Goal: Task Accomplishment & Management: Manage account settings

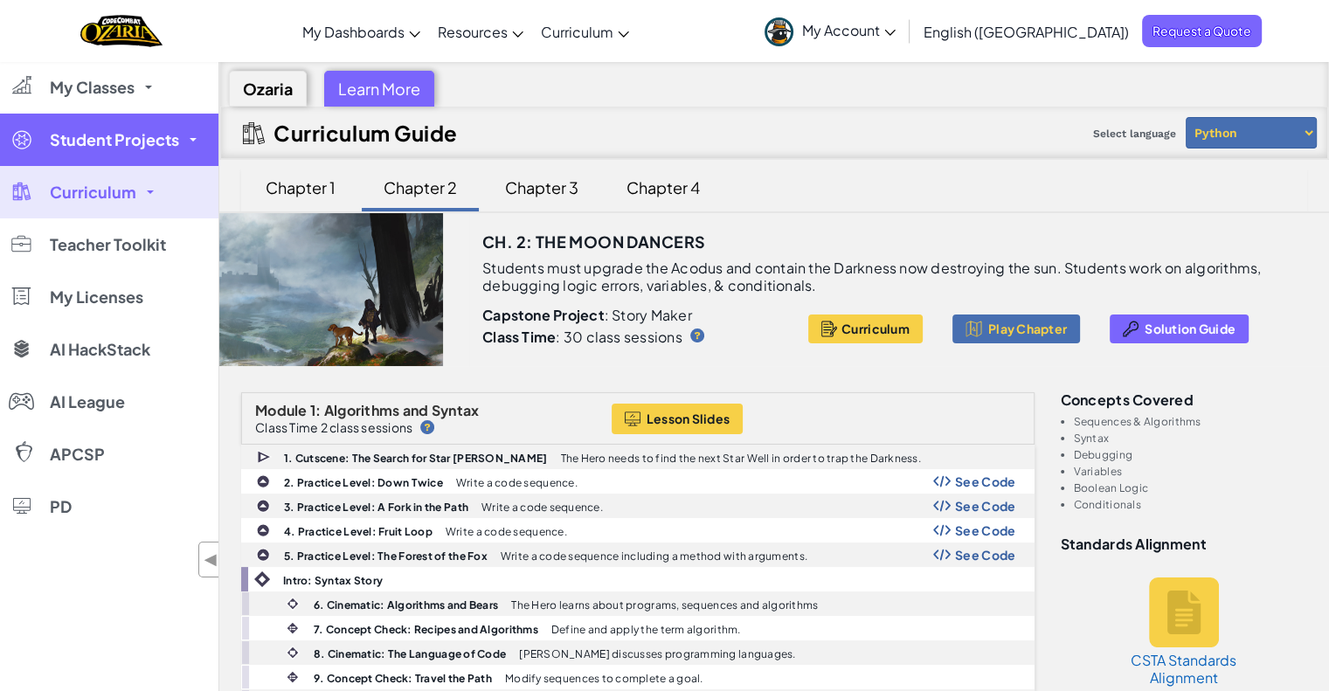
click at [119, 143] on span "Student Projects" at bounding box center [114, 140] width 129 height 16
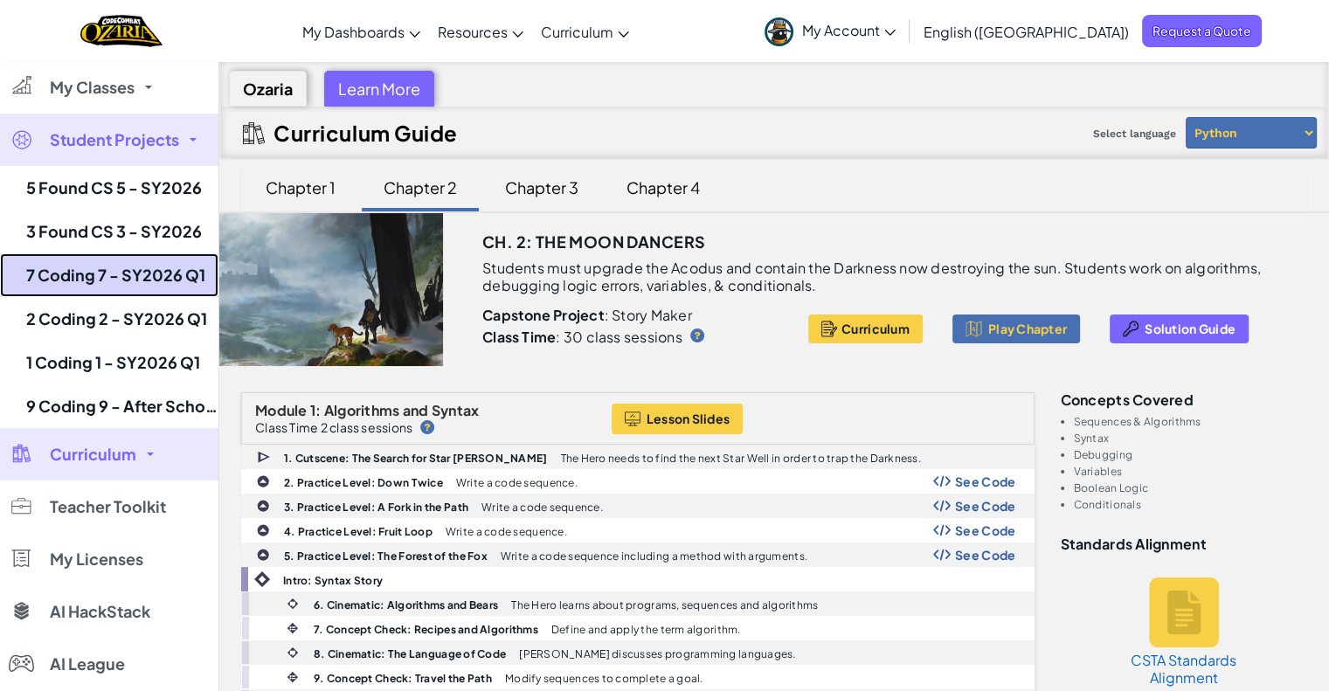
click at [106, 261] on link "7 Coding 7 - SY2026 Q1" at bounding box center [109, 275] width 218 height 44
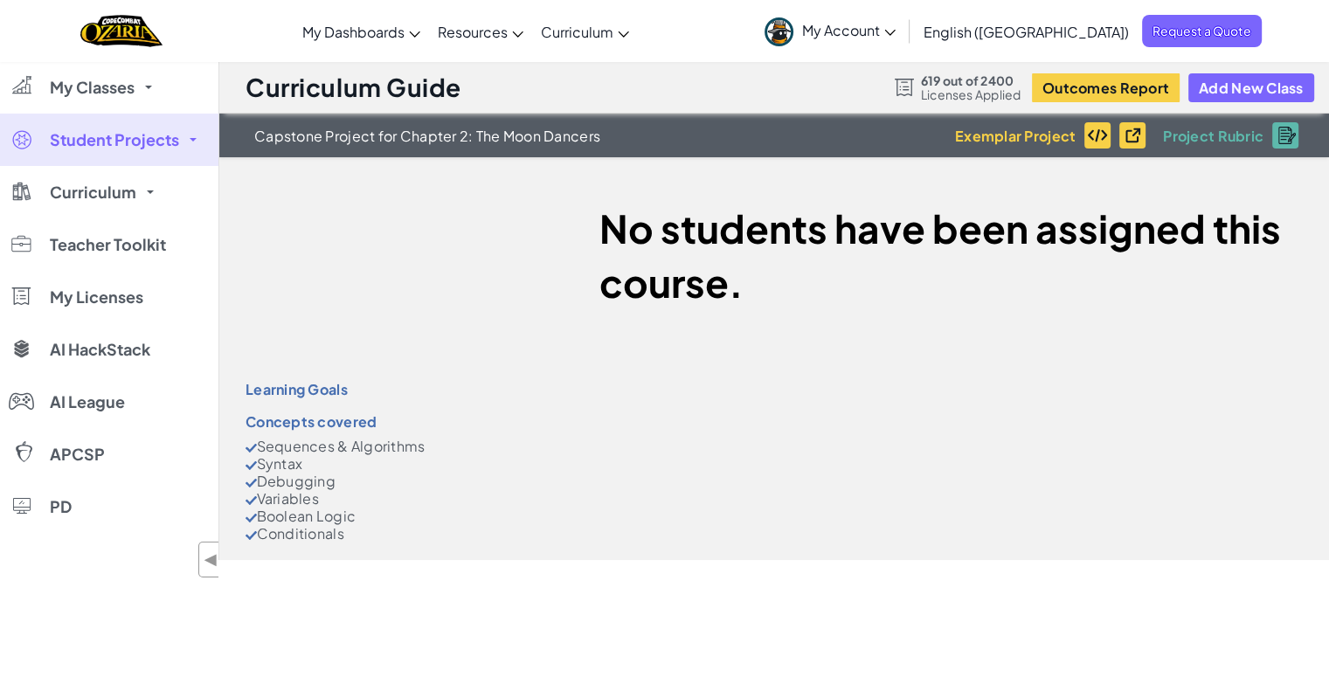
select select "5d8a57abe8919b28d5113af1"
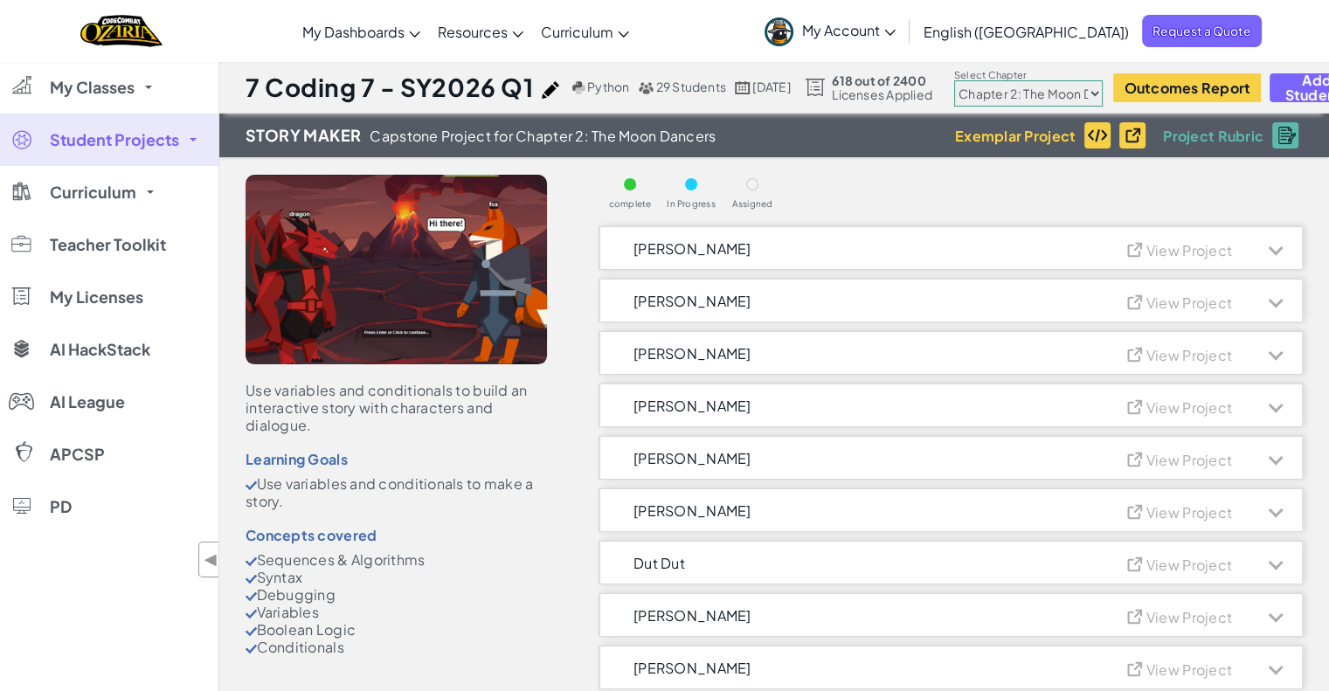
click at [157, 140] on span "Student Projects" at bounding box center [114, 140] width 129 height 16
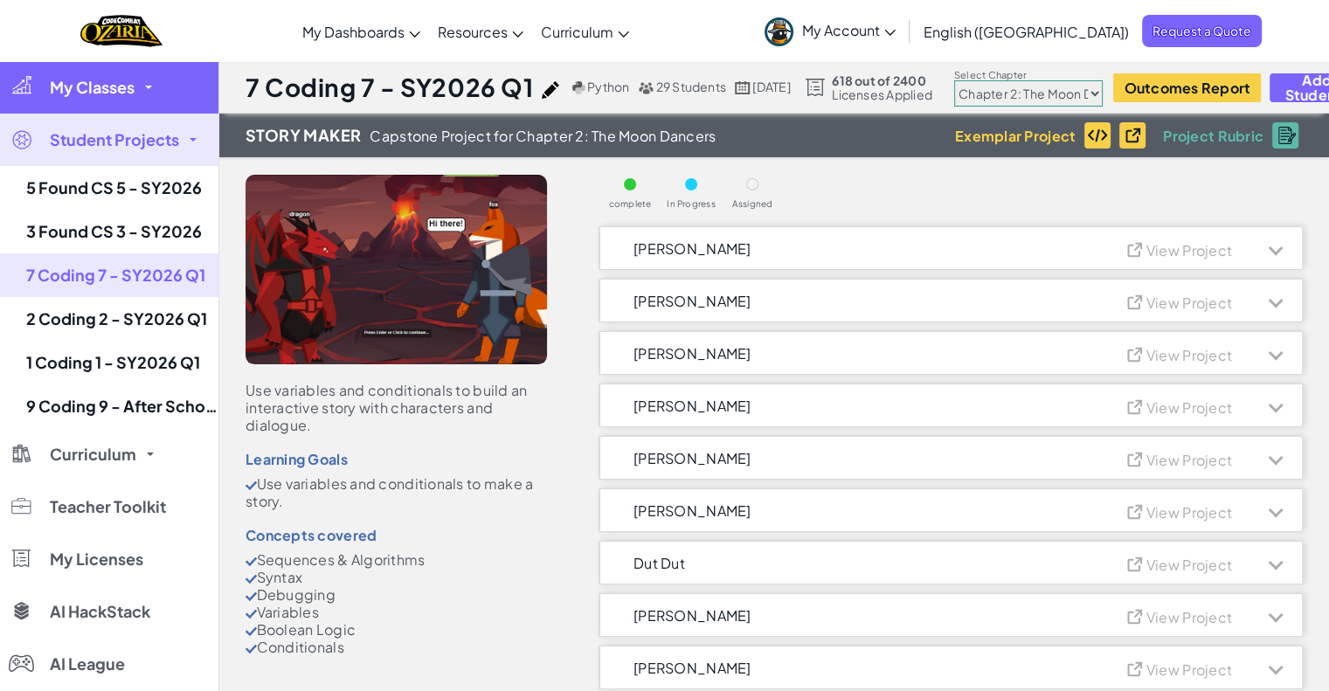
click at [84, 74] on link "My Classes" at bounding box center [109, 87] width 218 height 52
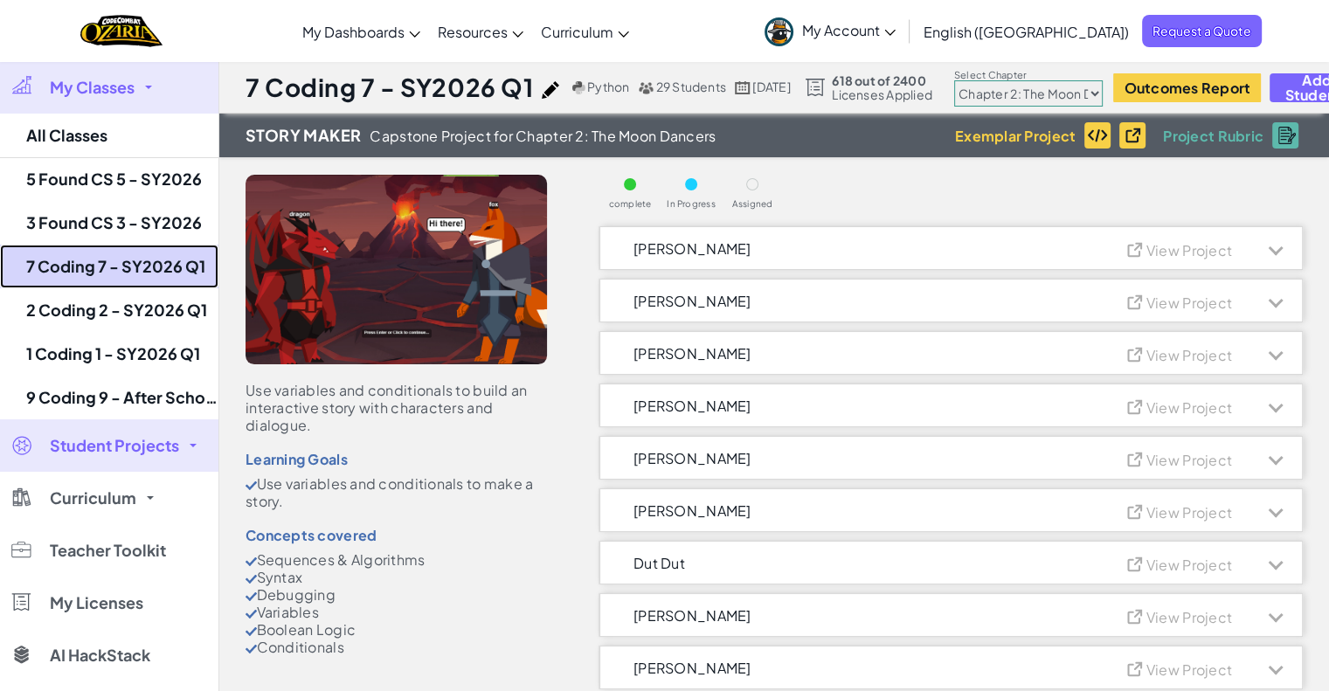
click at [66, 276] on link "7 Coding 7 - SY2026 Q1" at bounding box center [109, 267] width 218 height 44
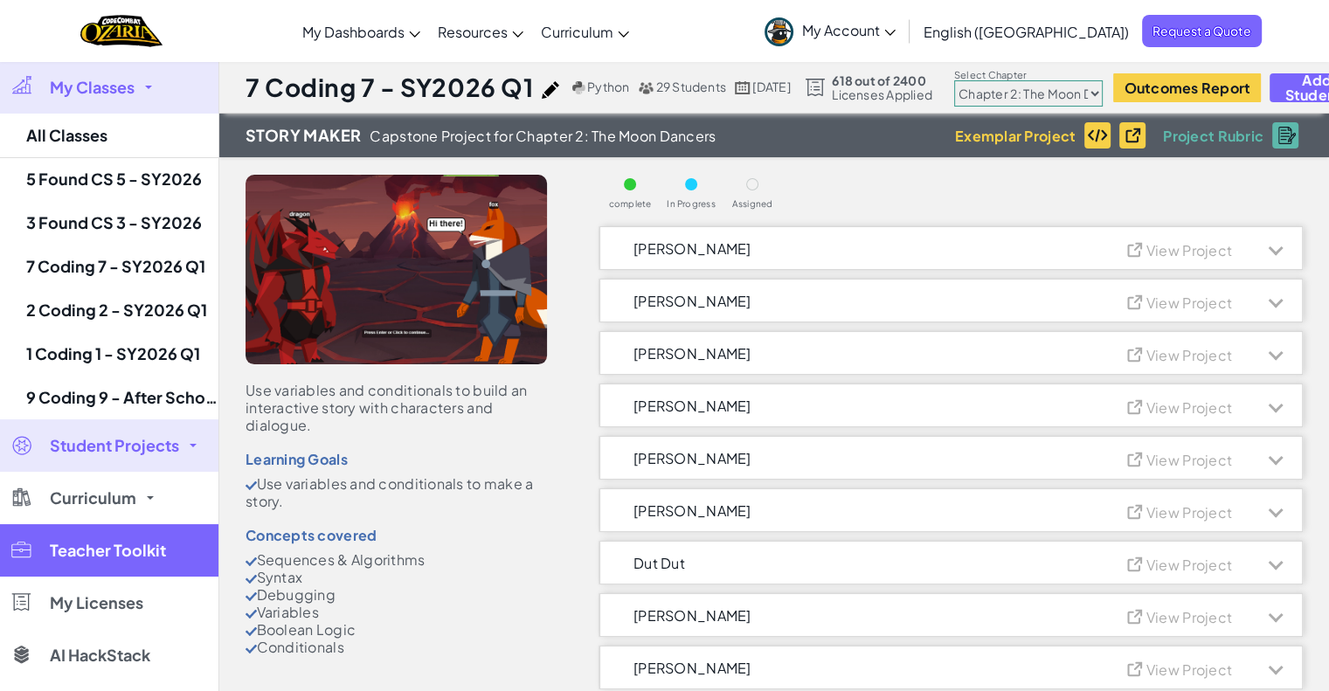
select select "5d8a57abe8919b28d5113af1"
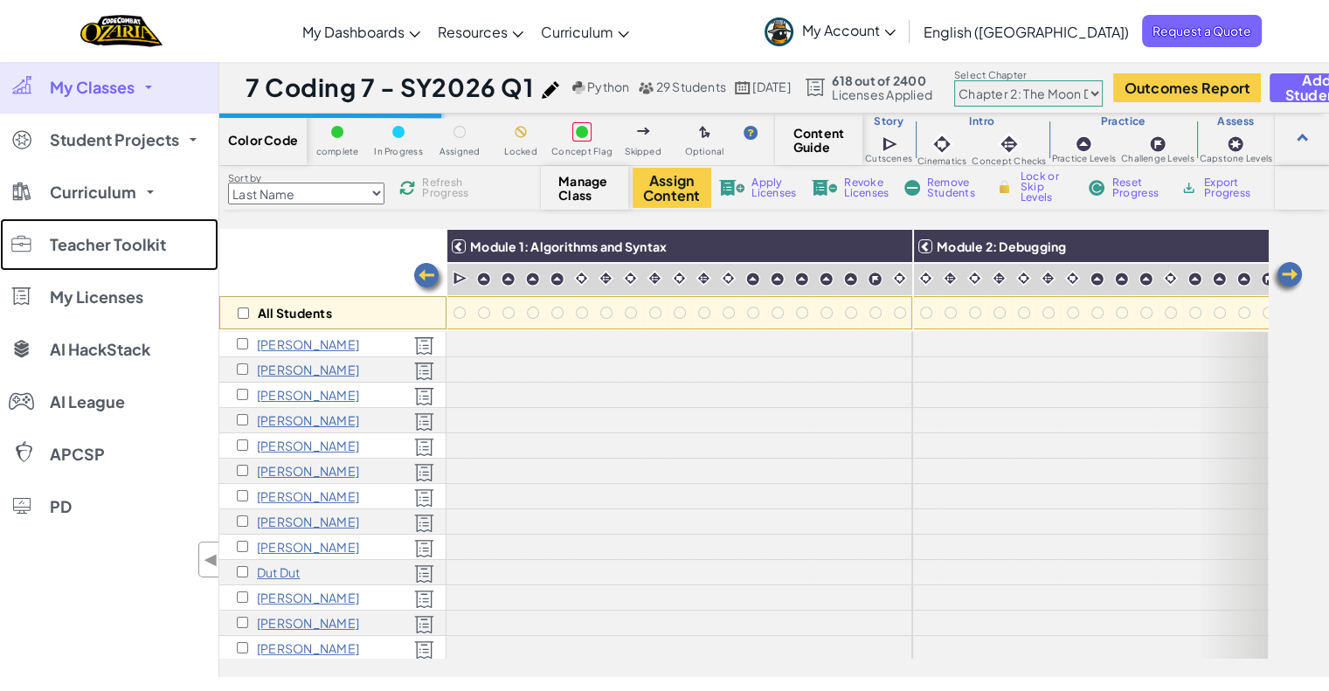
click at [64, 260] on link "Teacher Toolkit" at bounding box center [109, 244] width 218 height 52
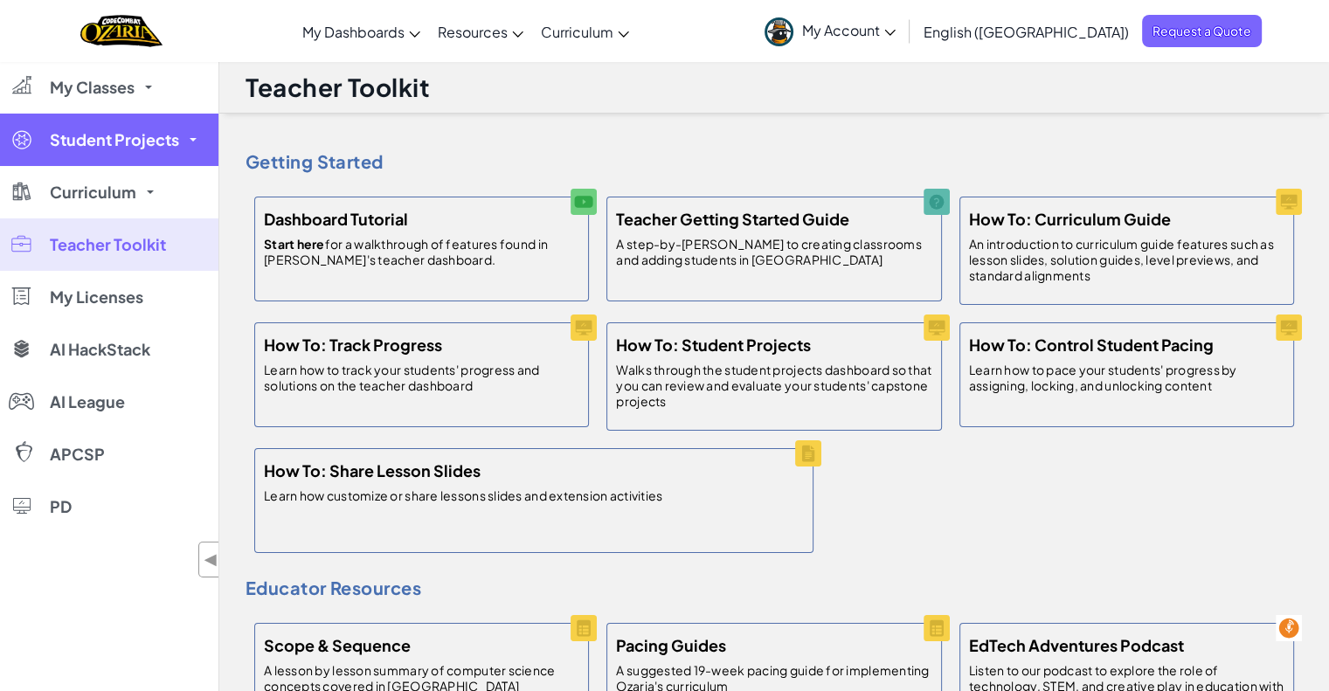
click at [80, 117] on link "Student Projects" at bounding box center [109, 140] width 218 height 52
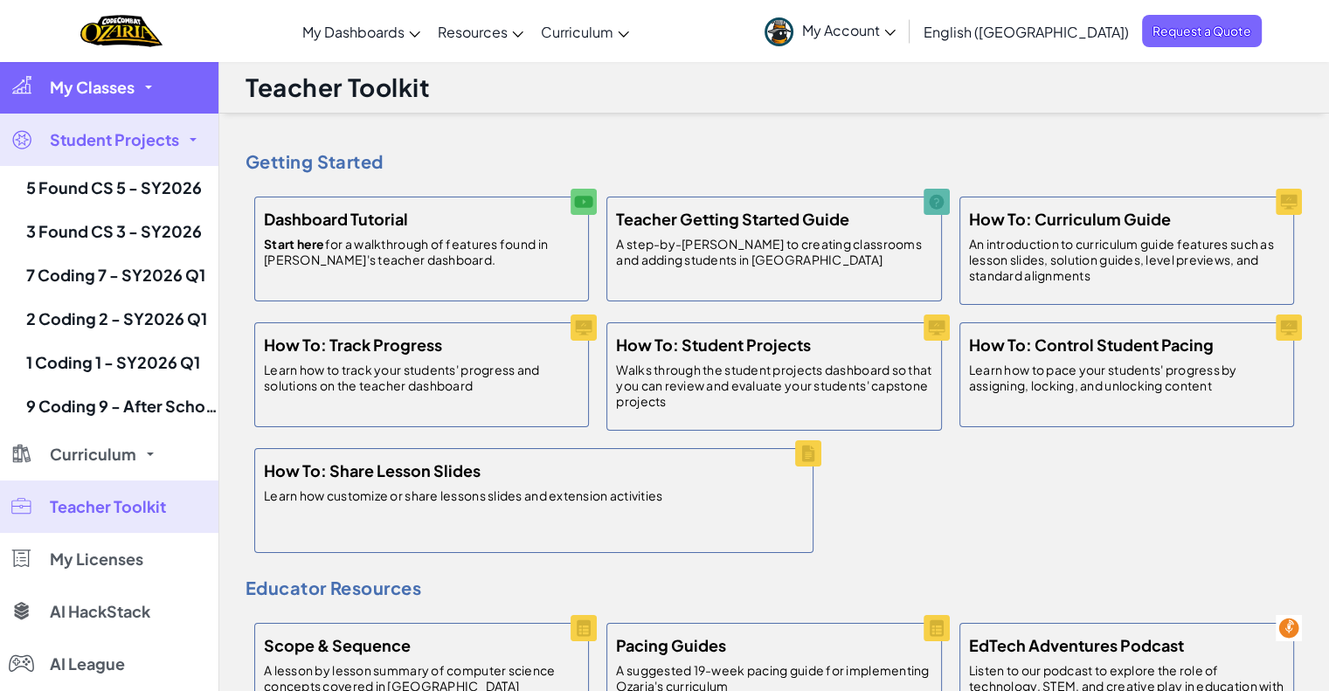
click at [84, 97] on link "My Classes" at bounding box center [109, 87] width 218 height 52
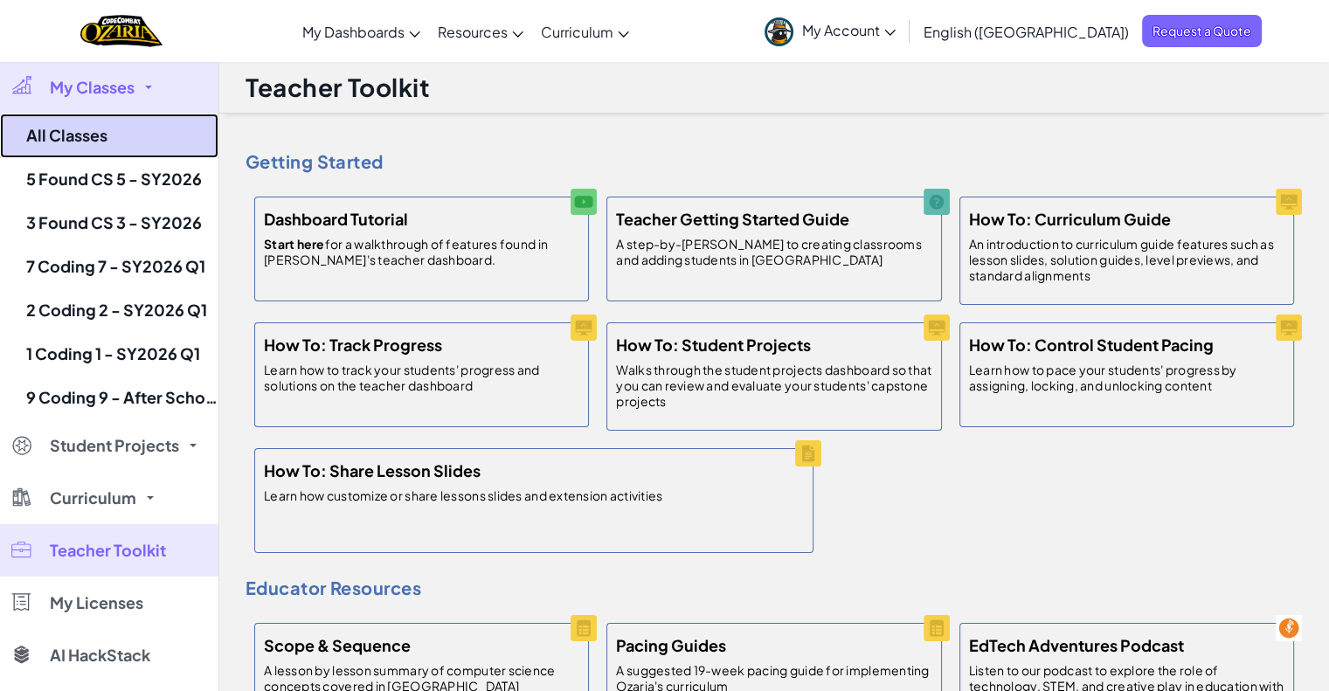
click at [80, 132] on link "All Classes" at bounding box center [109, 136] width 218 height 45
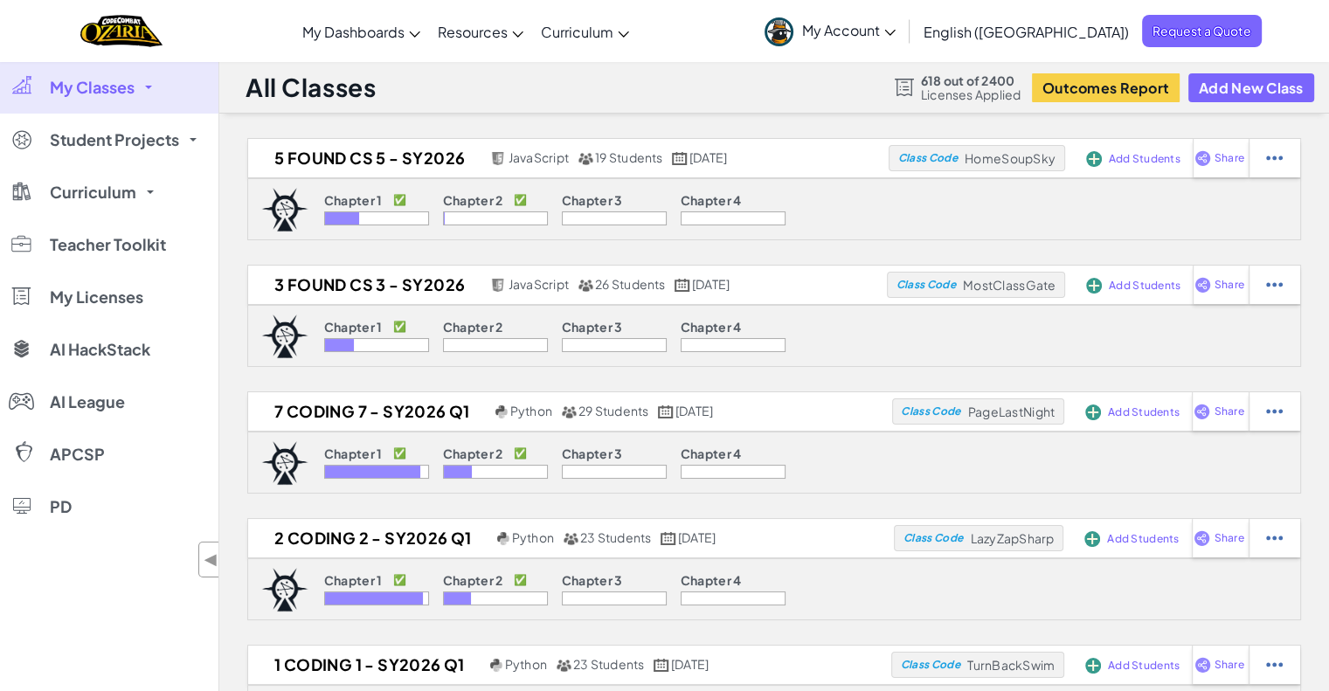
scroll to position [94, 0]
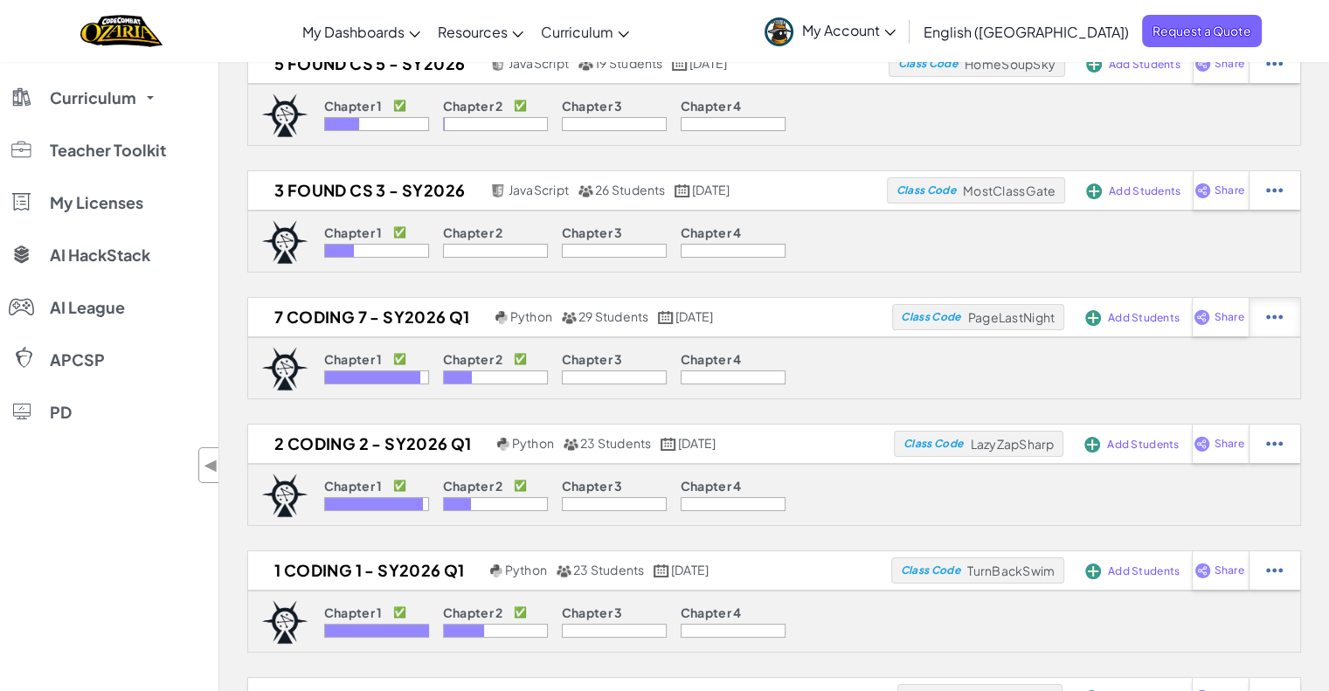
click at [1272, 321] on img at bounding box center [1274, 317] width 17 height 16
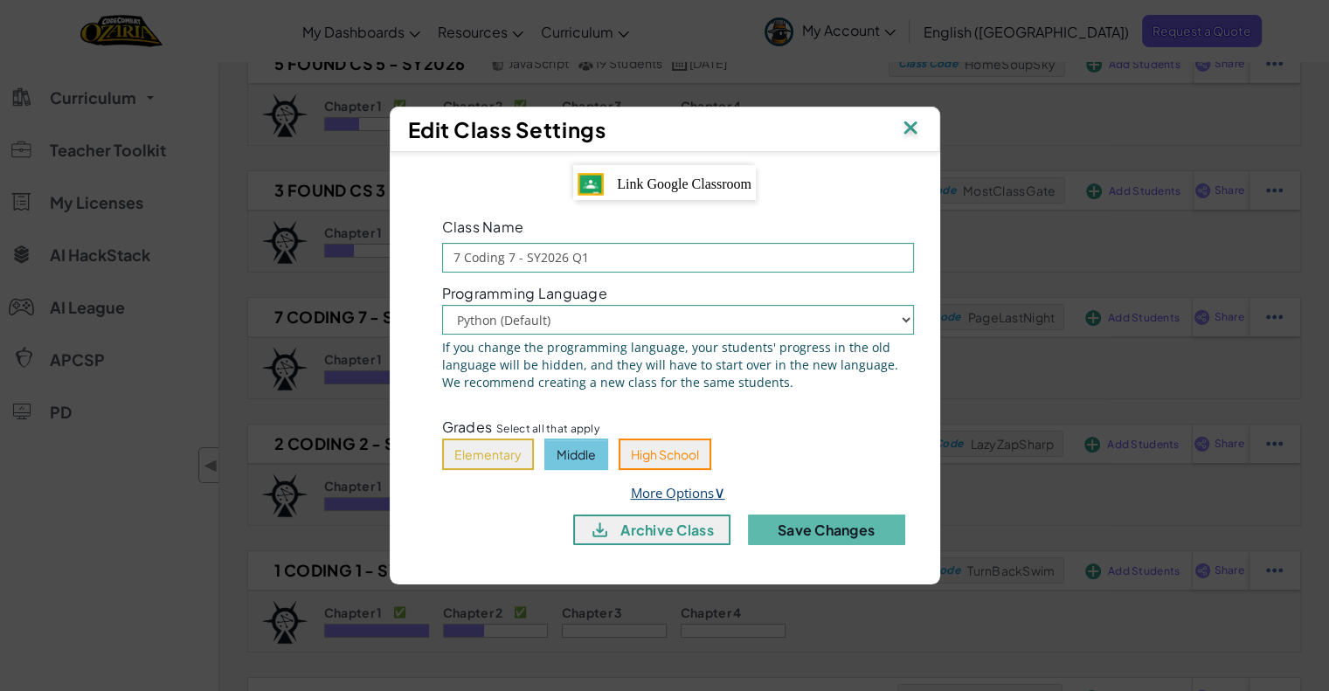
click at [717, 483] on span "∨" at bounding box center [719, 491] width 11 height 21
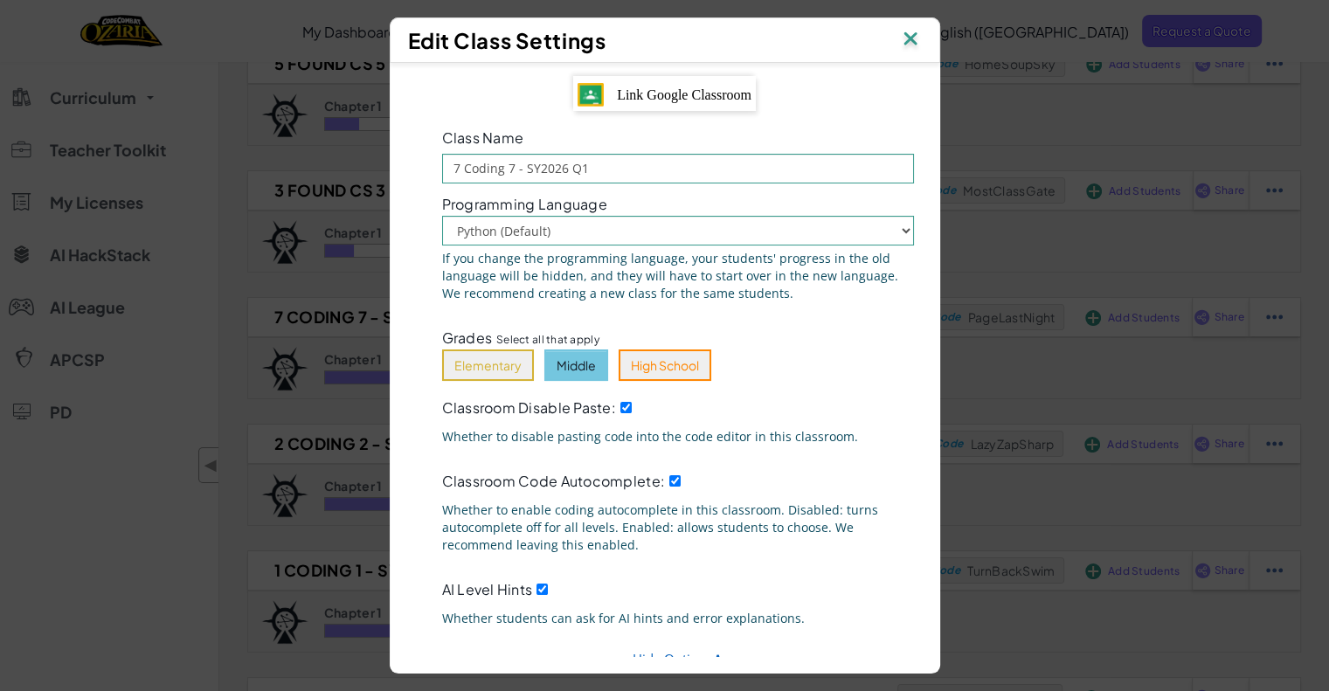
click at [616, 413] on div "Classroom Disable Paste: Whether to disable pasting code into the code editor i…" at bounding box center [678, 424] width 498 height 60
click at [620, 402] on input "Classroom Disable Paste:" at bounding box center [625, 407] width 11 height 11
checkbox input "false"
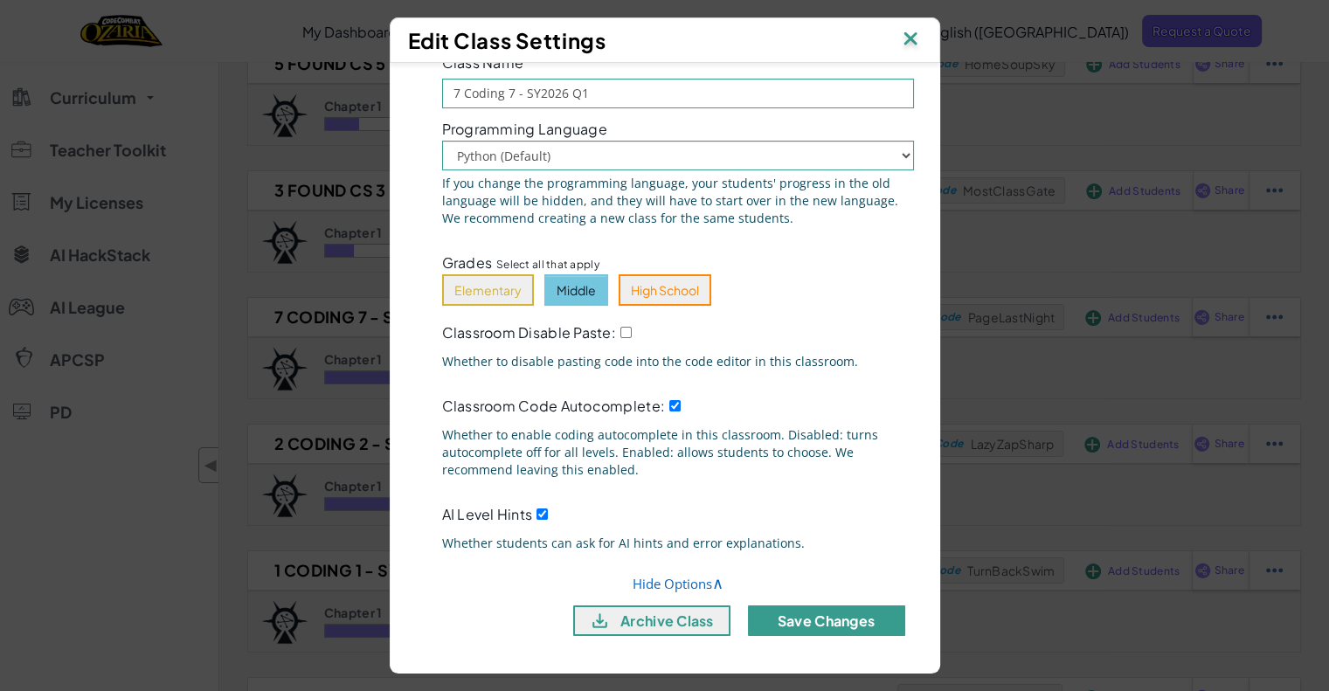
click at [804, 606] on button "Save Changes" at bounding box center [826, 621] width 157 height 31
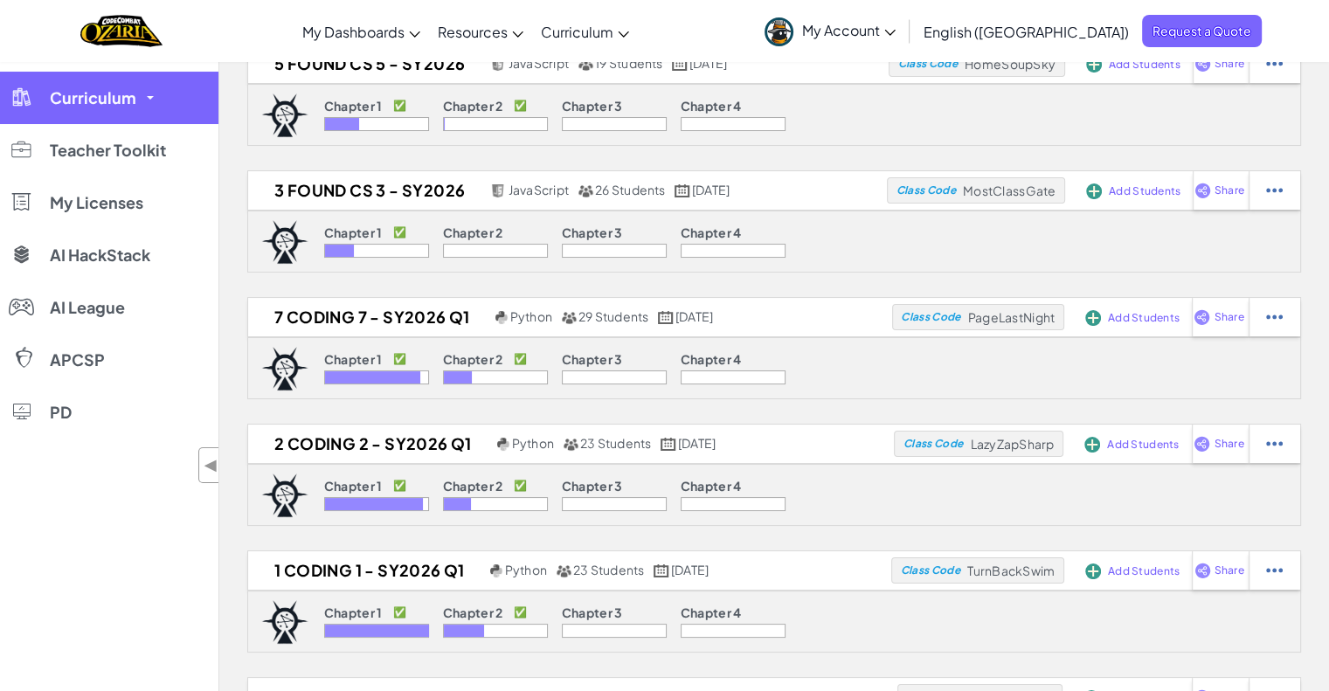
click at [115, 102] on span "Curriculum" at bounding box center [93, 98] width 87 height 16
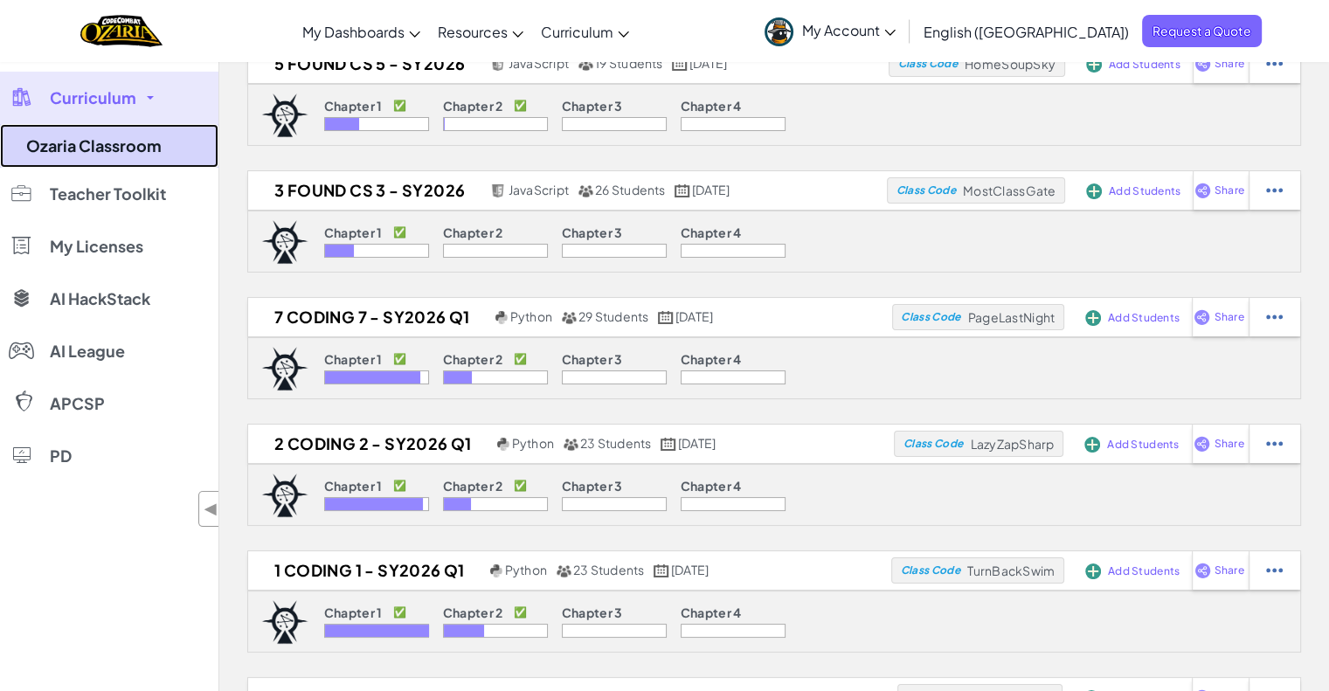
click at [126, 155] on link "Ozaria Classroom" at bounding box center [109, 146] width 218 height 44
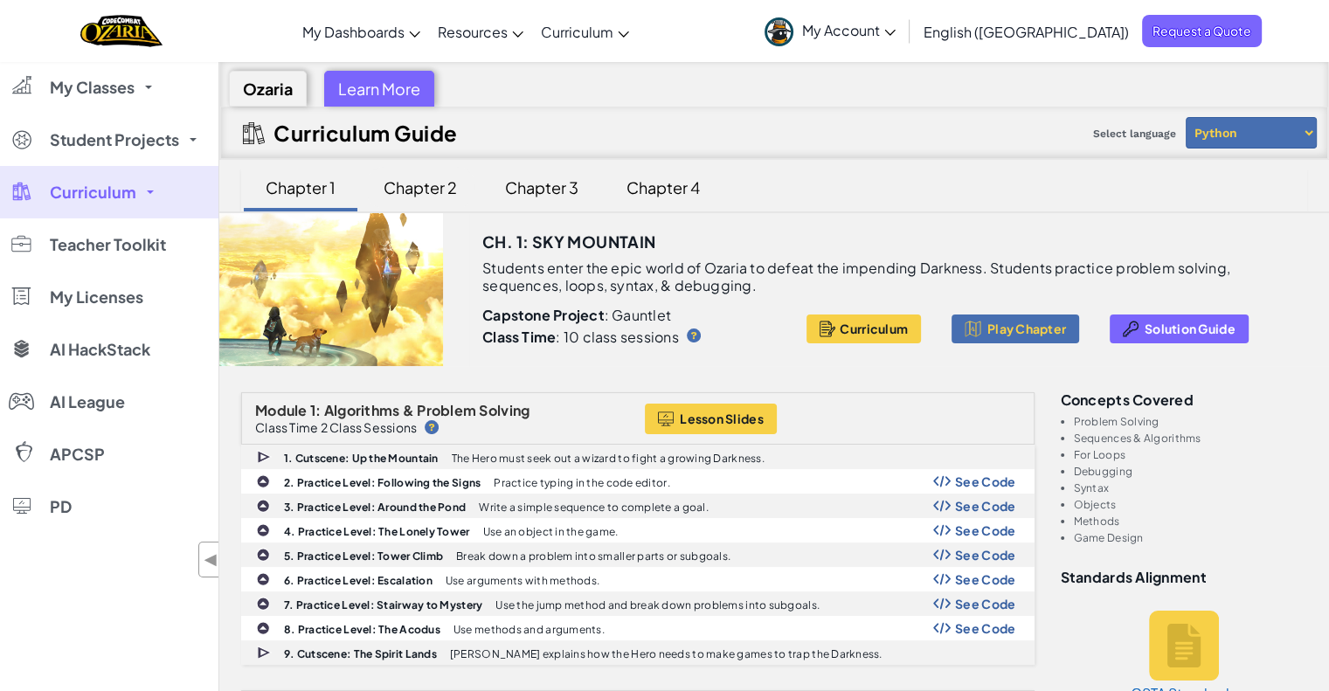
click at [402, 168] on div "Chapter 2" at bounding box center [420, 187] width 108 height 41
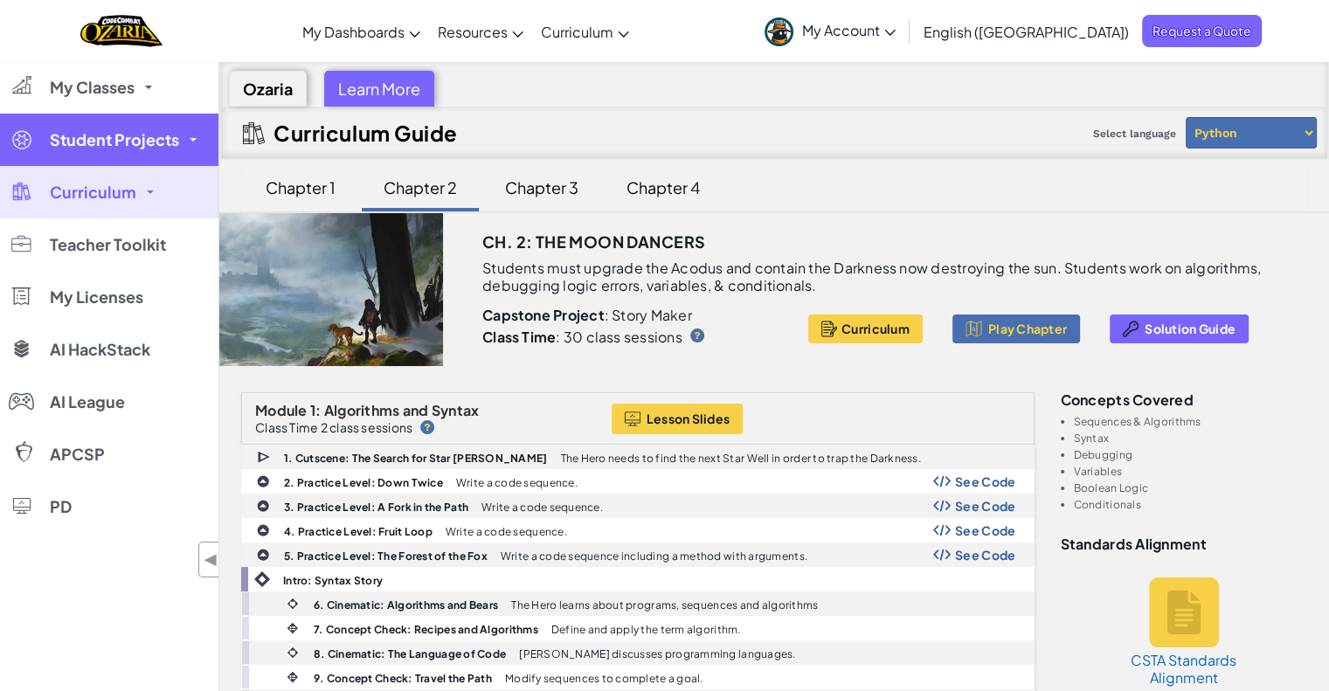
click at [88, 128] on link "Student Projects" at bounding box center [109, 140] width 218 height 52
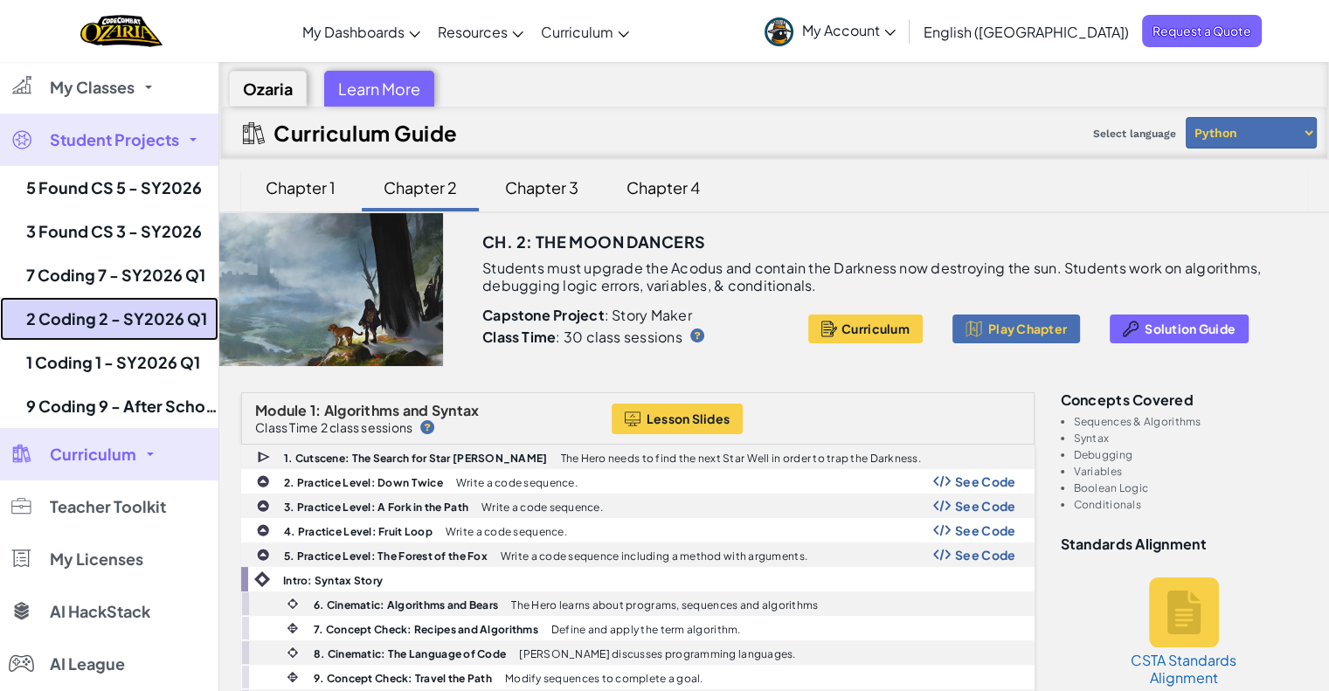
click at [122, 317] on link "2 Coding 2 - SY2026 Q1" at bounding box center [109, 319] width 218 height 44
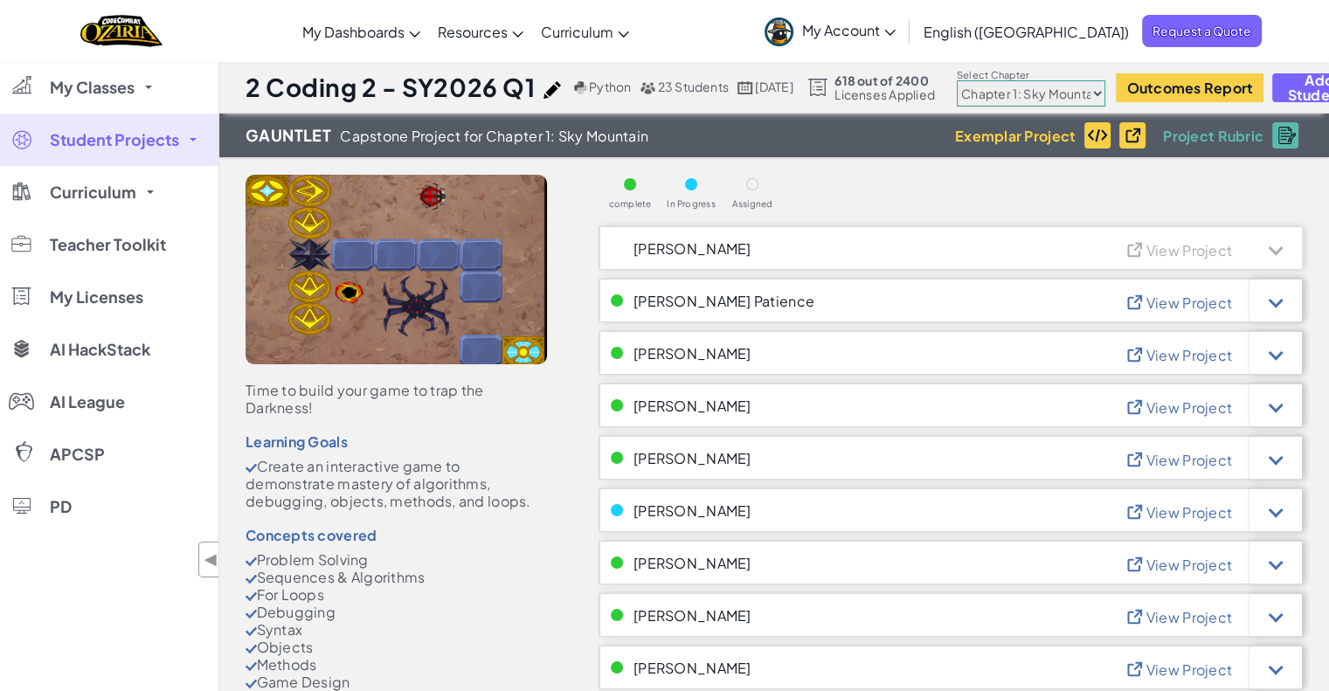
click at [174, 133] on span "Student Projects" at bounding box center [114, 140] width 129 height 16
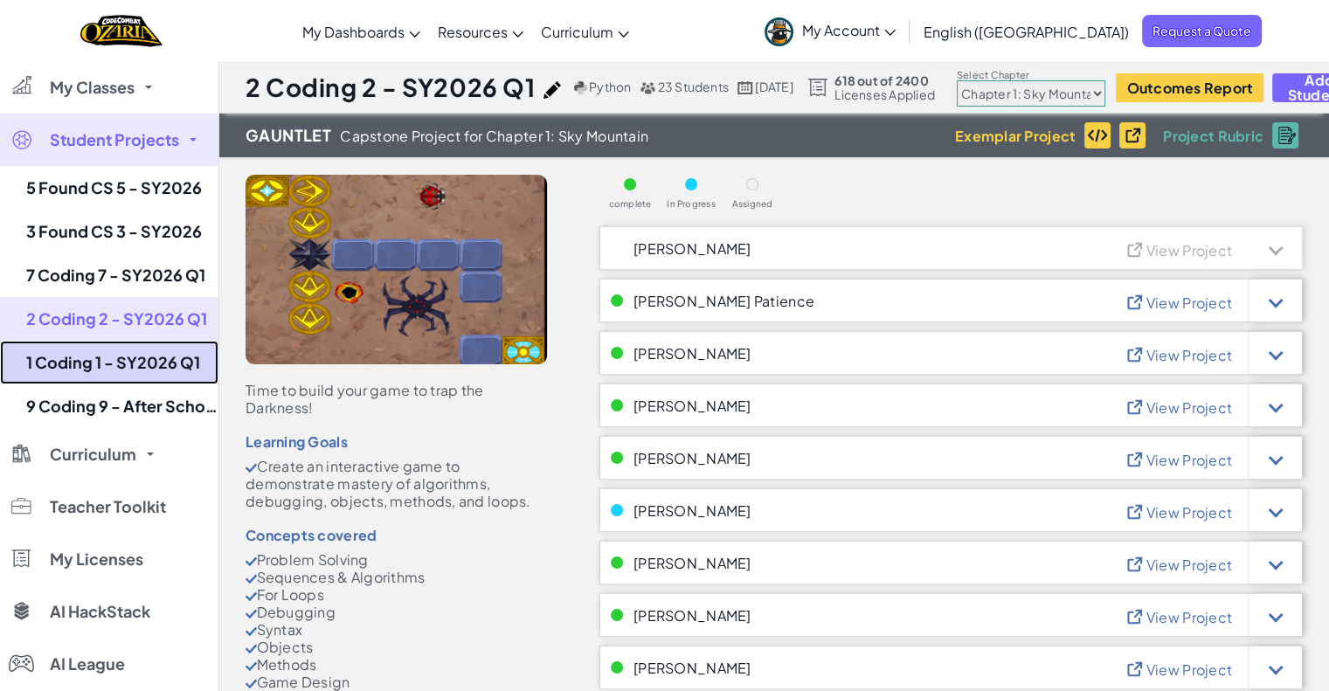
click at [76, 350] on link "1 Coding 1 - SY2026 Q1" at bounding box center [109, 363] width 218 height 44
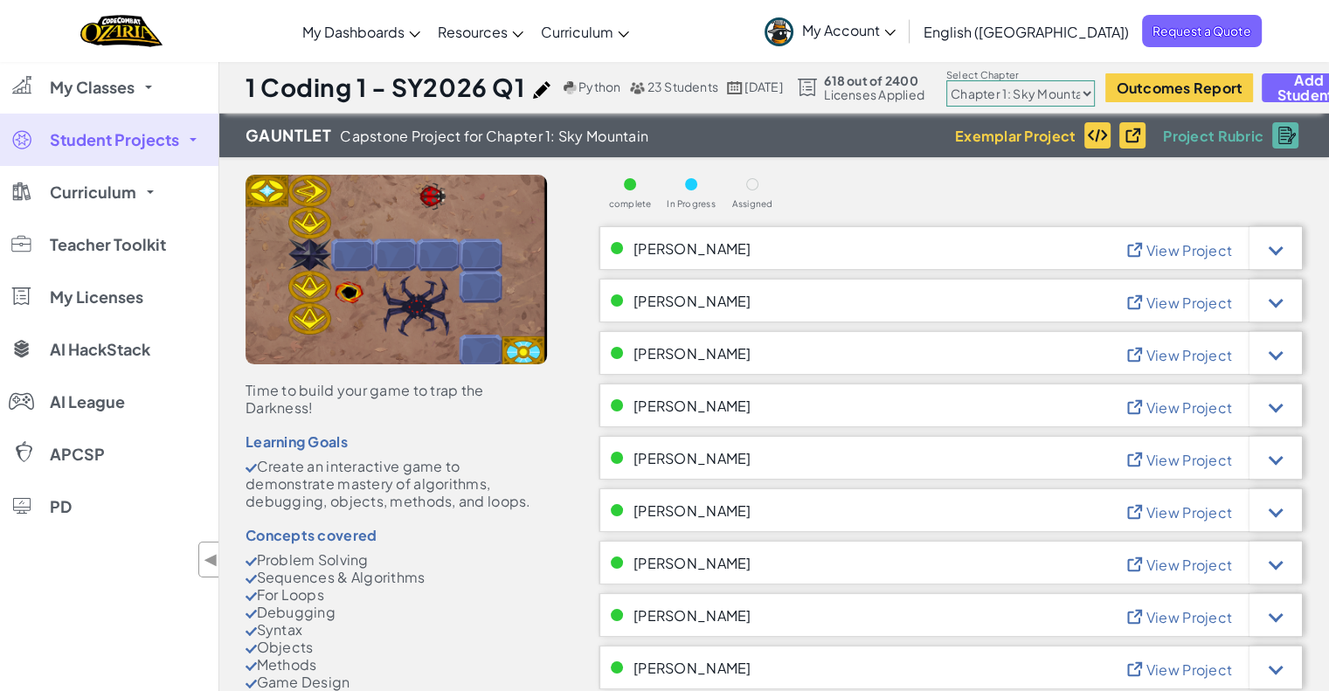
click at [129, 163] on link "Student Projects" at bounding box center [109, 140] width 218 height 52
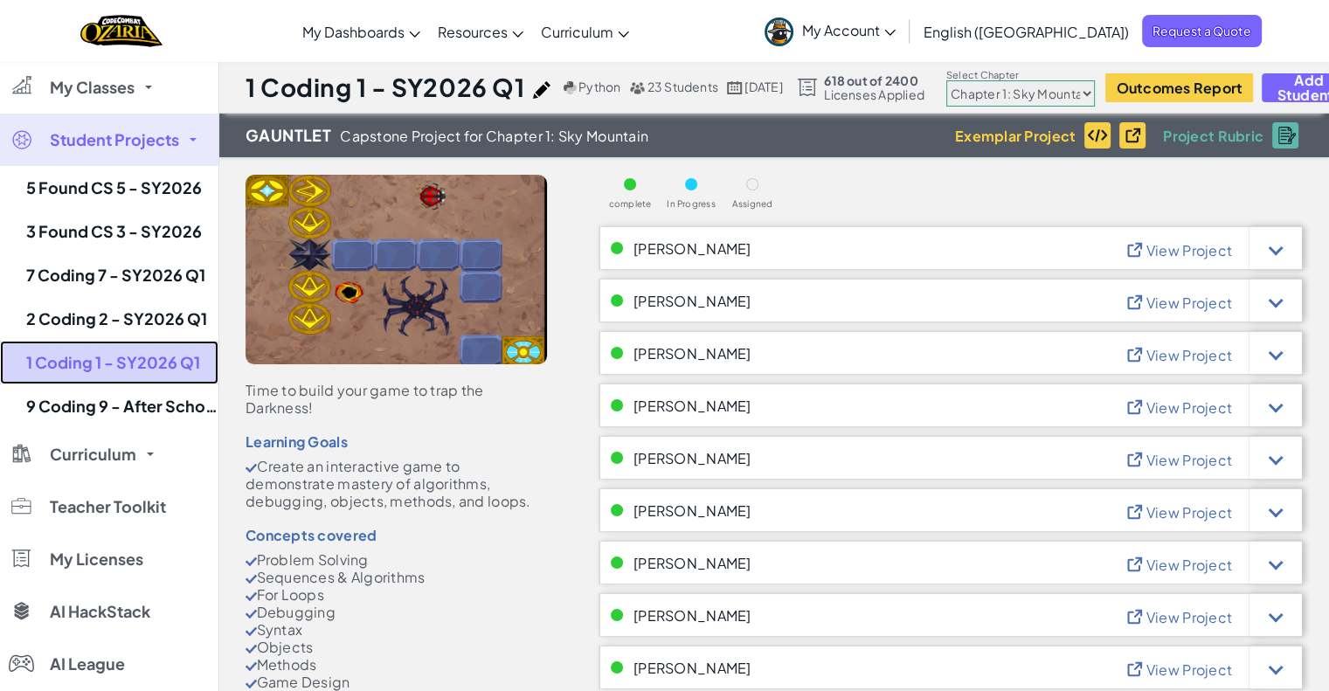
click at [108, 359] on link "1 Coding 1 - SY2026 Q1" at bounding box center [109, 363] width 218 height 44
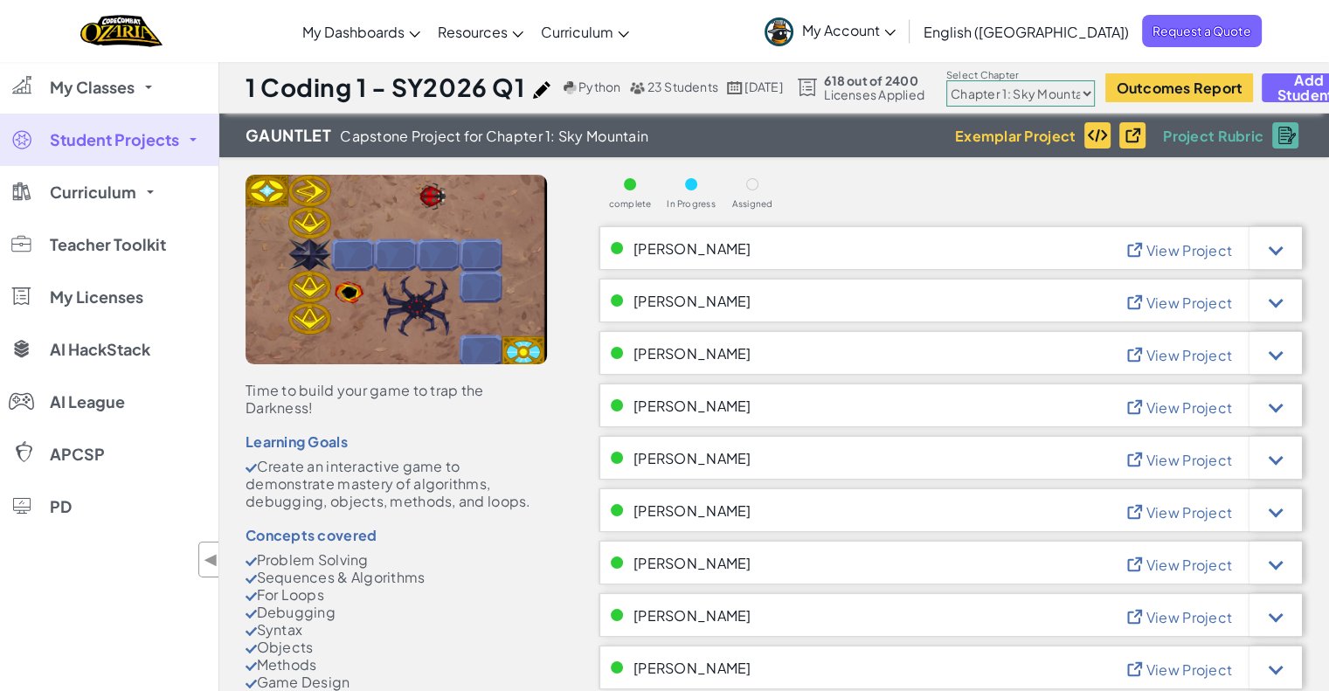
click at [154, 150] on link "Student Projects" at bounding box center [109, 140] width 218 height 52
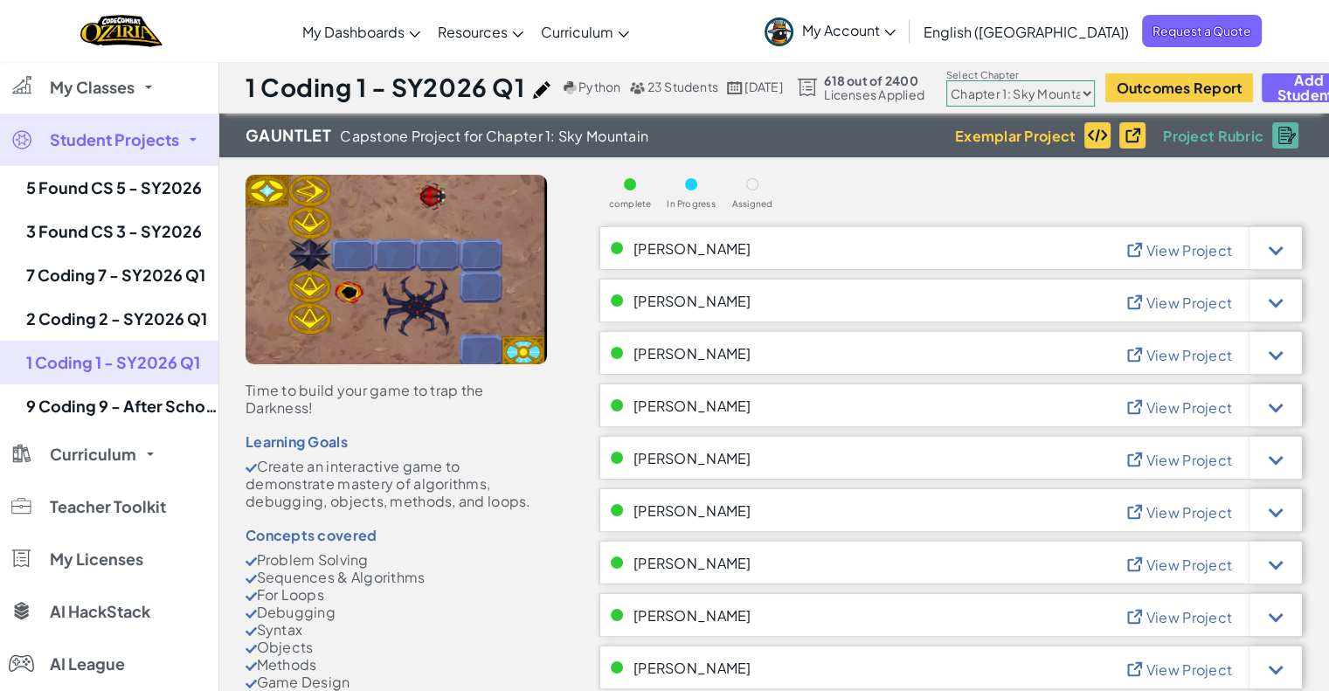
click at [1013, 92] on select "Chapter 1: Sky Mountain Chapter 2: The Moon Dancers Chapter 3: The Phoenix Land…" at bounding box center [1020, 93] width 149 height 26
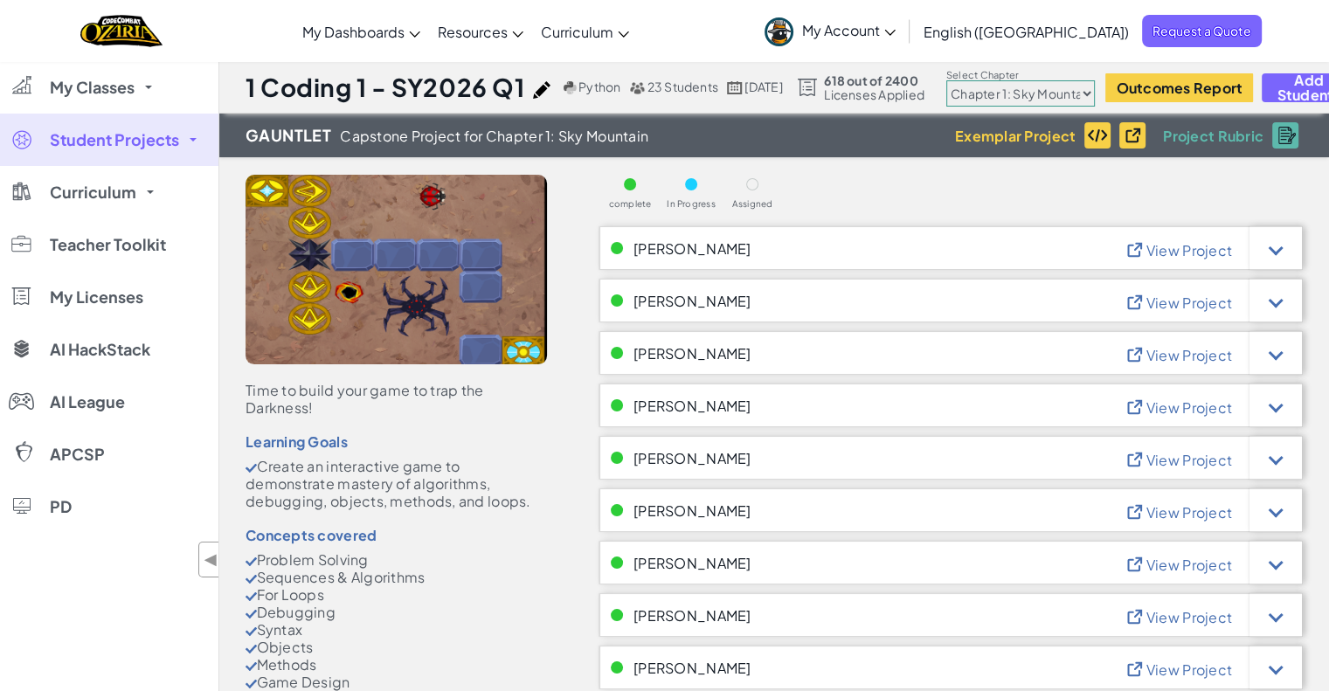
select select "5d8a57abe8919b28d5113af1"
click at [983, 80] on select "Chapter 1: Sky Mountain Chapter 2: The Moon Dancers Chapter 3: The Phoenix Land…" at bounding box center [1020, 93] width 149 height 26
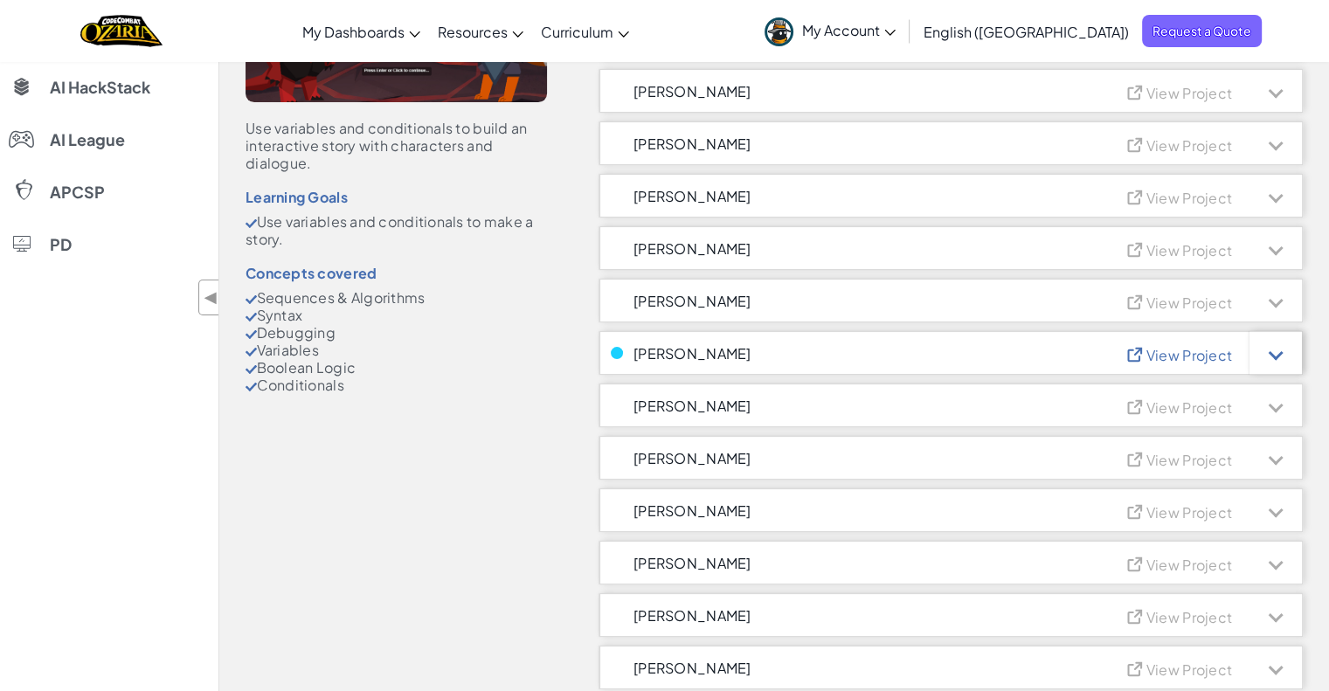
scroll to position [350, 0]
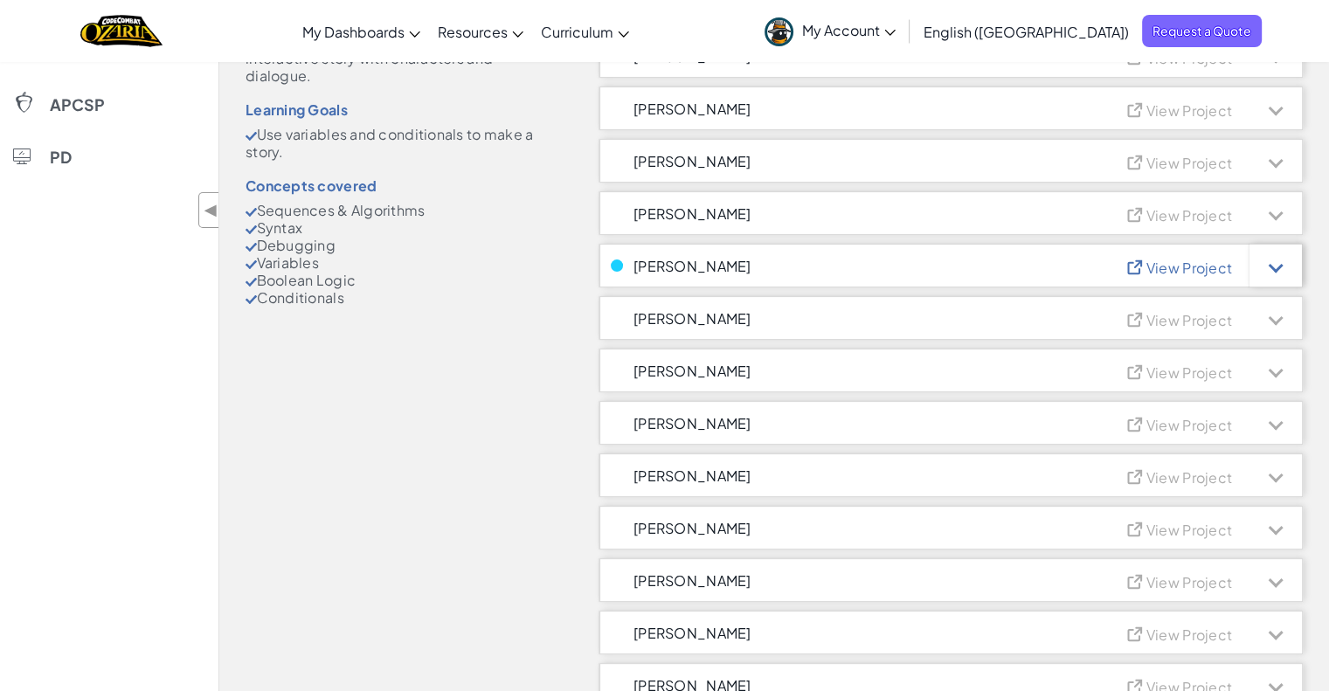
click at [713, 259] on span "[PERSON_NAME]" at bounding box center [693, 266] width 118 height 15
click at [1178, 259] on span "View Project" at bounding box center [1189, 268] width 86 height 18
drag, startPoint x: 1271, startPoint y: 261, endPoint x: 1286, endPoint y: 314, distance: 54.5
click at [1273, 262] on div at bounding box center [1276, 266] width 15 height 15
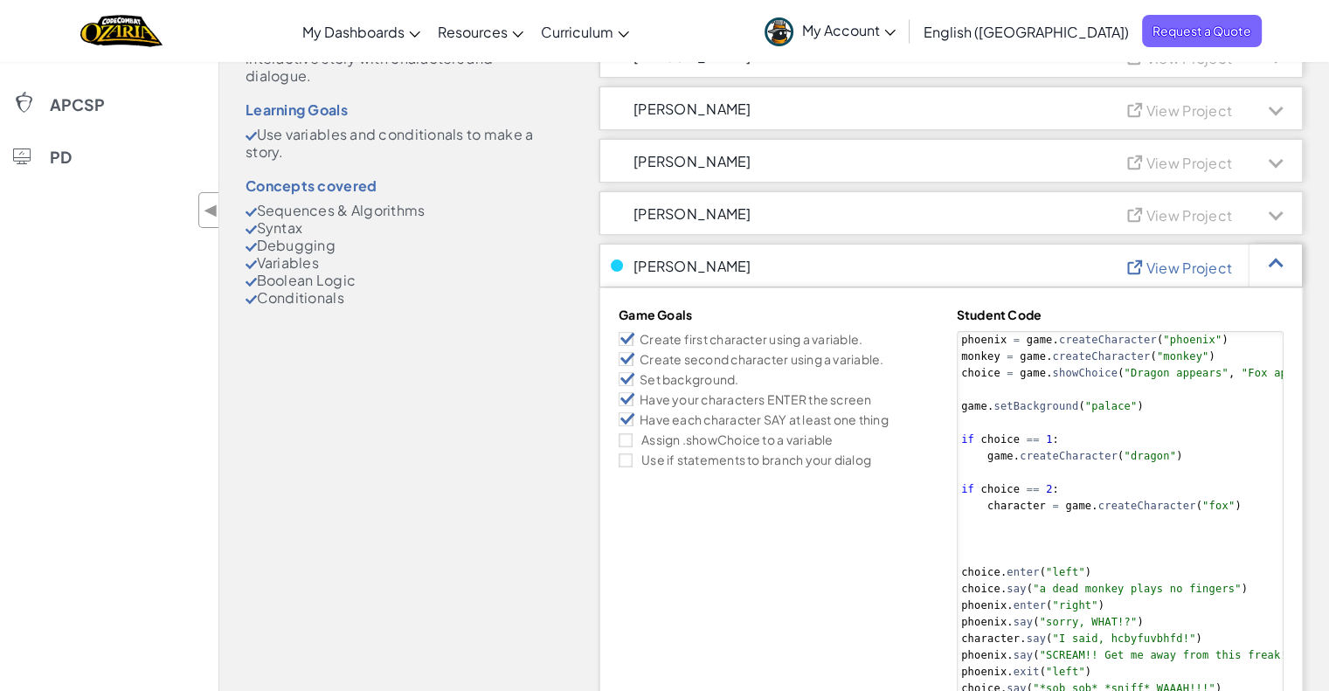
scroll to position [437, 0]
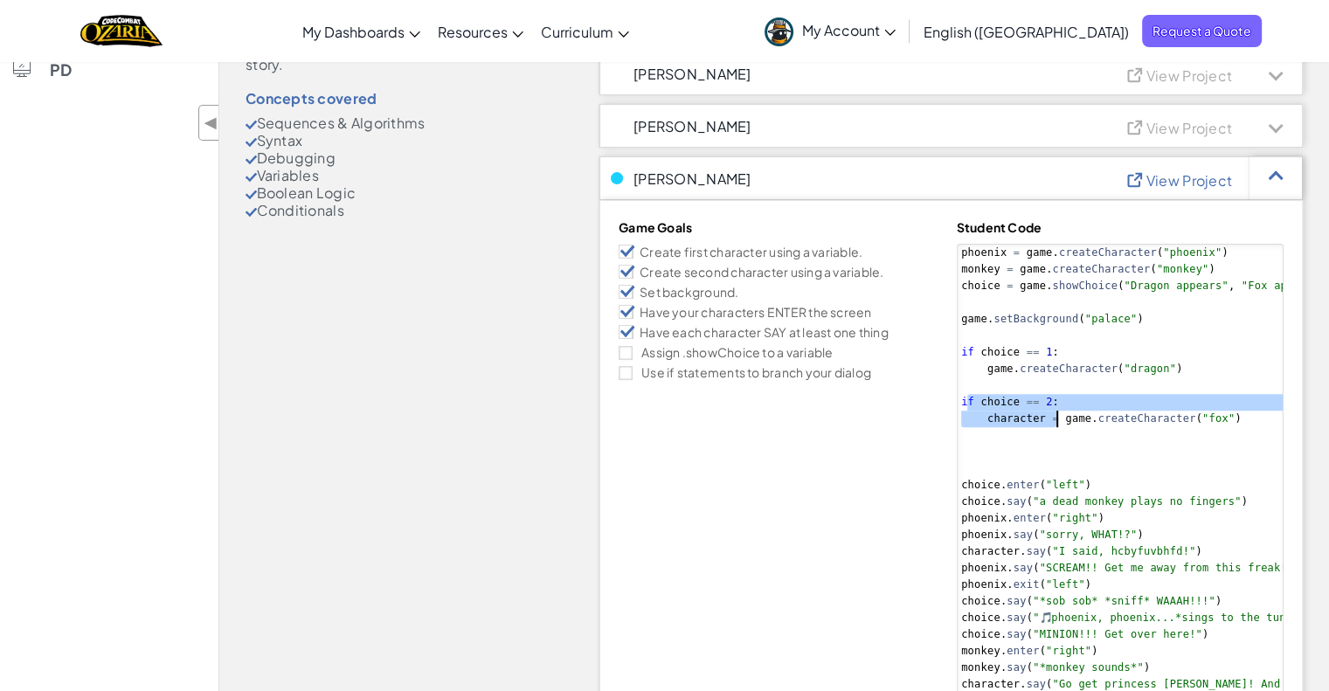
drag, startPoint x: 963, startPoint y: 401, endPoint x: 1059, endPoint y: 426, distance: 99.2
click at [1059, 426] on div "phoenix = game . createCharacter ( "phoenix" ) monkey = game . createCharacter …" at bounding box center [1218, 544] width 520 height 598
type textarea "choice.exit("left") game.endStory()"
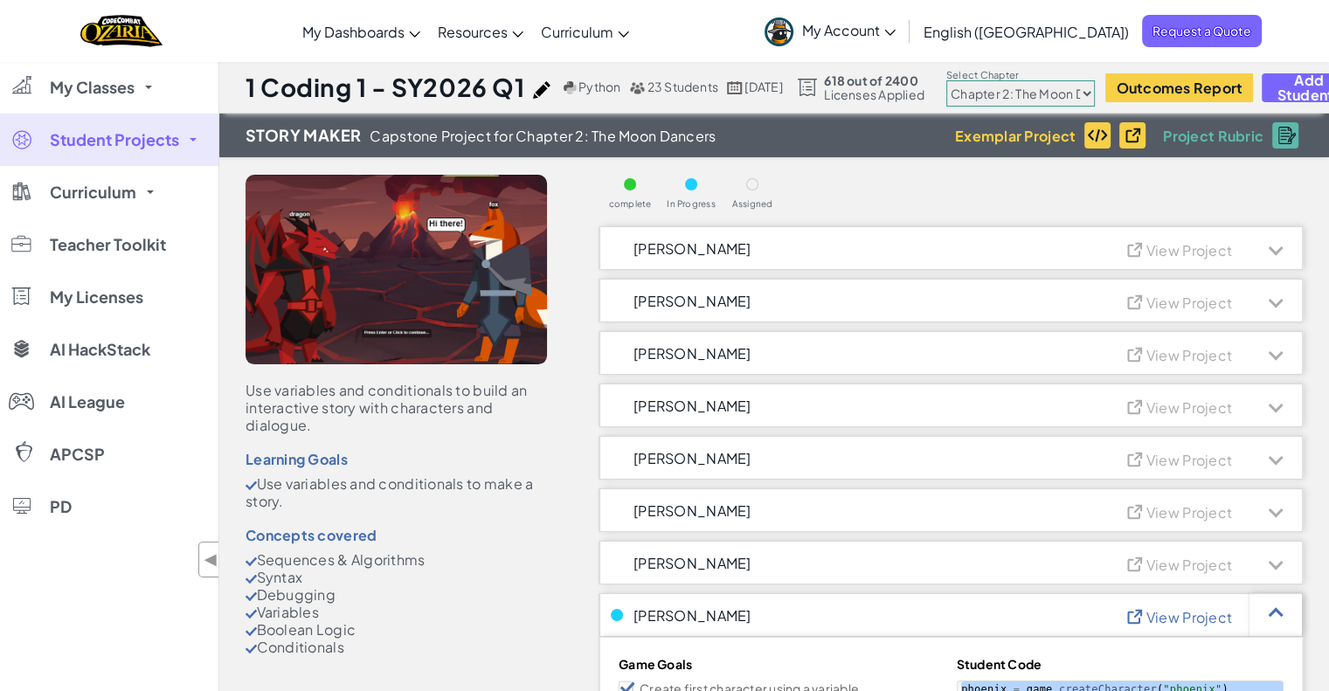
scroll to position [262, 0]
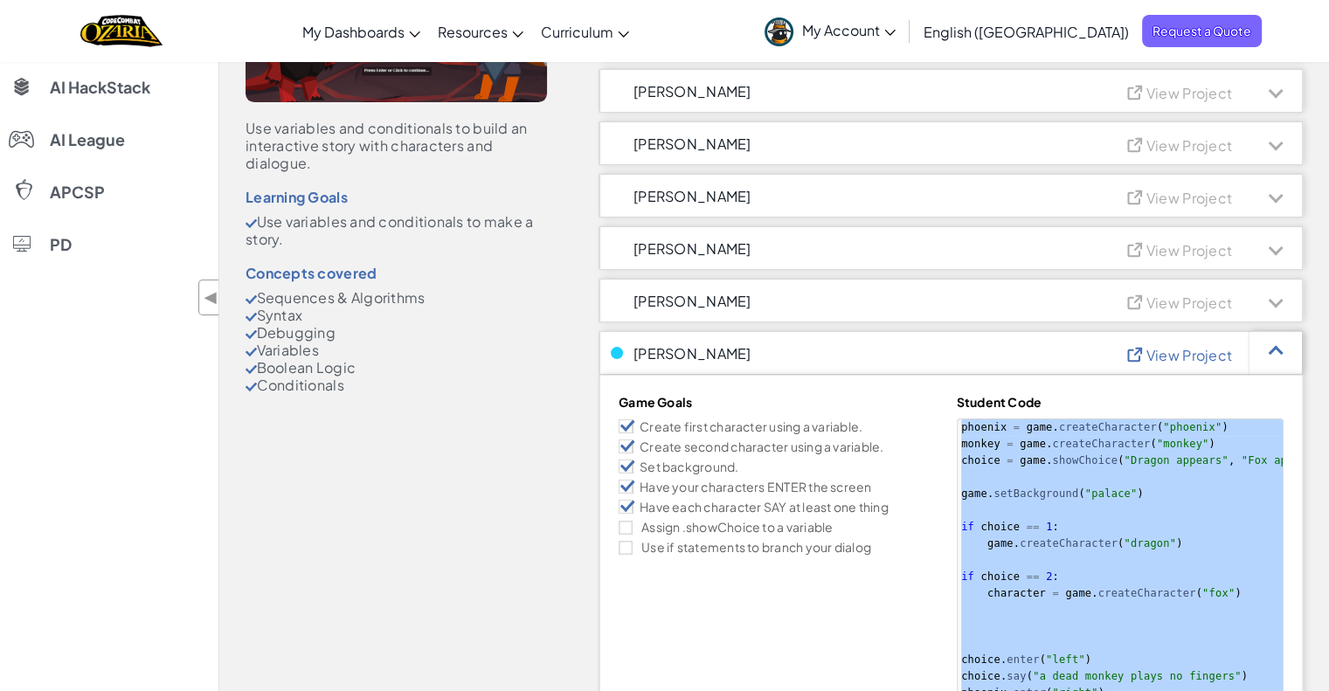
drag, startPoint x: 1094, startPoint y: 481, endPoint x: 585, endPoint y: 582, distance: 518.4
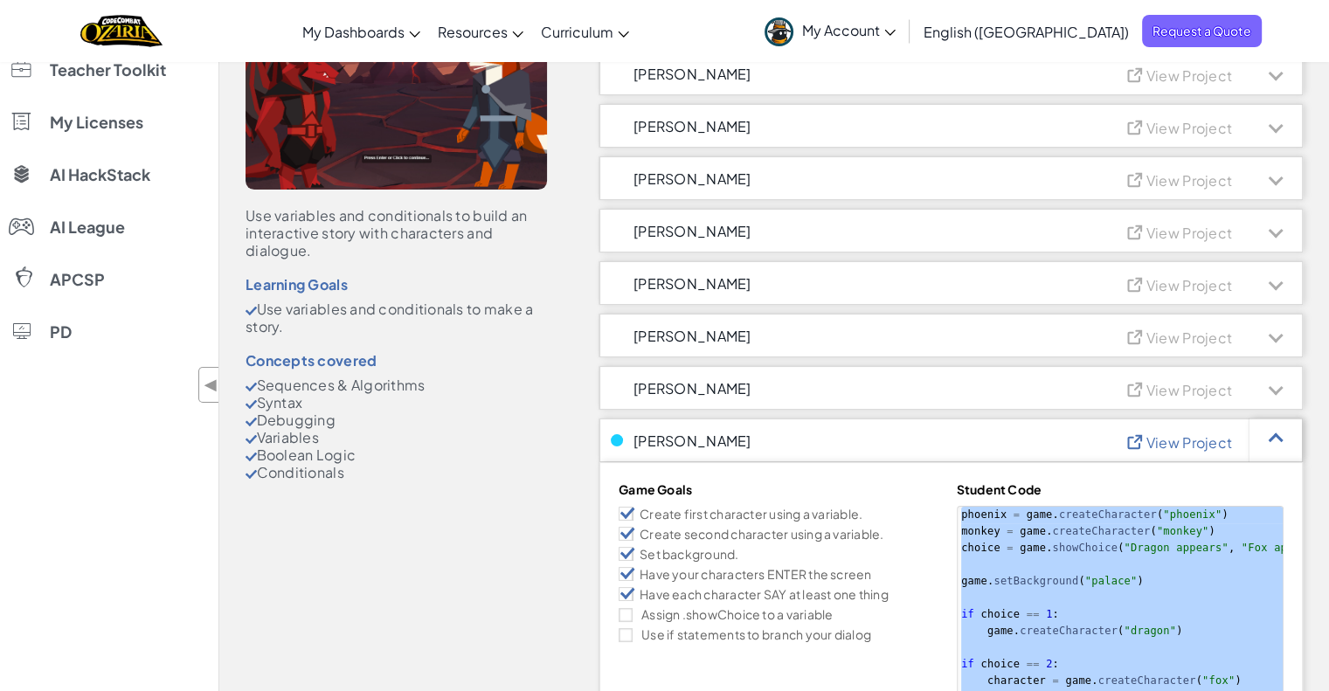
scroll to position [0, 0]
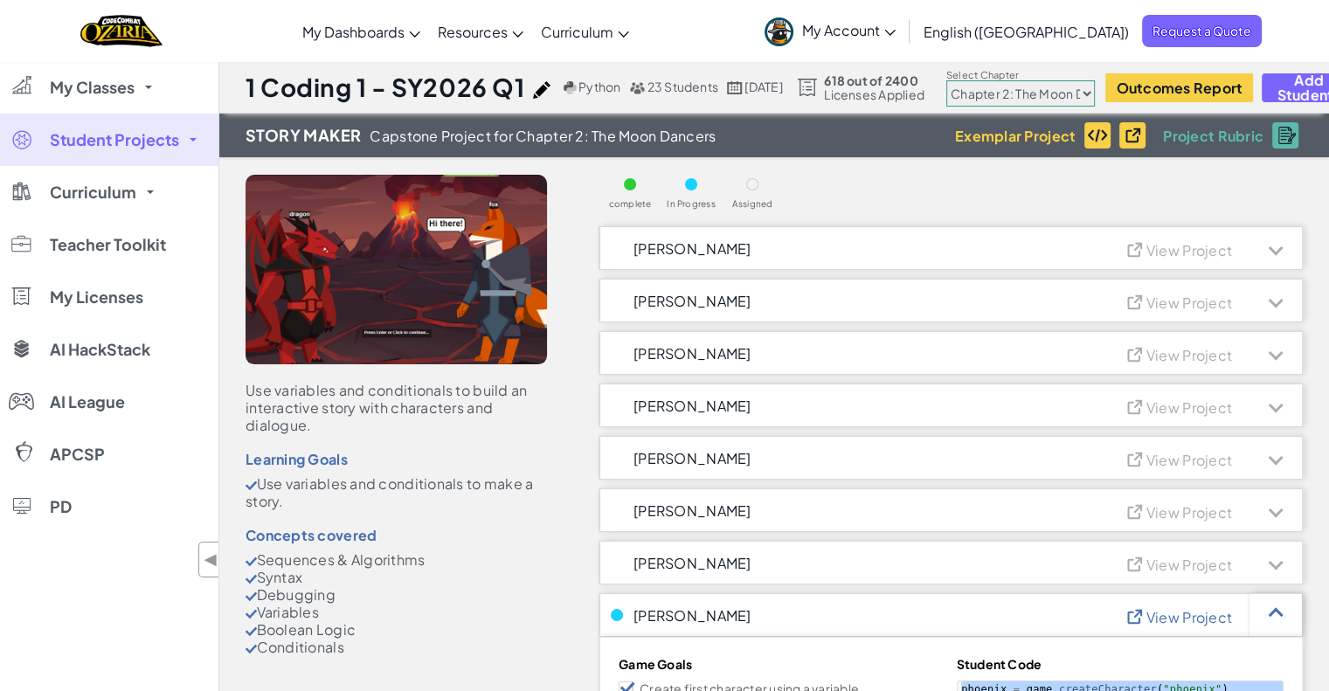
click at [1163, 611] on span "View Project" at bounding box center [1189, 617] width 86 height 18
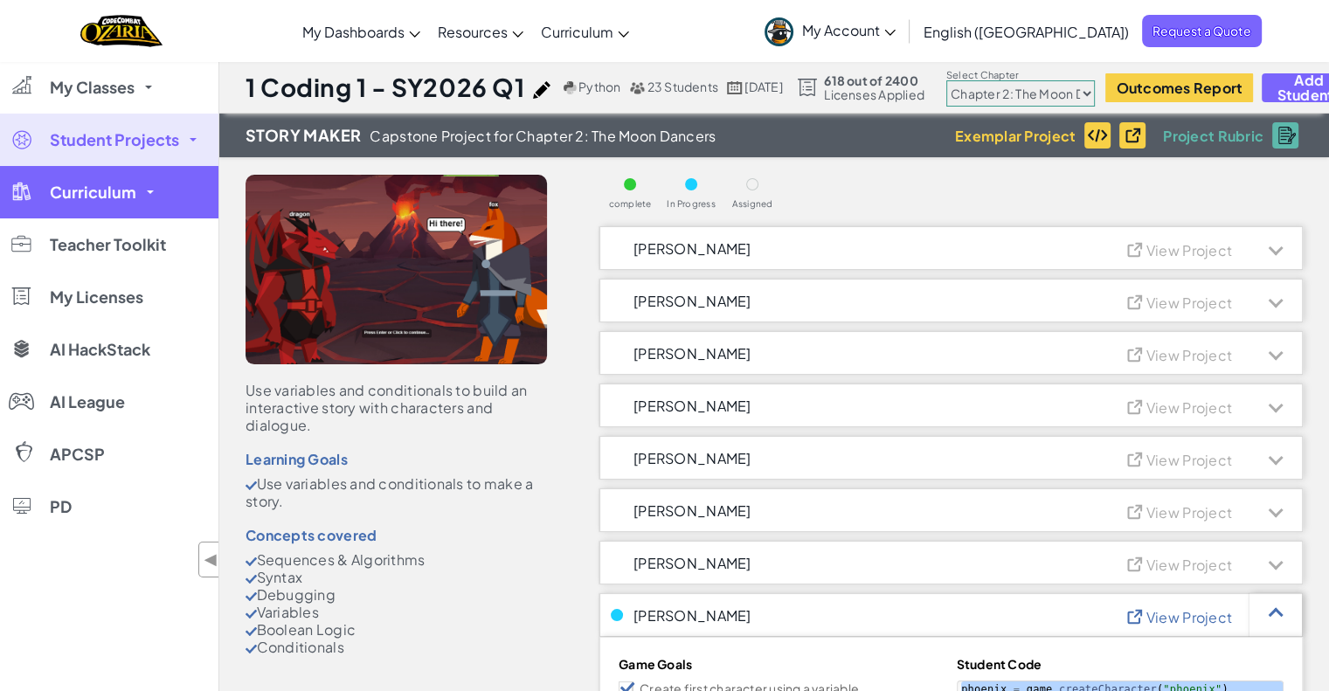
click at [112, 209] on link "Curriculum" at bounding box center [109, 192] width 218 height 52
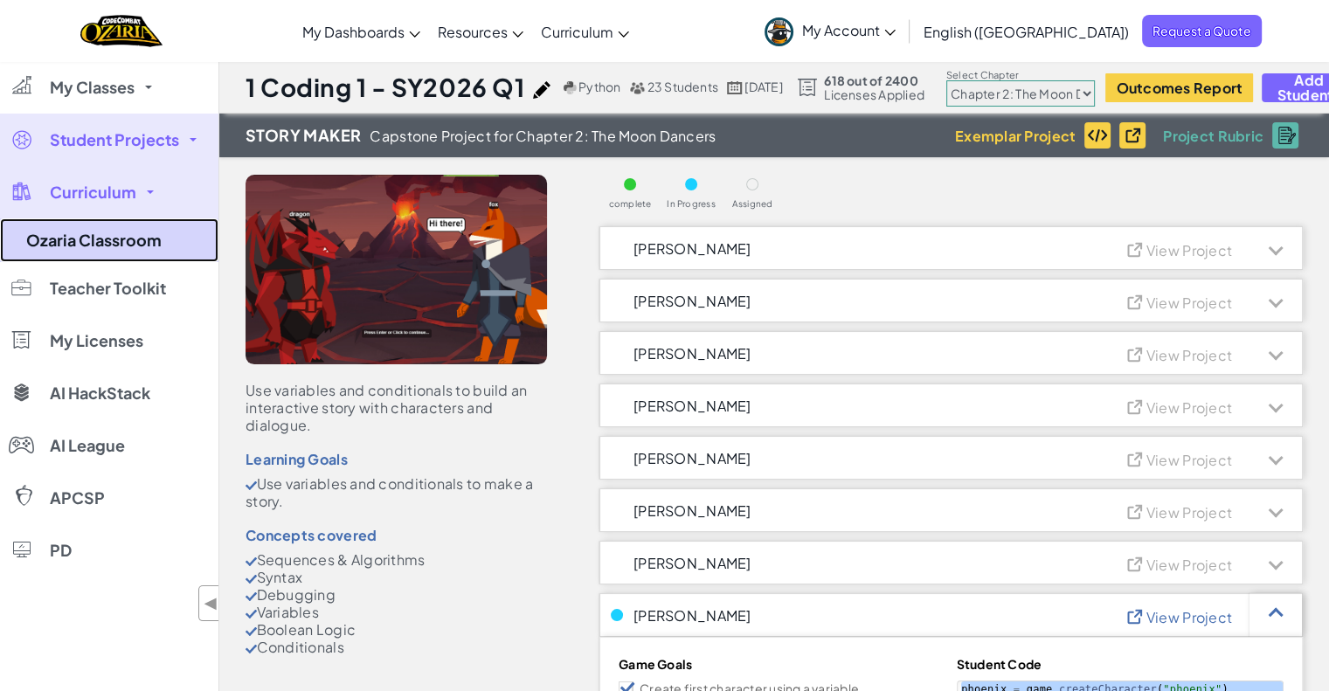
click at [122, 242] on link "Ozaria Classroom" at bounding box center [109, 240] width 218 height 44
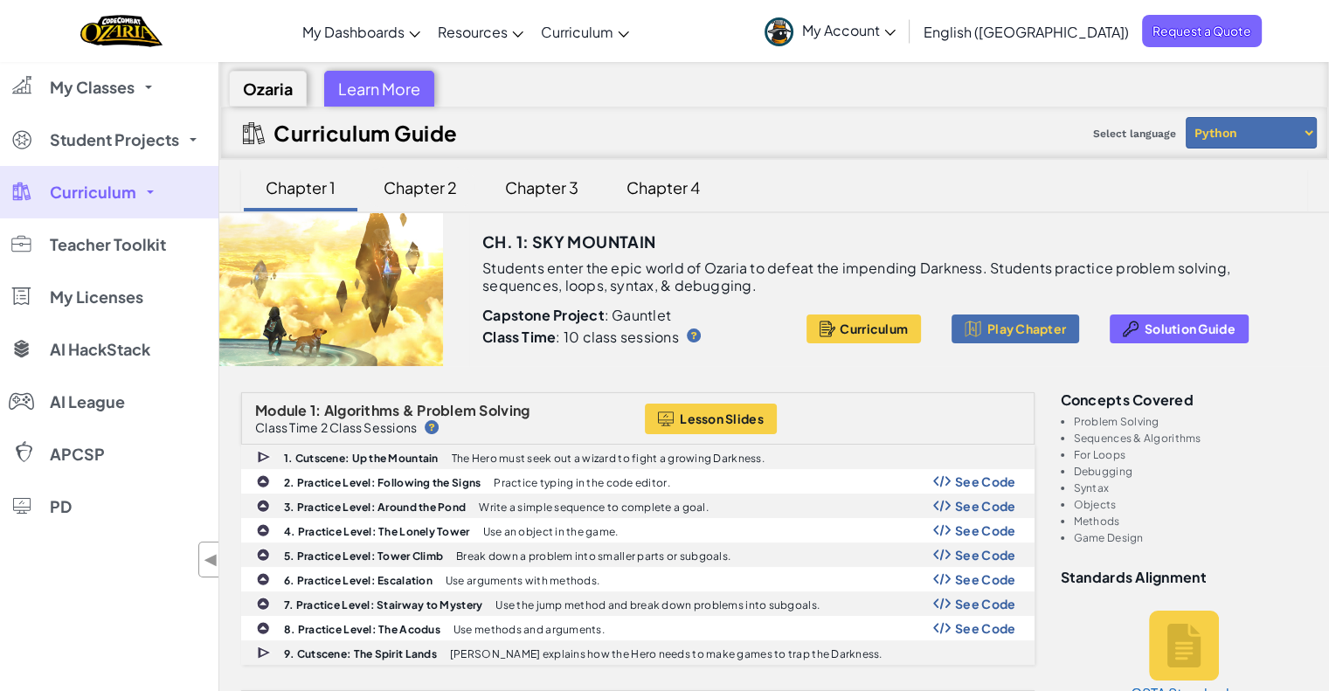
click at [433, 186] on div "Chapter 2" at bounding box center [420, 187] width 108 height 41
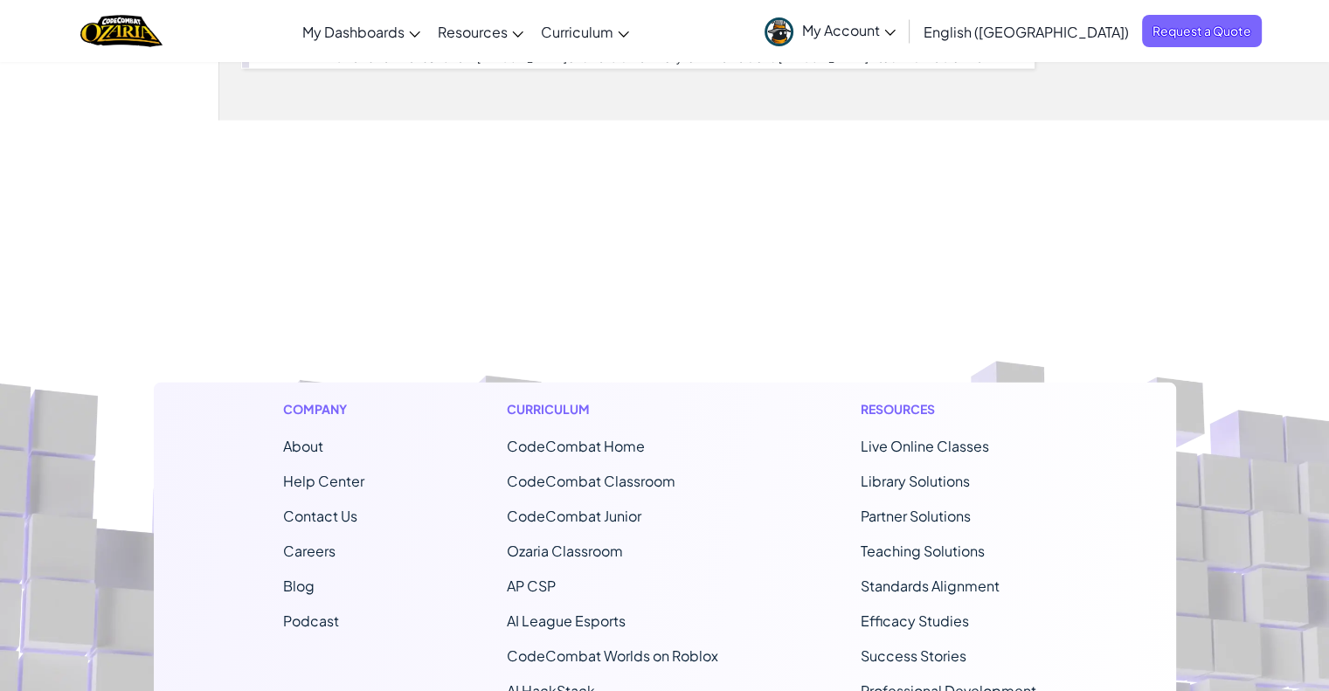
scroll to position [3758, 0]
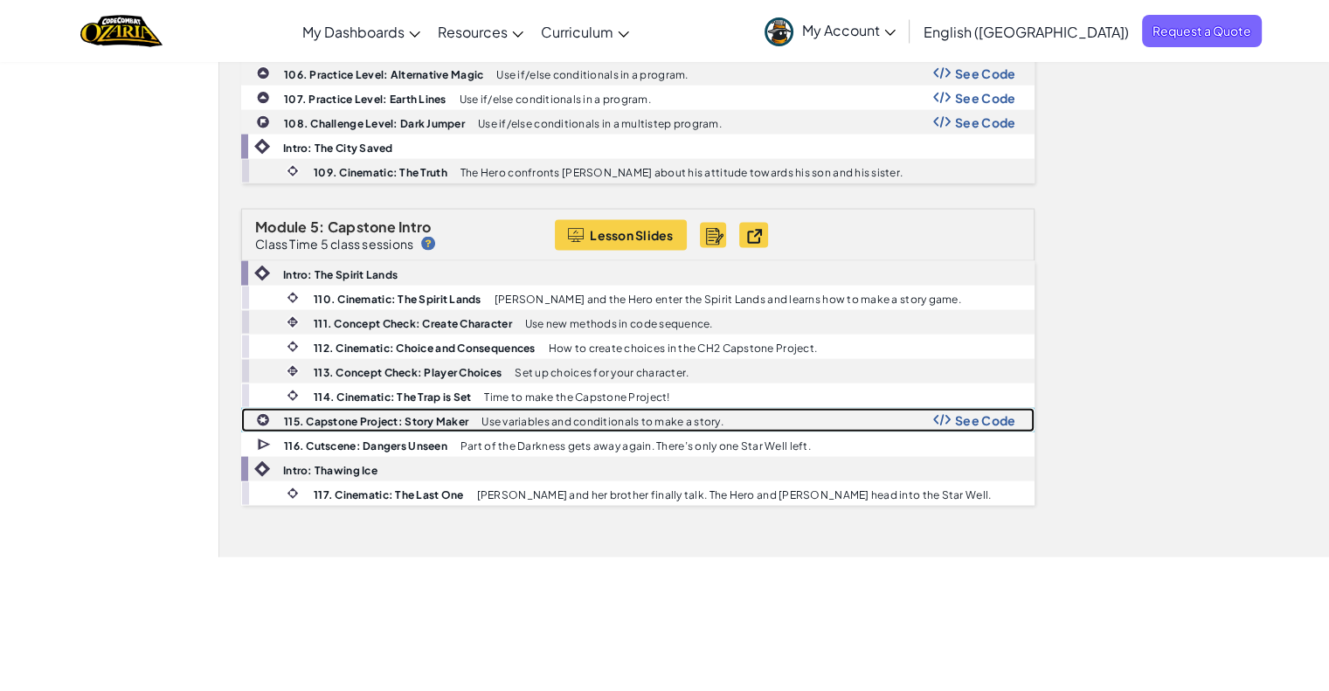
click at [379, 415] on b "115. Capstone Project: Story Maker" at bounding box center [376, 421] width 184 height 13
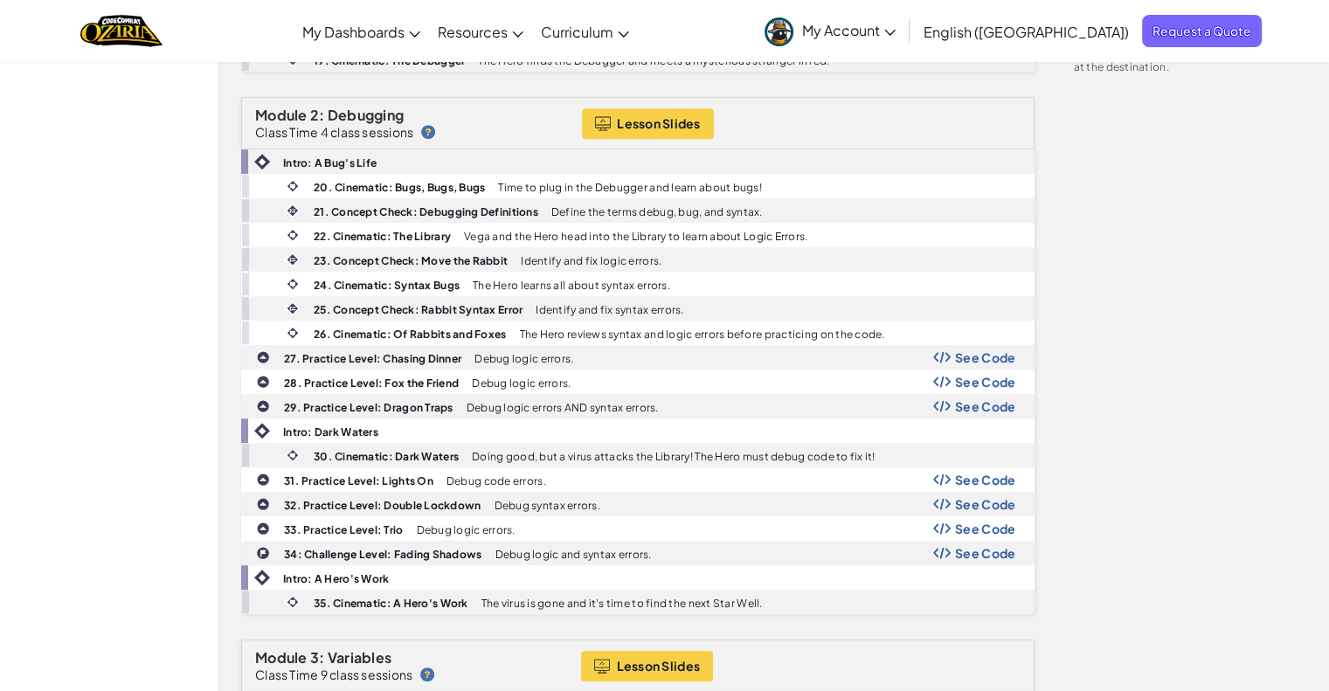
scroll to position [888, 0]
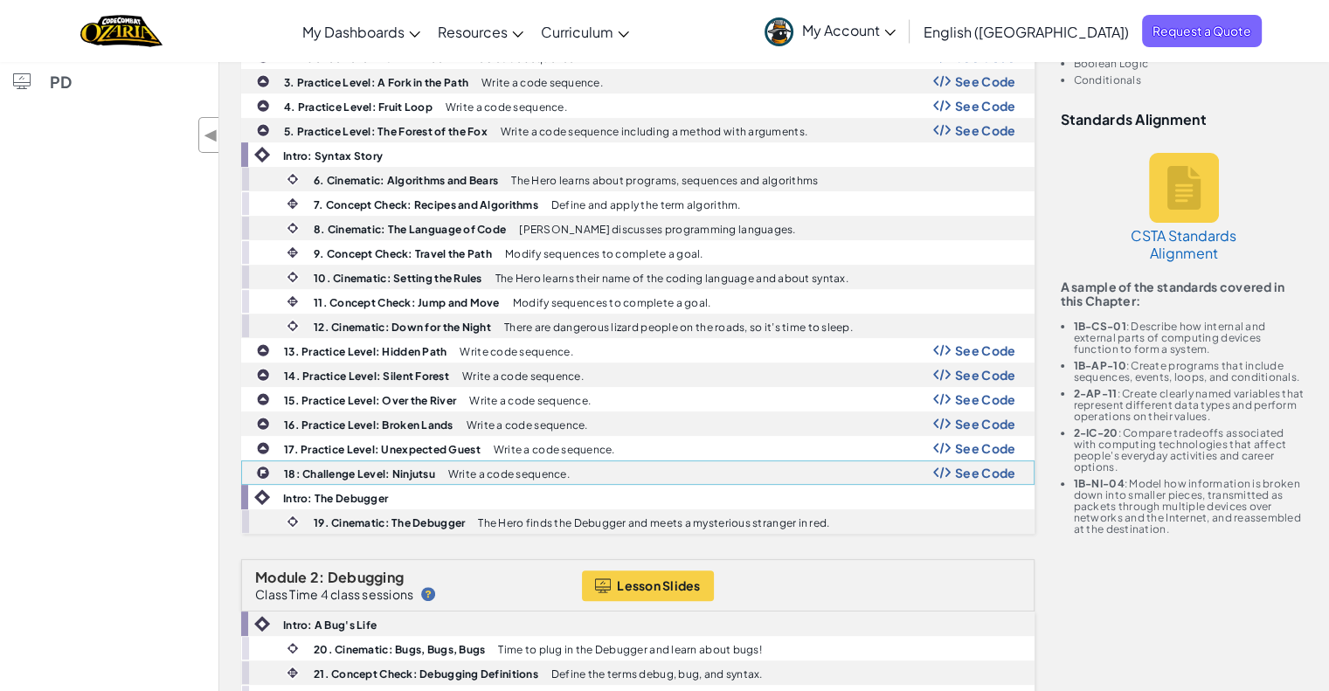
scroll to position [0, 0]
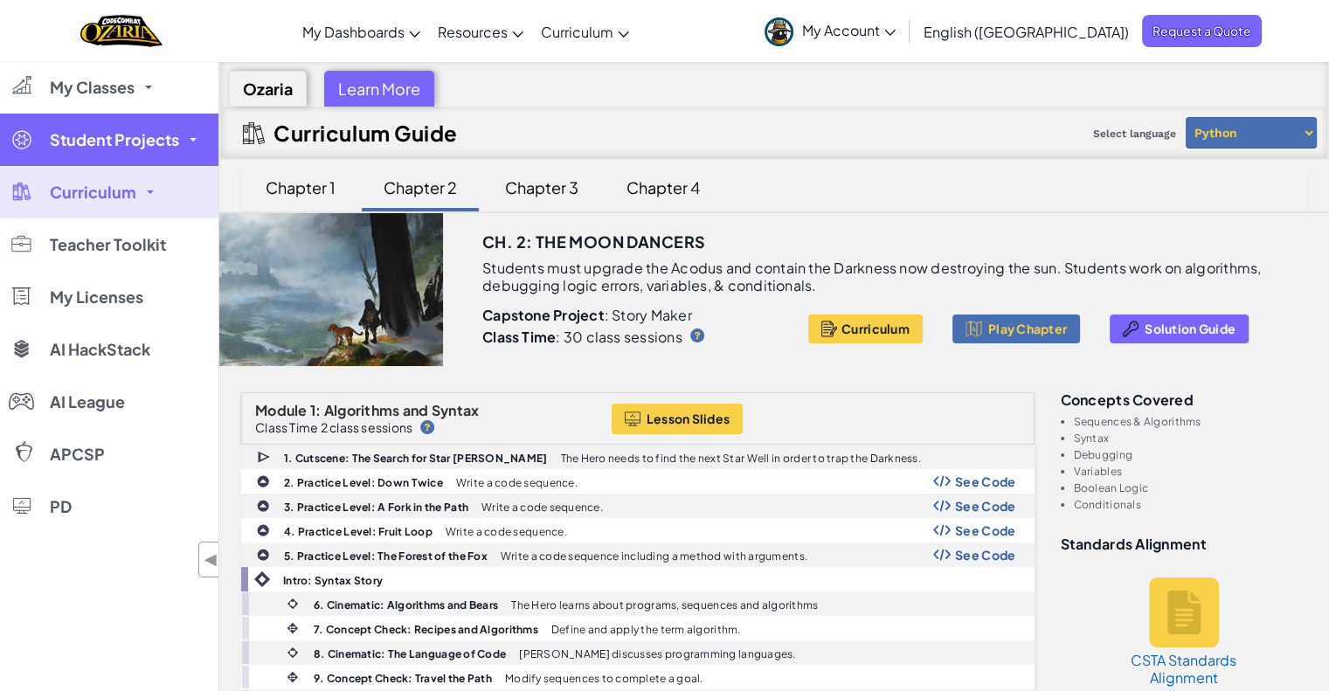
click at [107, 152] on link "Student Projects" at bounding box center [109, 140] width 218 height 52
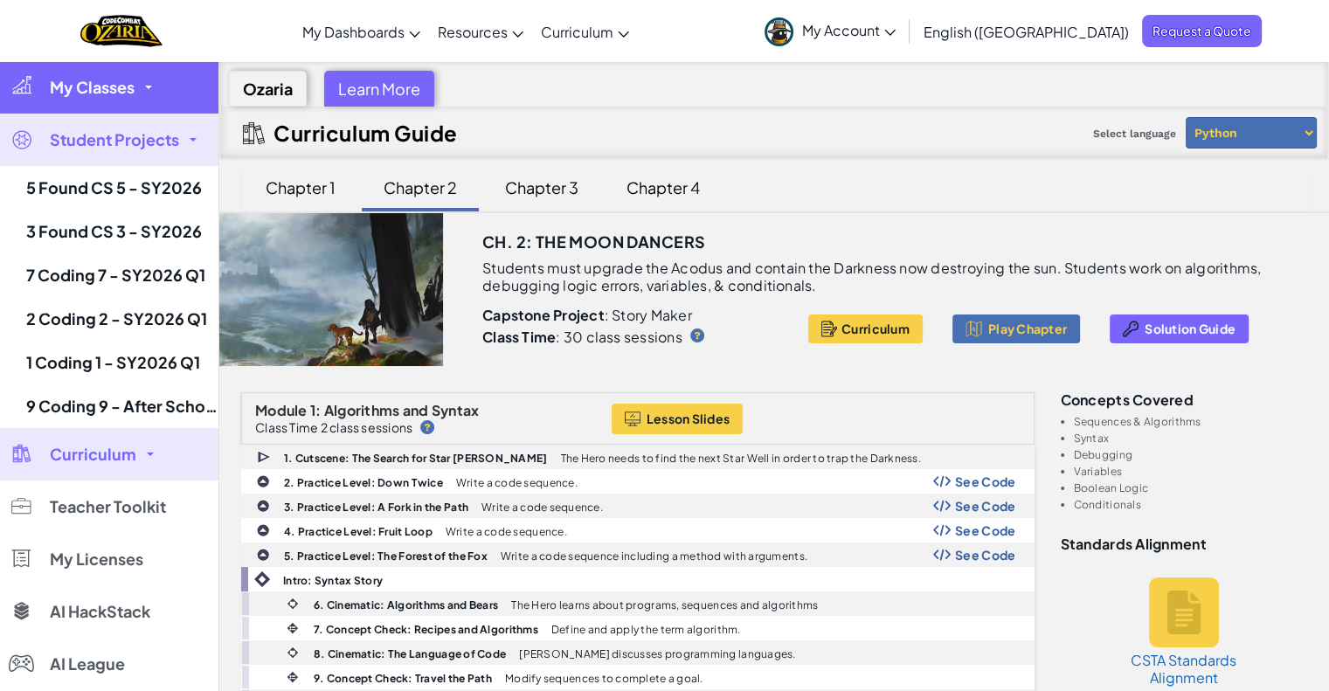
click at [98, 101] on link "My Classes" at bounding box center [109, 87] width 218 height 52
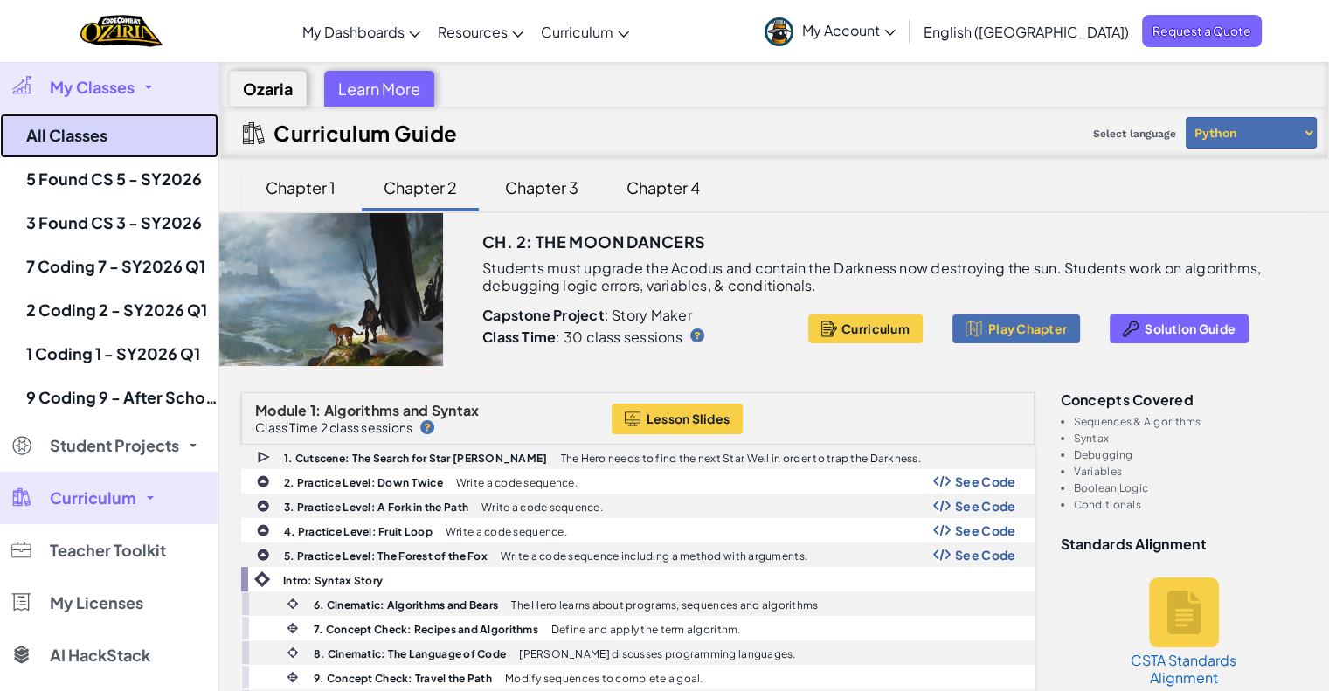
click at [95, 134] on link "All Classes" at bounding box center [109, 136] width 218 height 45
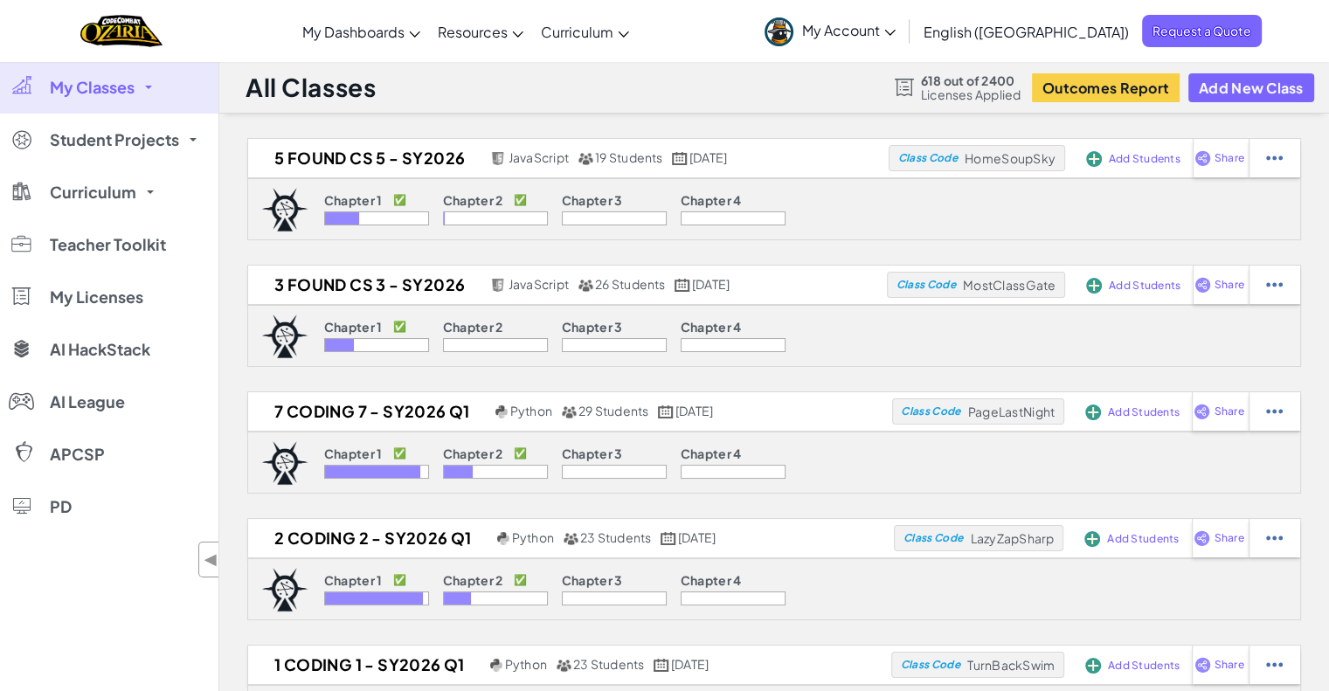
scroll to position [131, 0]
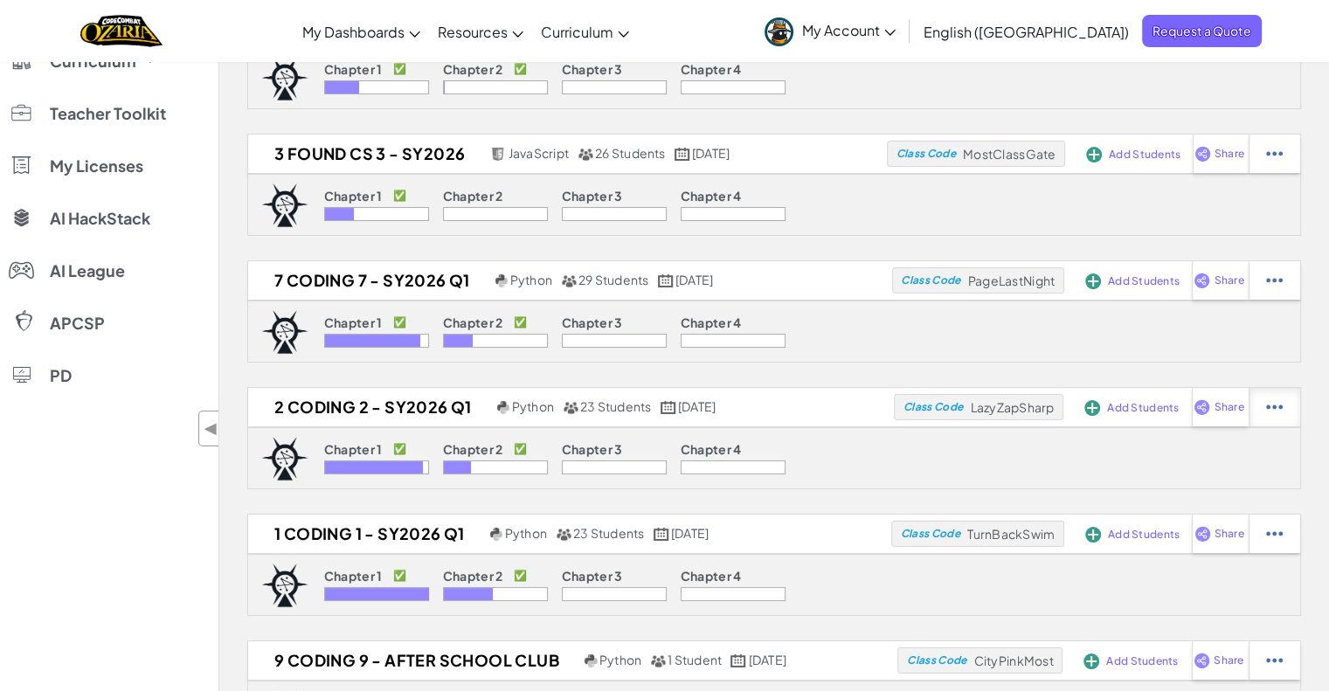
click at [1277, 412] on img at bounding box center [1274, 407] width 17 height 16
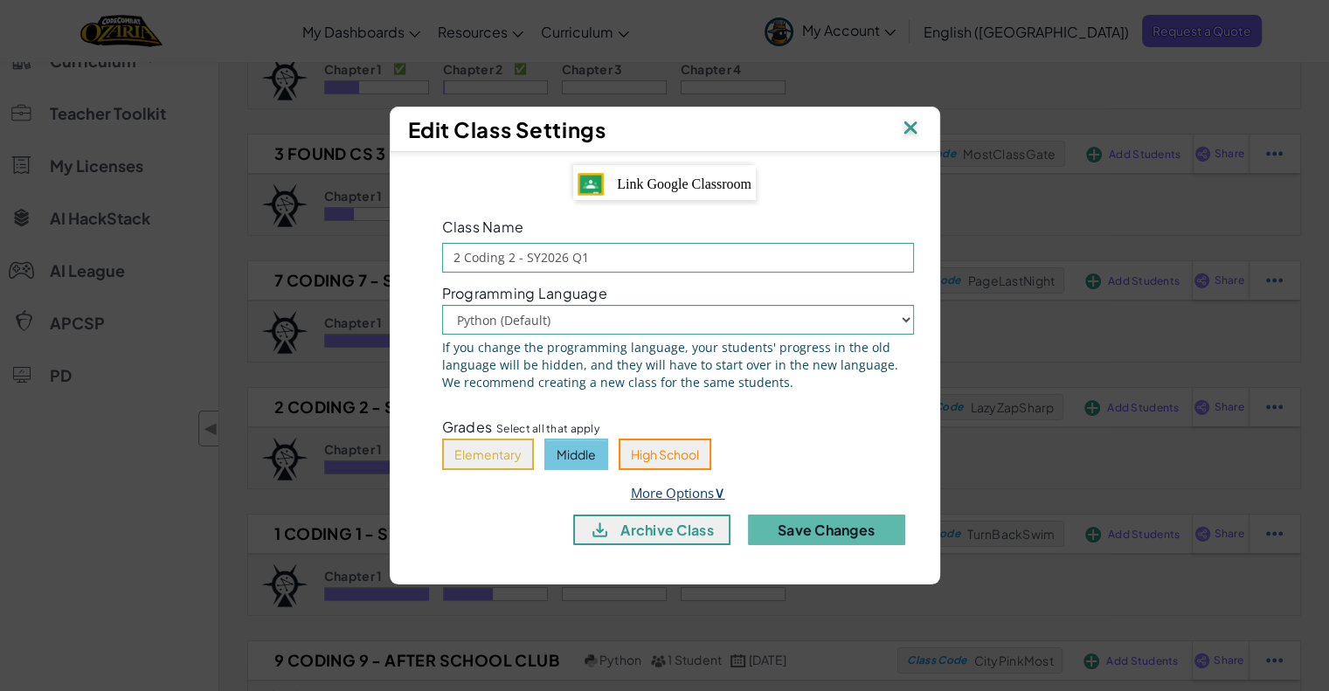
click at [671, 490] on link "More Options ∨" at bounding box center [678, 492] width 94 height 17
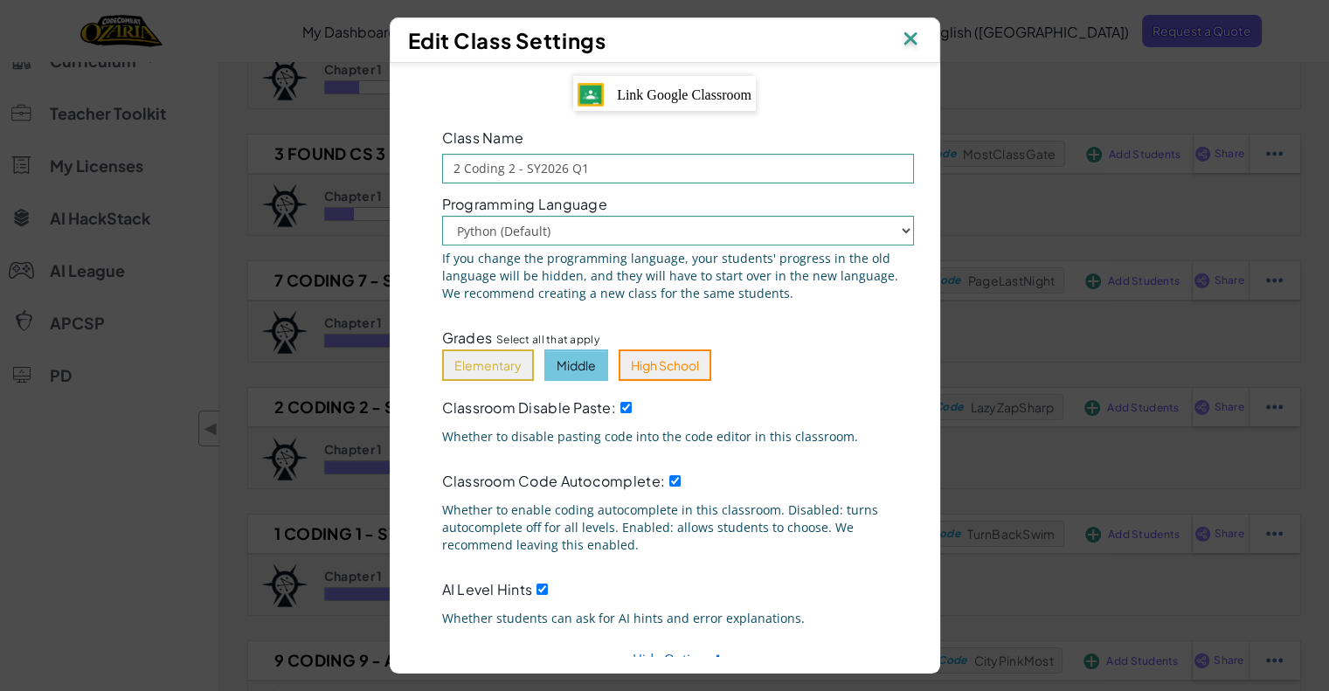
click at [618, 415] on div "Classroom Disable Paste: Whether to disable pasting code into the code editor i…" at bounding box center [678, 424] width 498 height 60
click at [608, 395] on div "Classroom Disable Paste: Whether to disable pasting code into the code editor i…" at bounding box center [678, 424] width 498 height 60
click at [622, 405] on input "Classroom Disable Paste:" at bounding box center [625, 407] width 11 height 11
checkbox input "false"
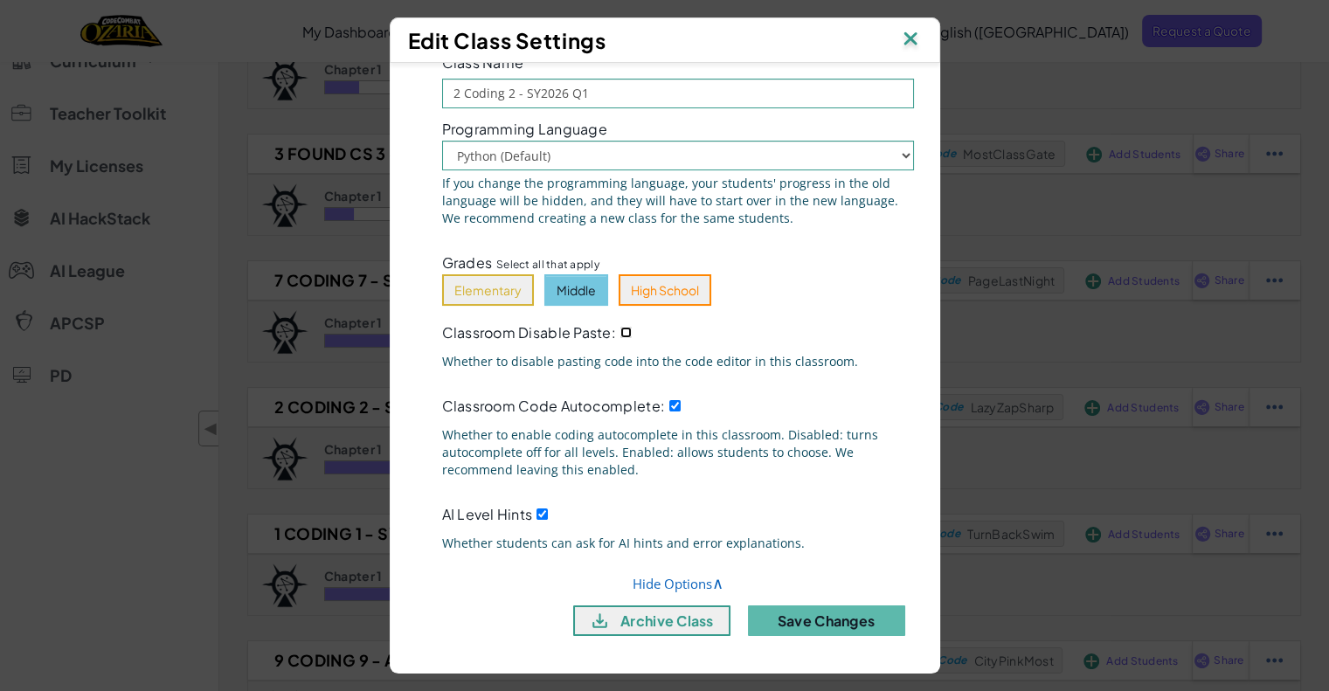
scroll to position [82, 0]
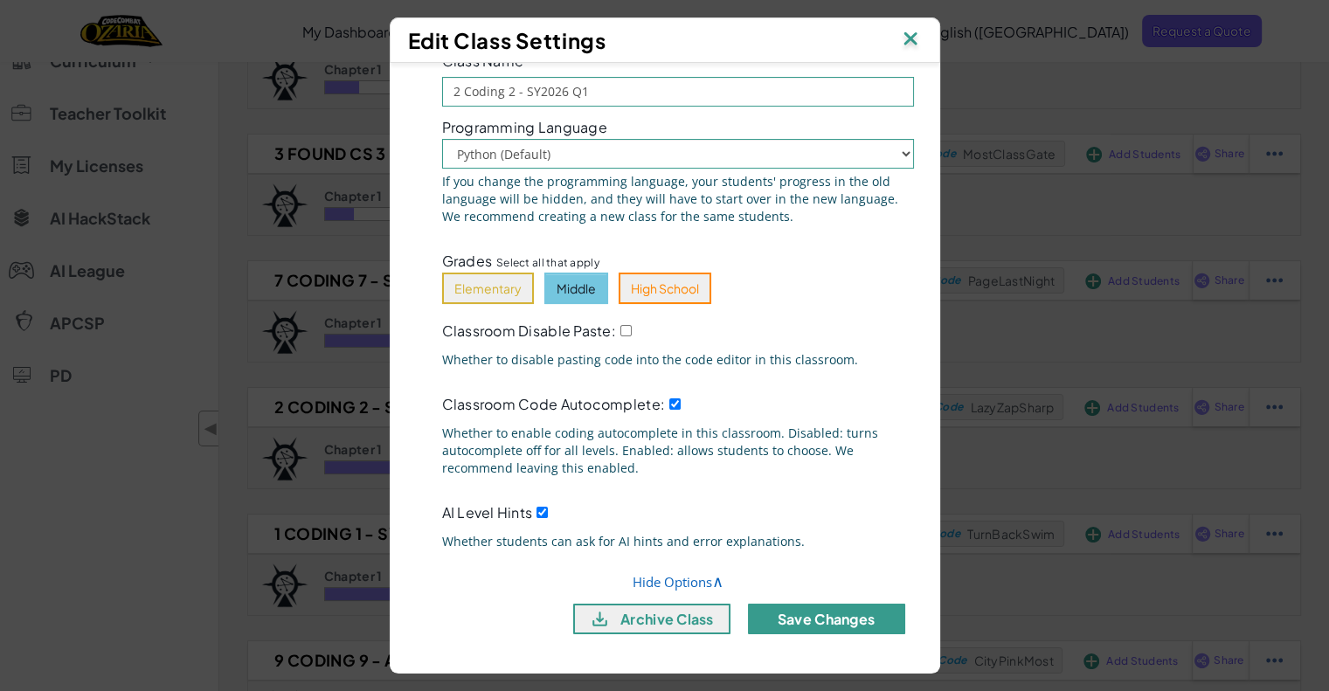
click at [799, 615] on button "Save Changes" at bounding box center [826, 619] width 157 height 31
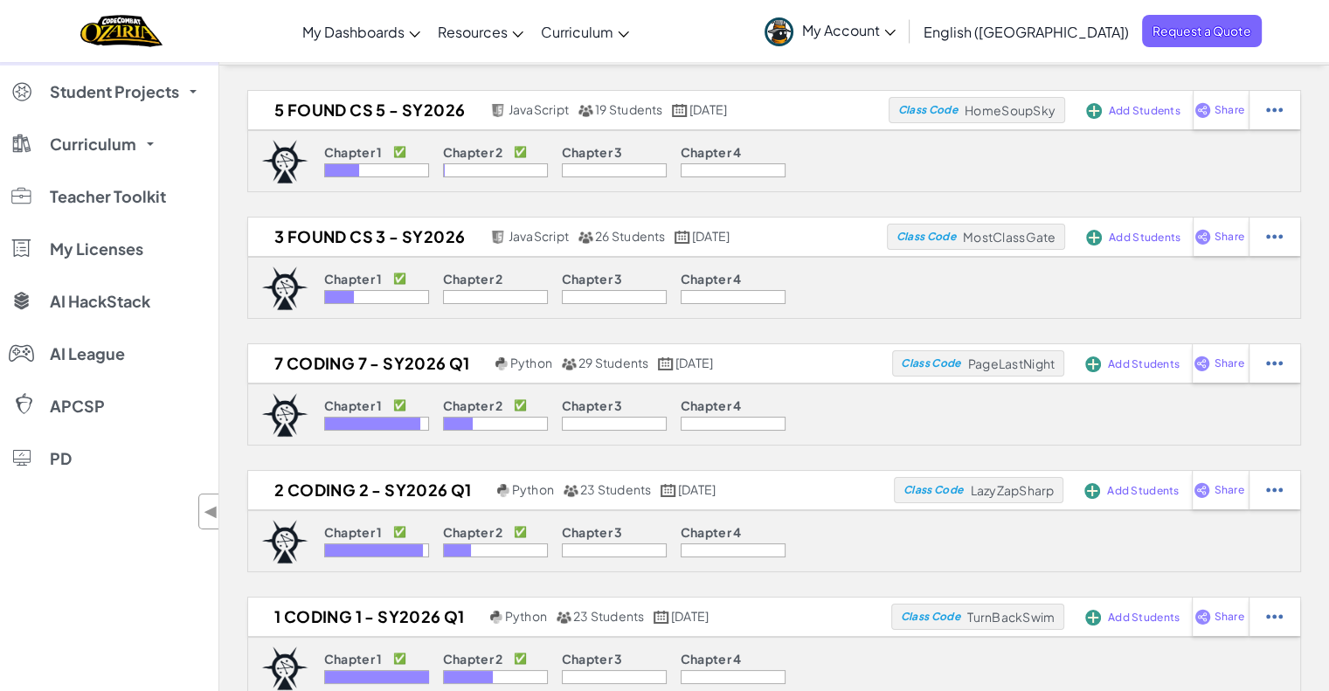
scroll to position [40, 0]
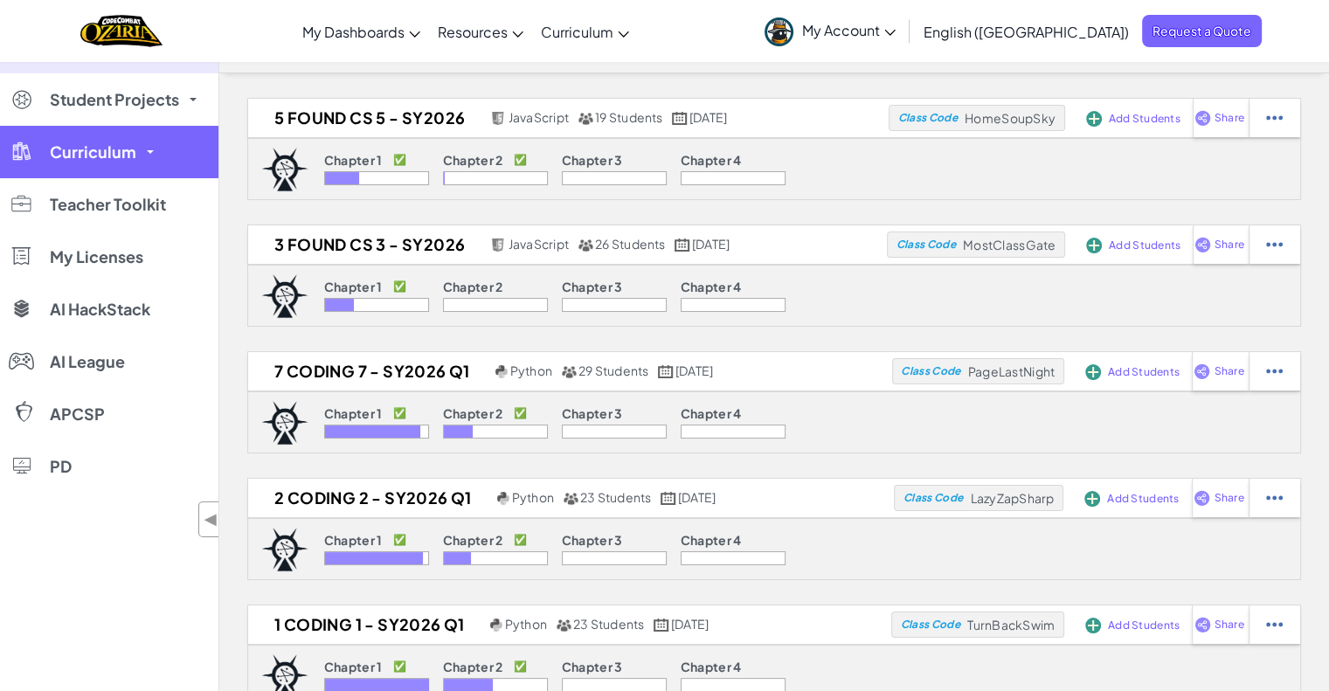
click at [105, 163] on link "Curriculum" at bounding box center [109, 152] width 218 height 52
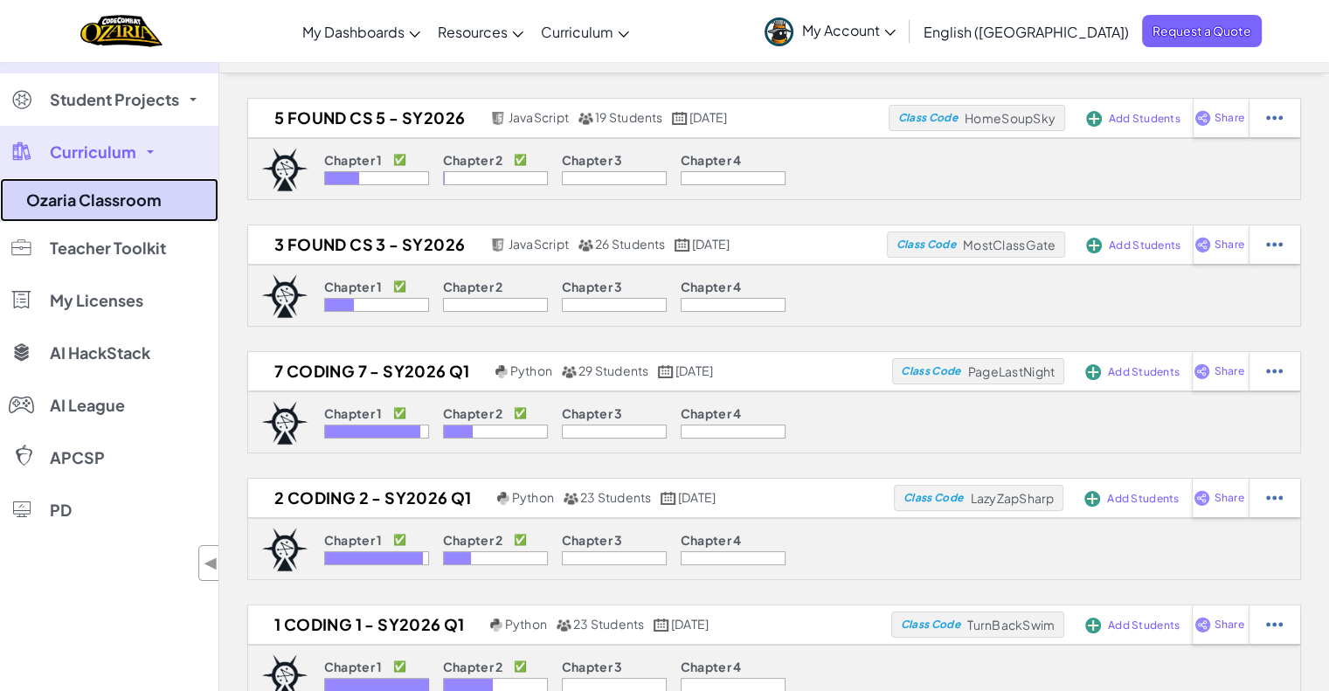
click at [91, 194] on link "Ozaria Classroom" at bounding box center [109, 200] width 218 height 44
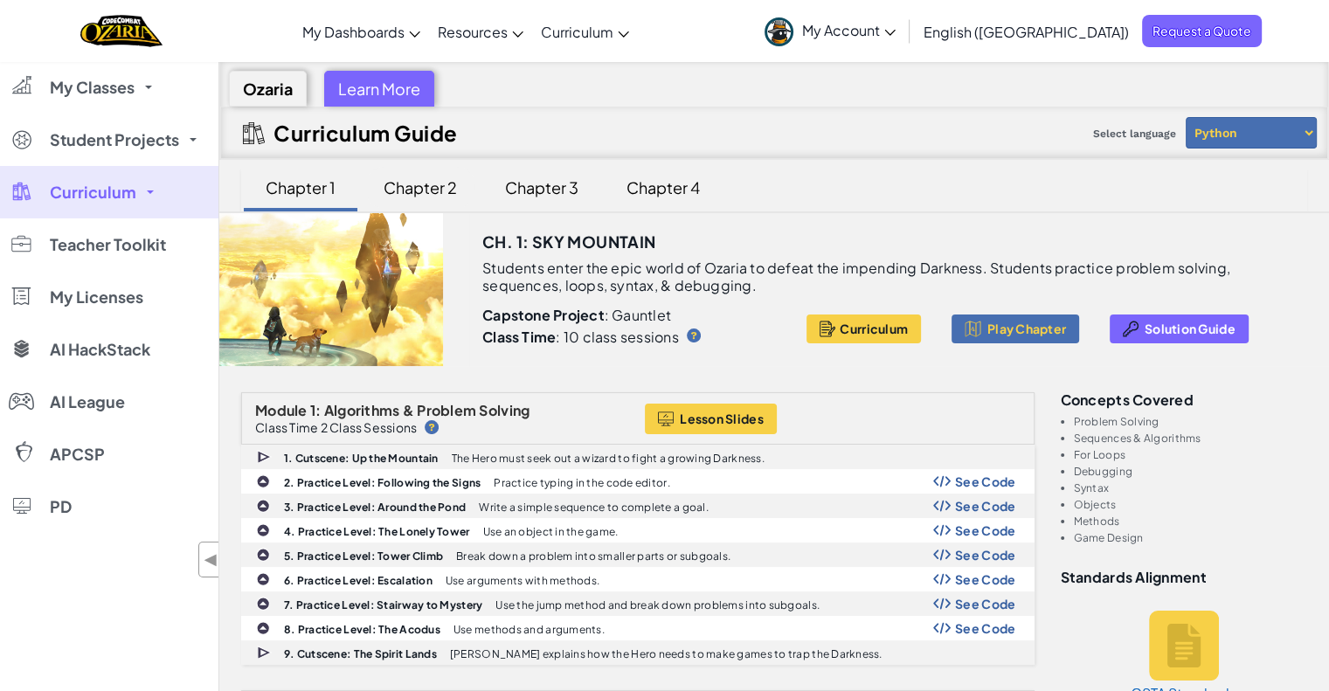
click at [420, 180] on div "Chapter 2" at bounding box center [420, 187] width 108 height 41
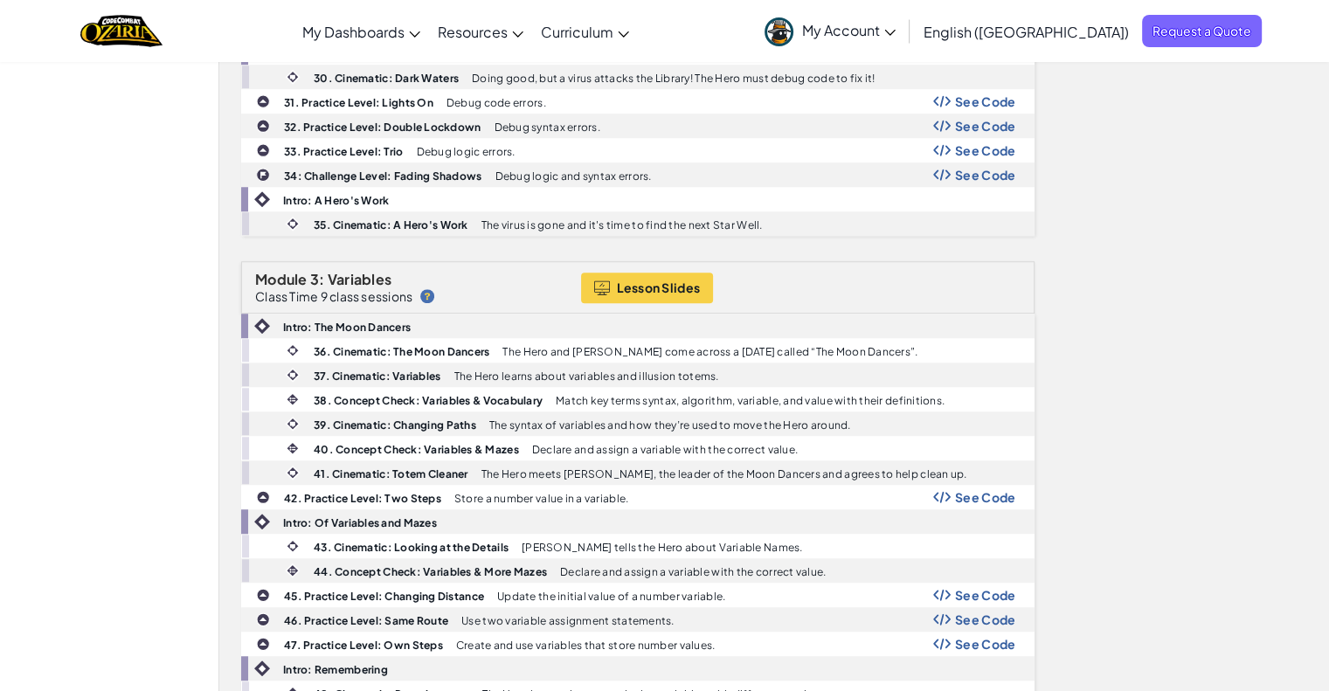
scroll to position [1268, 0]
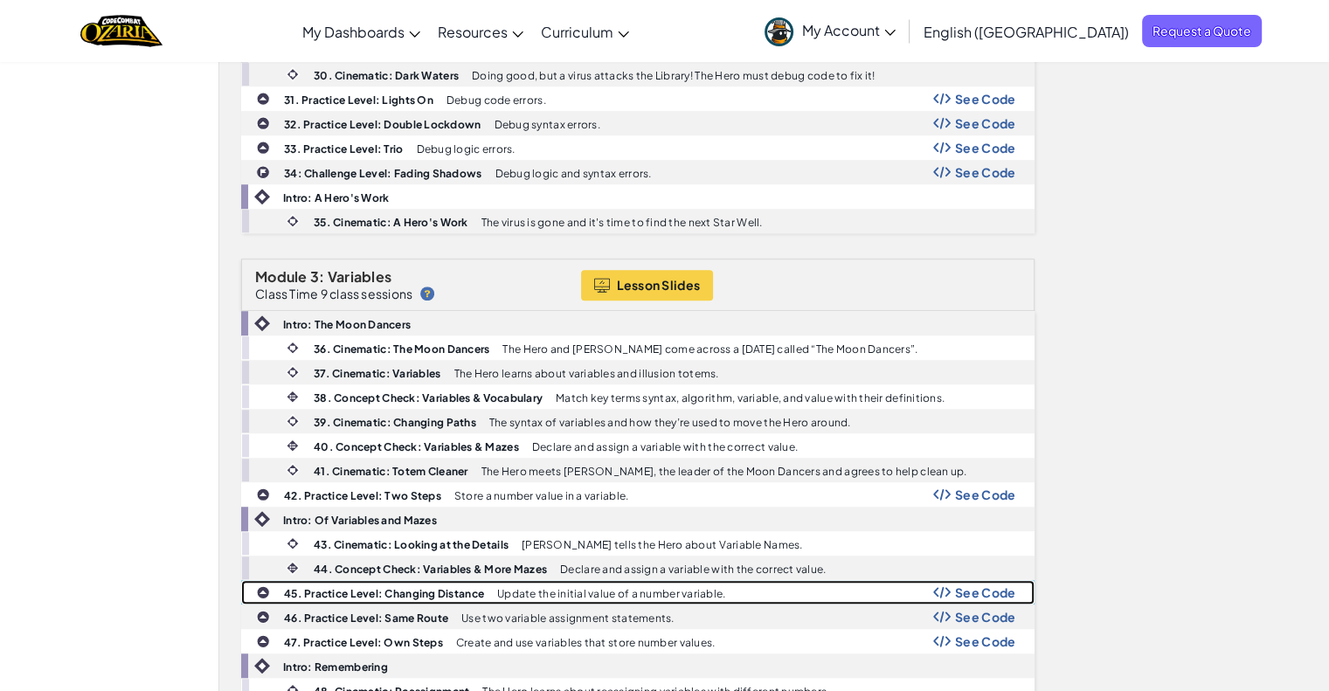
click at [357, 587] on b "45. Practice Level: Changing Distance" at bounding box center [384, 593] width 200 height 13
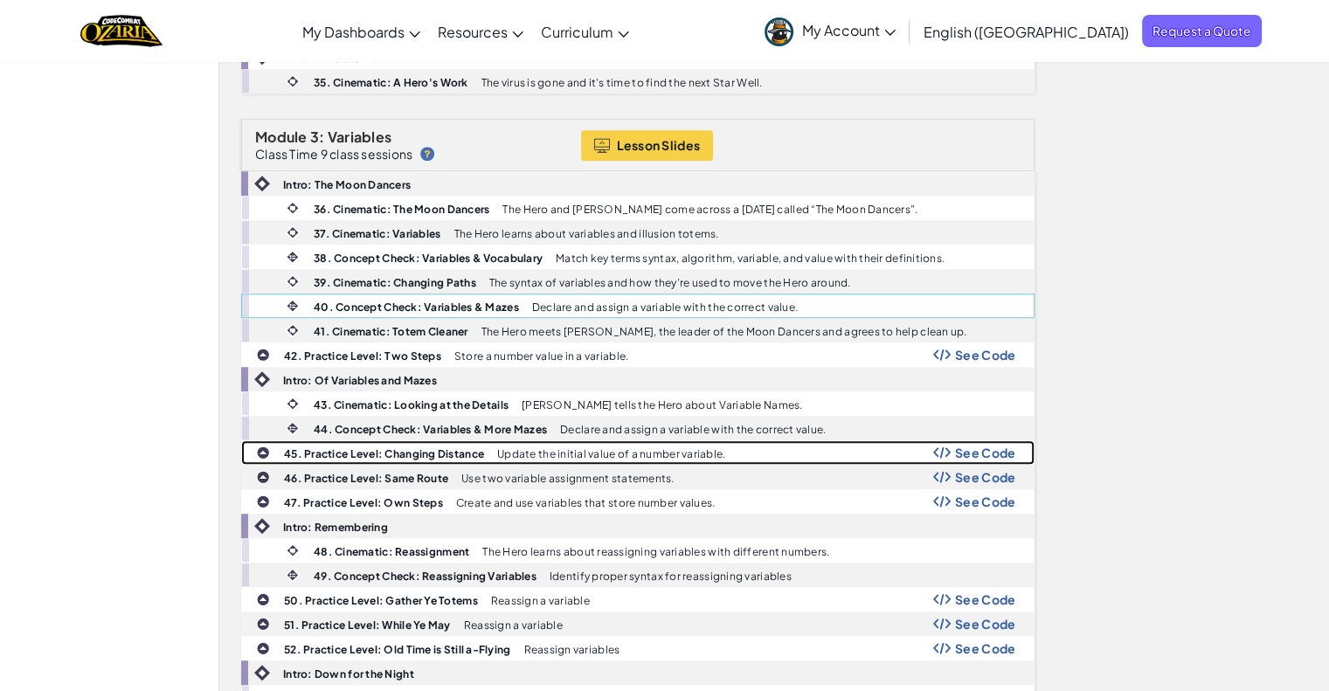
scroll to position [1409, 0]
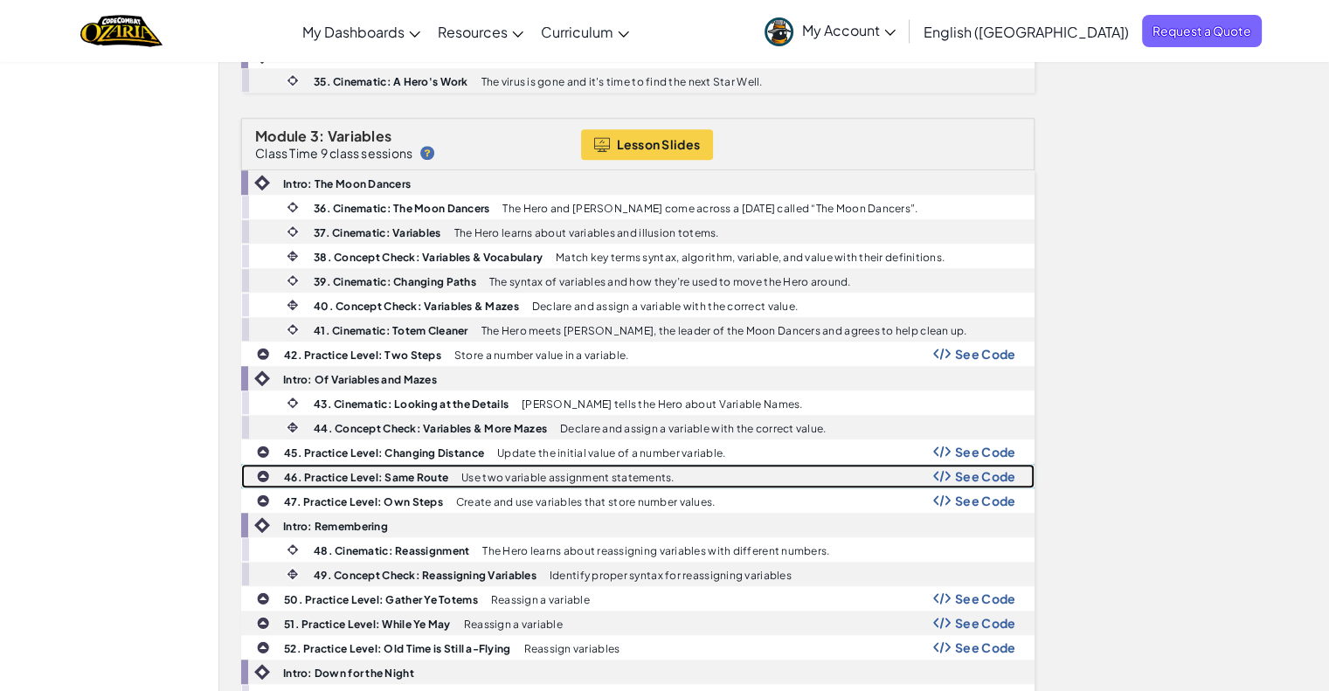
click at [369, 471] on b "46. Practice Level: Same Route" at bounding box center [366, 477] width 164 height 13
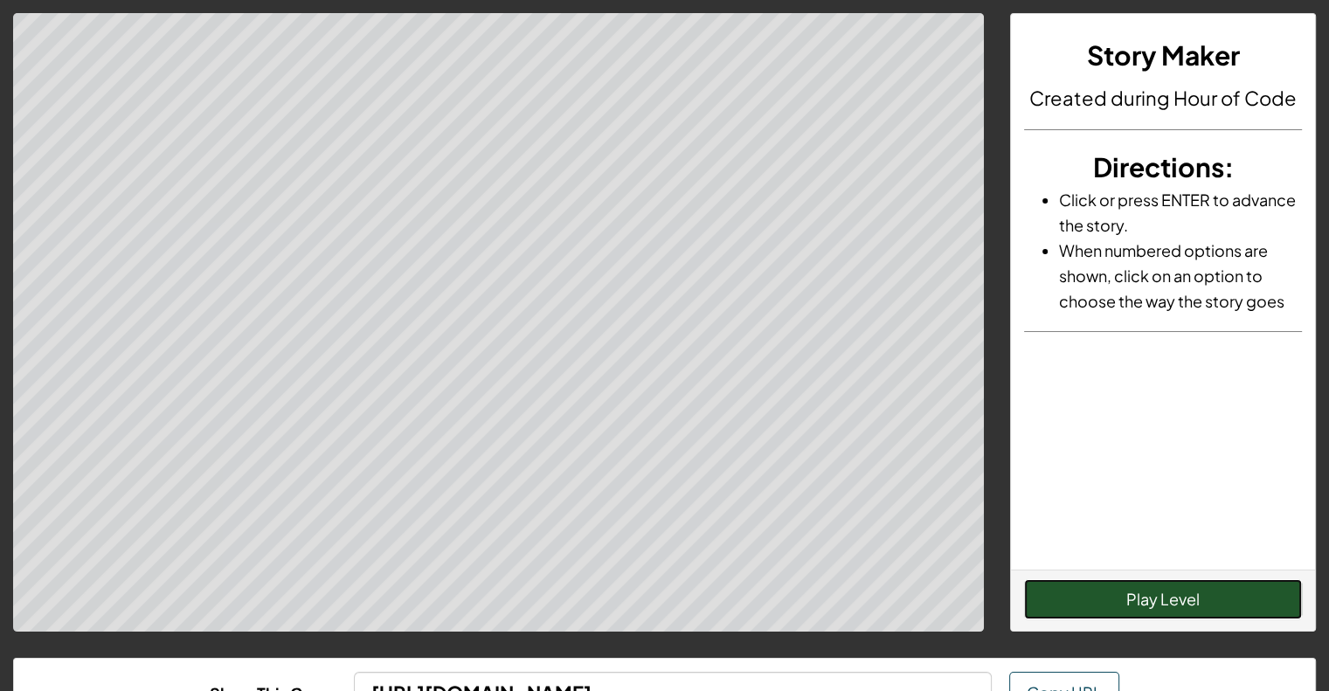
click at [1178, 600] on button "Play Level" at bounding box center [1163, 599] width 278 height 40
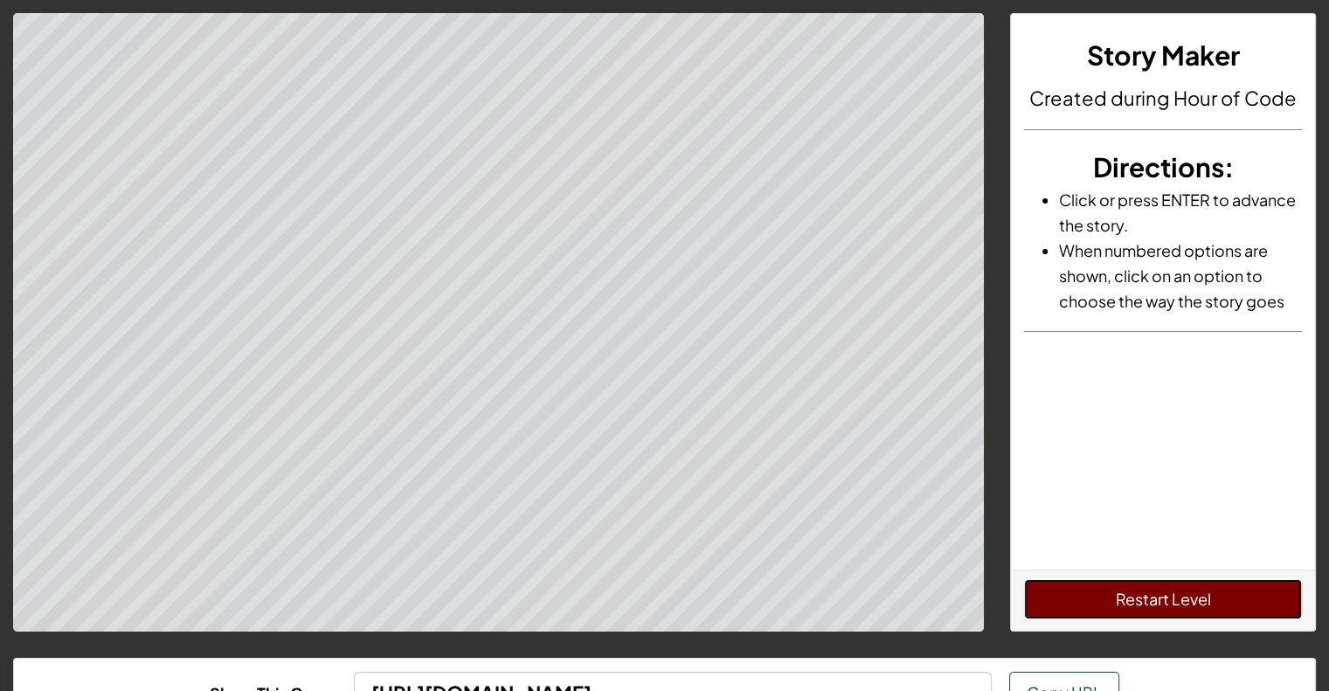
click at [1167, 596] on button "Restart Level" at bounding box center [1163, 599] width 278 height 40
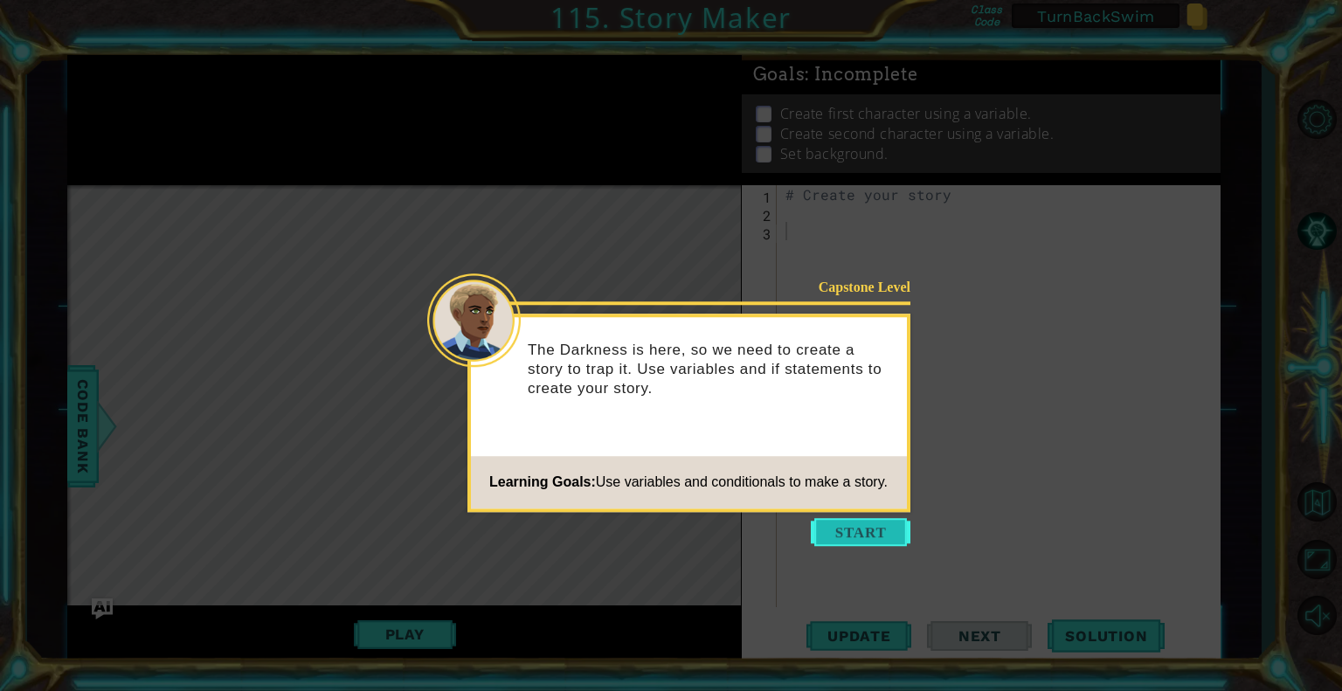
click at [855, 520] on button "Start" at bounding box center [861, 532] width 100 height 28
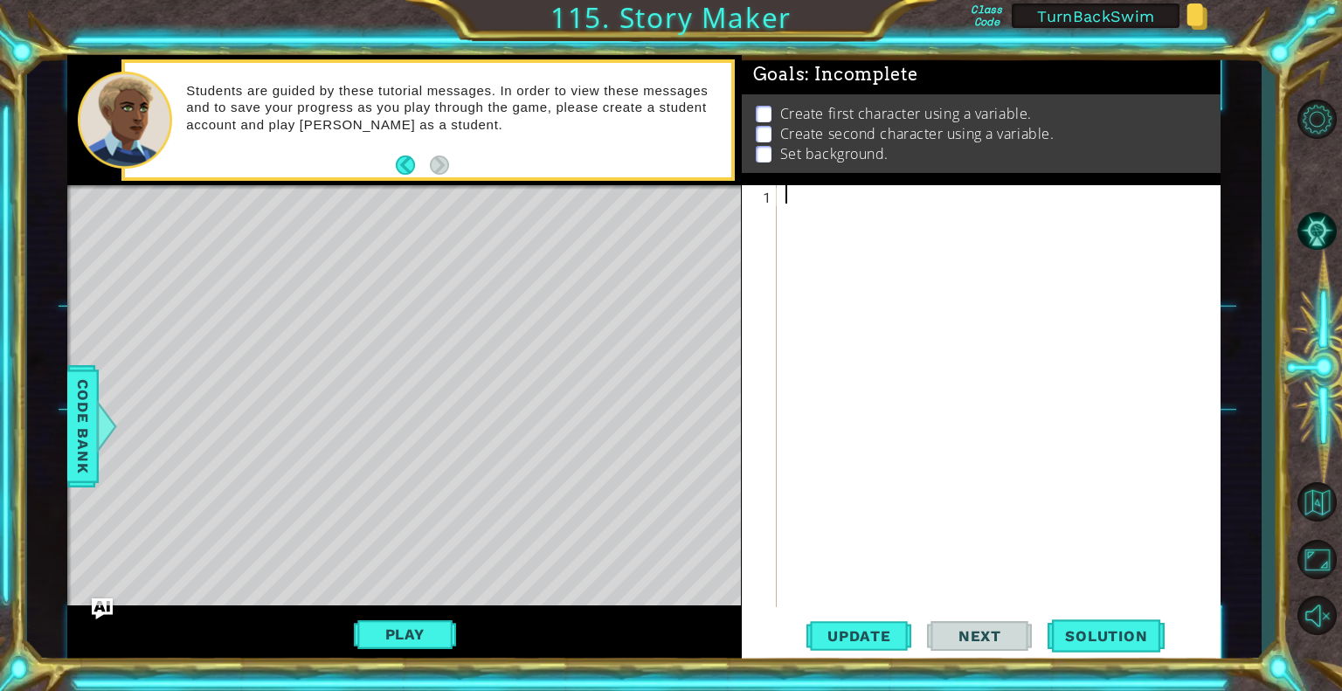
paste textarea "game.endStory()"
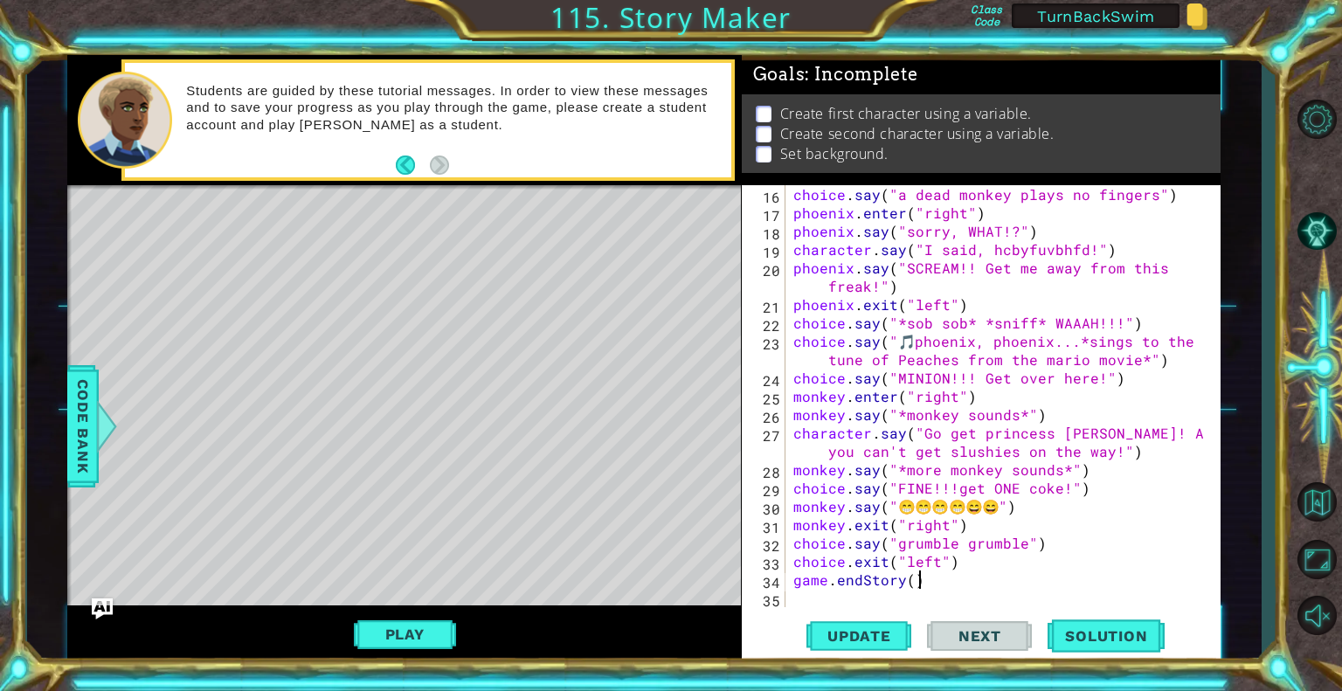
scroll to position [294, 0]
click at [887, 628] on span "Update" at bounding box center [859, 635] width 99 height 17
click at [426, 611] on div "Play" at bounding box center [404, 635] width 674 height 59
click at [426, 623] on button "Play" at bounding box center [405, 634] width 102 height 33
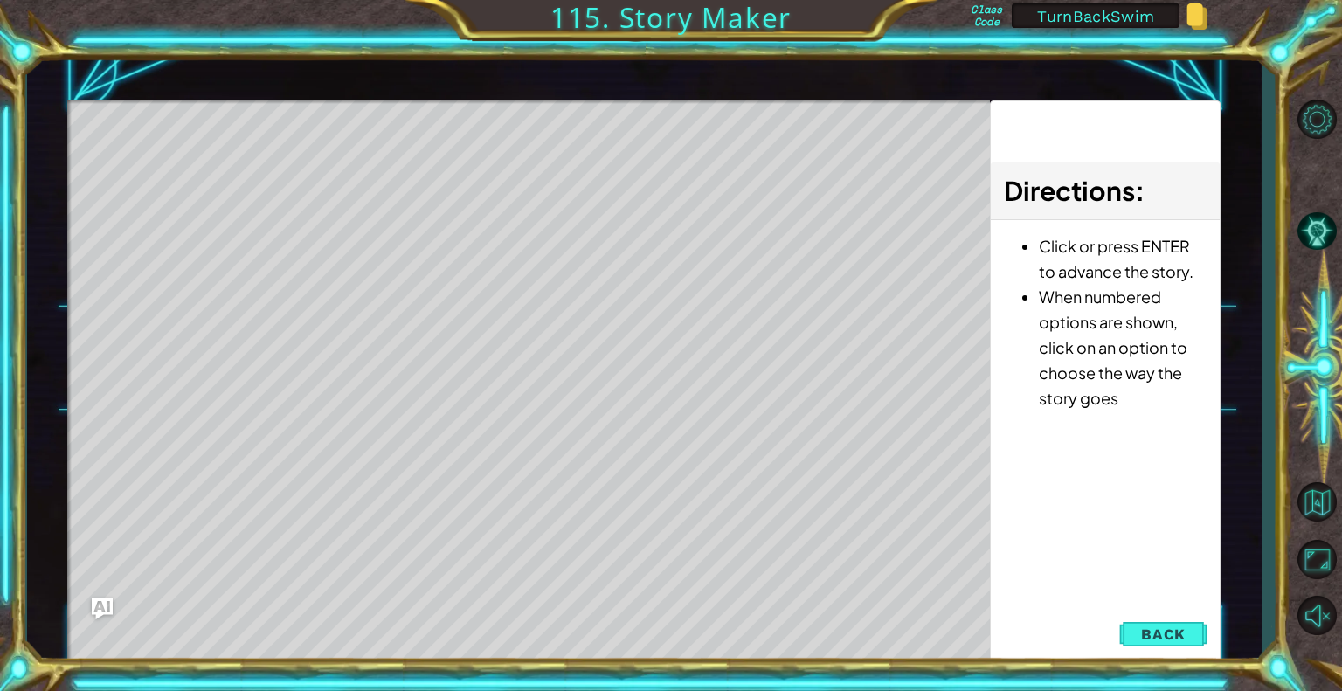
click at [552, 321] on div "Level Map" at bounding box center [470, 357] width 807 height 515
click at [484, 242] on div "Level Map" at bounding box center [470, 357] width 807 height 515
click at [548, 116] on div "Level Map" at bounding box center [470, 357] width 807 height 515
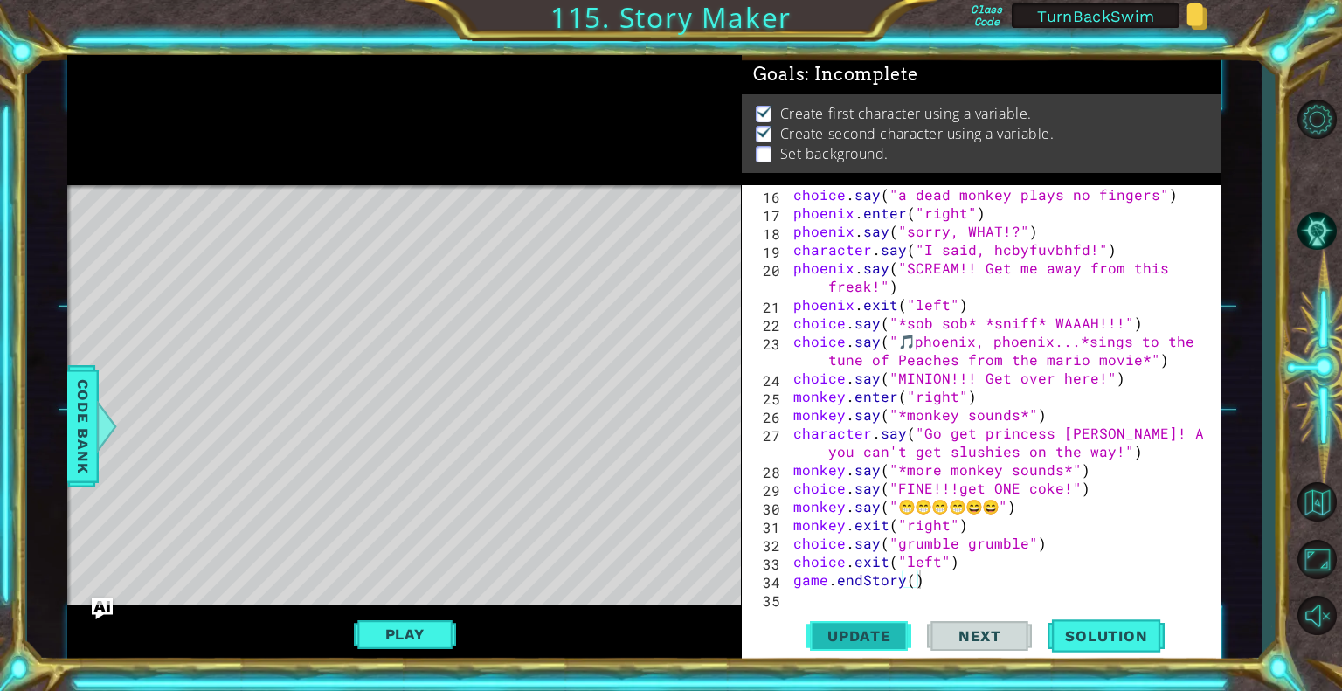
click at [870, 629] on span "Update" at bounding box center [859, 635] width 99 height 17
click at [842, 627] on span "Update" at bounding box center [859, 635] width 99 height 17
click at [436, 633] on button "Play" at bounding box center [405, 634] width 102 height 33
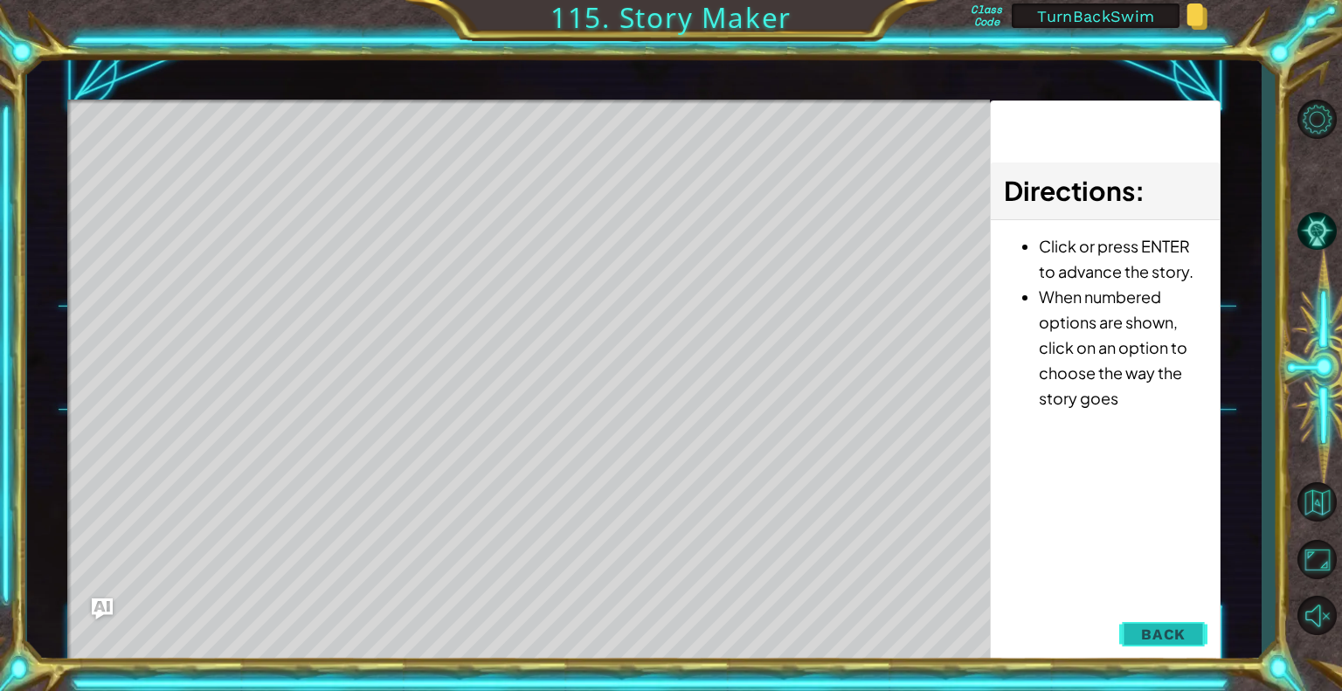
drag, startPoint x: 1180, startPoint y: 642, endPoint x: 1177, endPoint y: 633, distance: 10.0
click at [1180, 641] on span "Back" at bounding box center [1163, 634] width 45 height 17
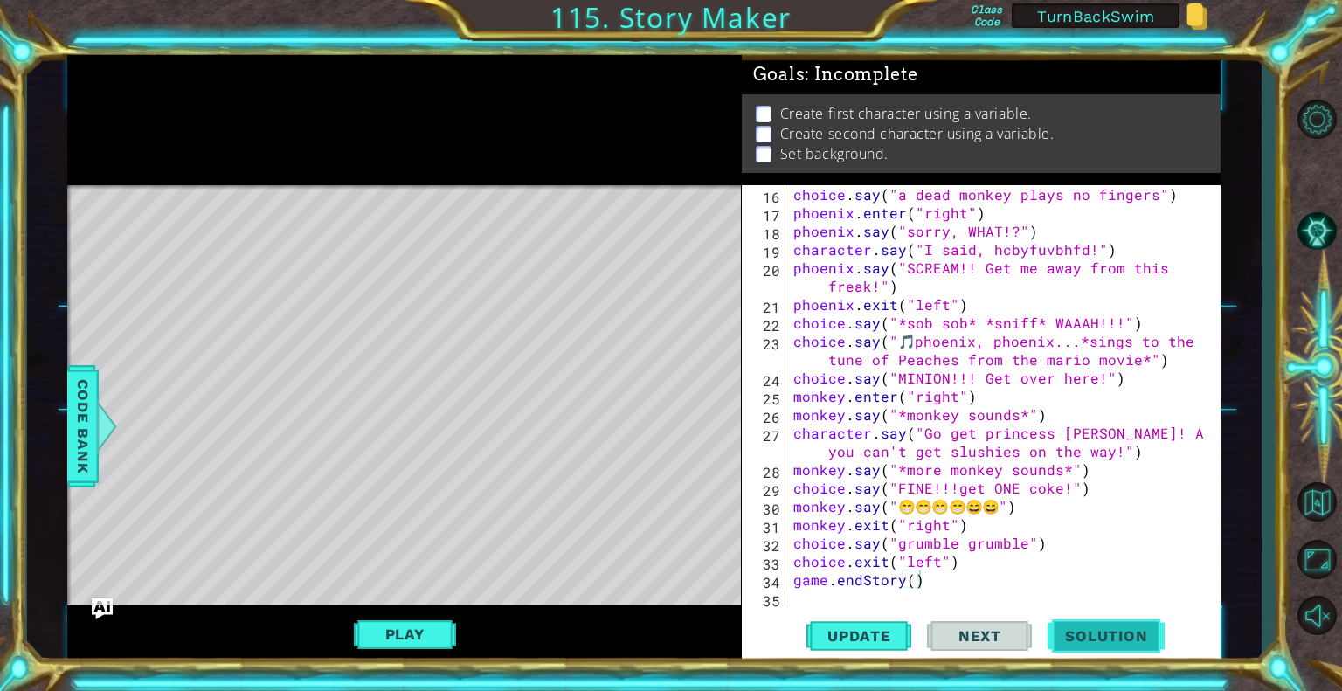
click at [1103, 629] on span "Solution" at bounding box center [1106, 635] width 117 height 17
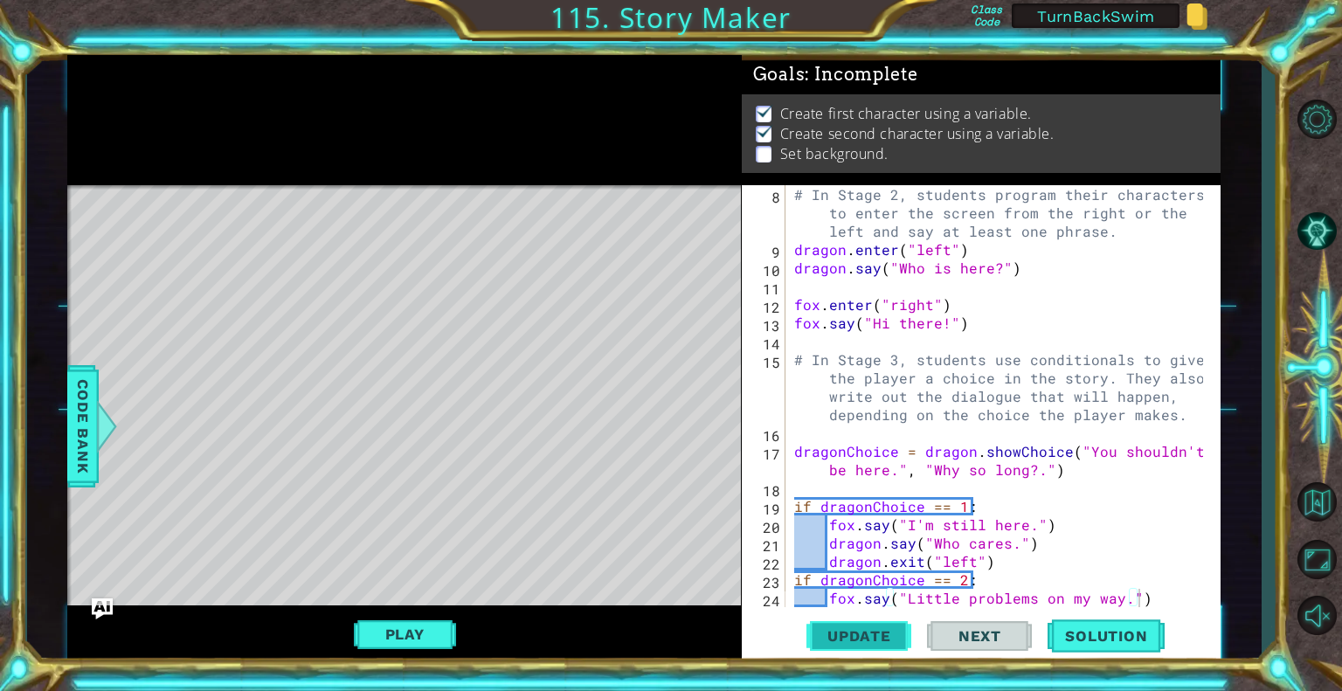
click at [823, 647] on button "Update" at bounding box center [859, 637] width 105 height 48
click at [427, 628] on button "Play" at bounding box center [405, 634] width 102 height 33
click at [883, 369] on div "# In Stage 2, students program their characters to enter the screen from the ri…" at bounding box center [1001, 432] width 421 height 495
type textarea "if dragonChoice == 2: fox.say("Little problems on my way.")"
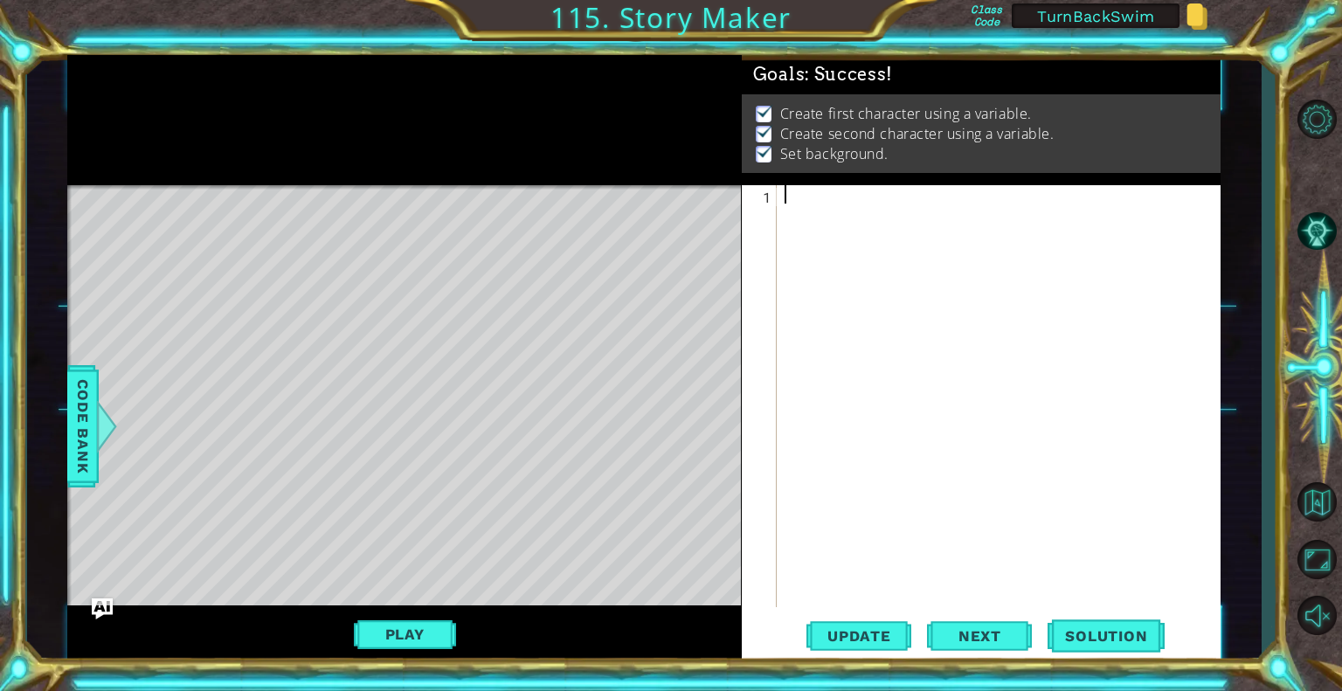
paste textarea "game.endStory()"
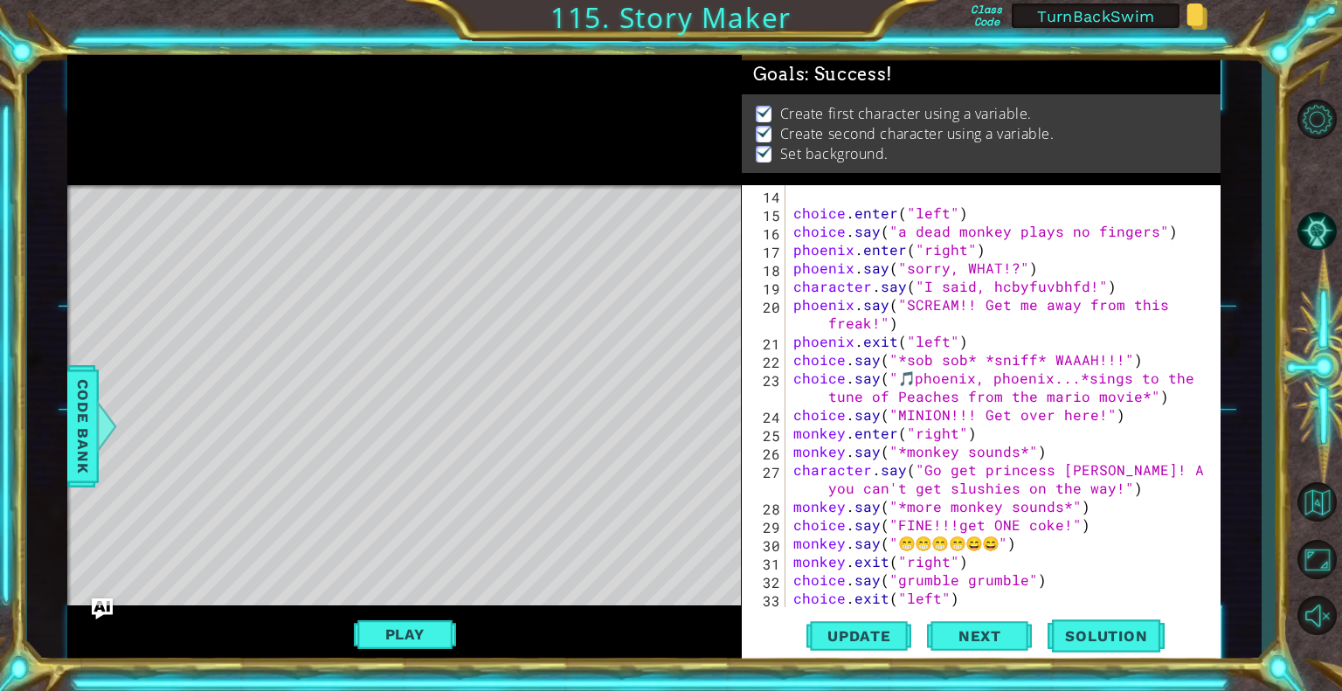
scroll to position [294, 0]
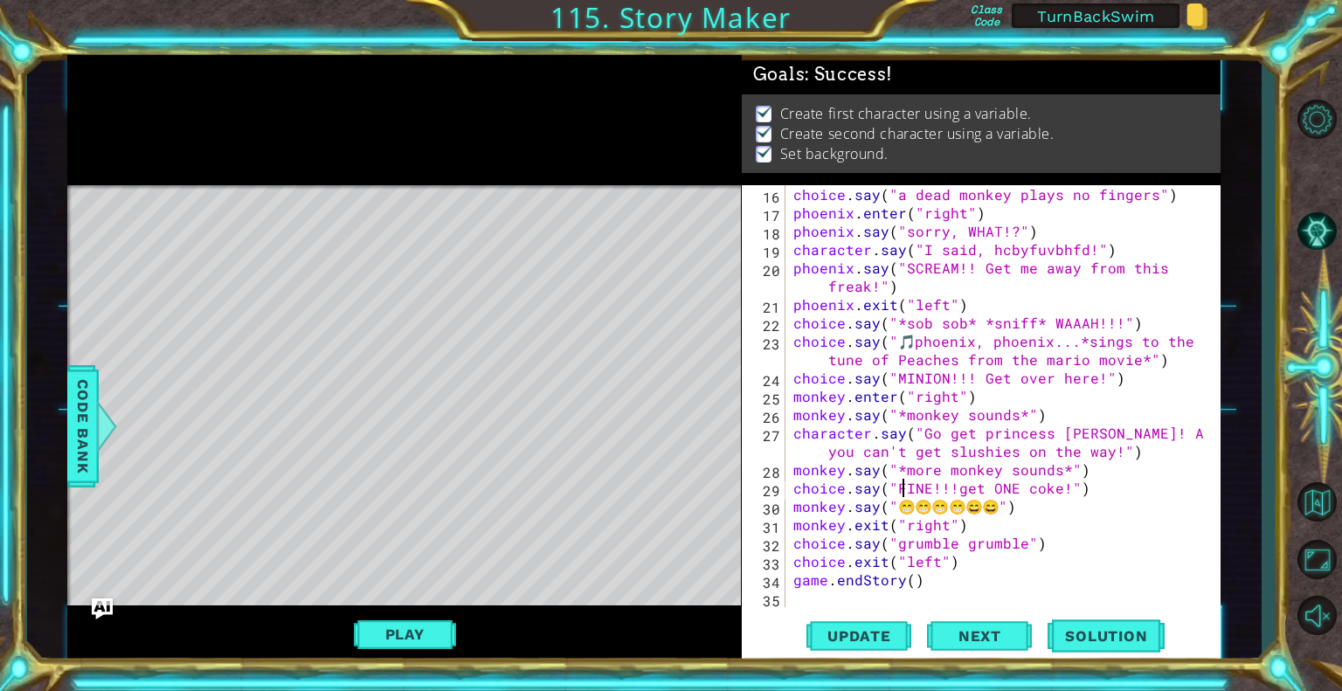
drag, startPoint x: 904, startPoint y: 488, endPoint x: 980, endPoint y: 481, distance: 76.3
click at [980, 481] on div "choice . say ( "a dead monkey plays no fingers" ) phoenix . enter ( "right" ) p…" at bounding box center [1001, 414] width 422 height 459
click at [1044, 480] on div "choice . say ( "a dead monkey plays no fingers" ) phoenix . enter ( "right" ) p…" at bounding box center [1001, 414] width 422 height 459
click at [1009, 502] on div "choice . say ( "a dead monkey plays no fingers" ) phoenix . enter ( "right" ) p…" at bounding box center [1001, 414] width 422 height 459
type textarea "monkey.say("😁😁😁😁😄😄")"
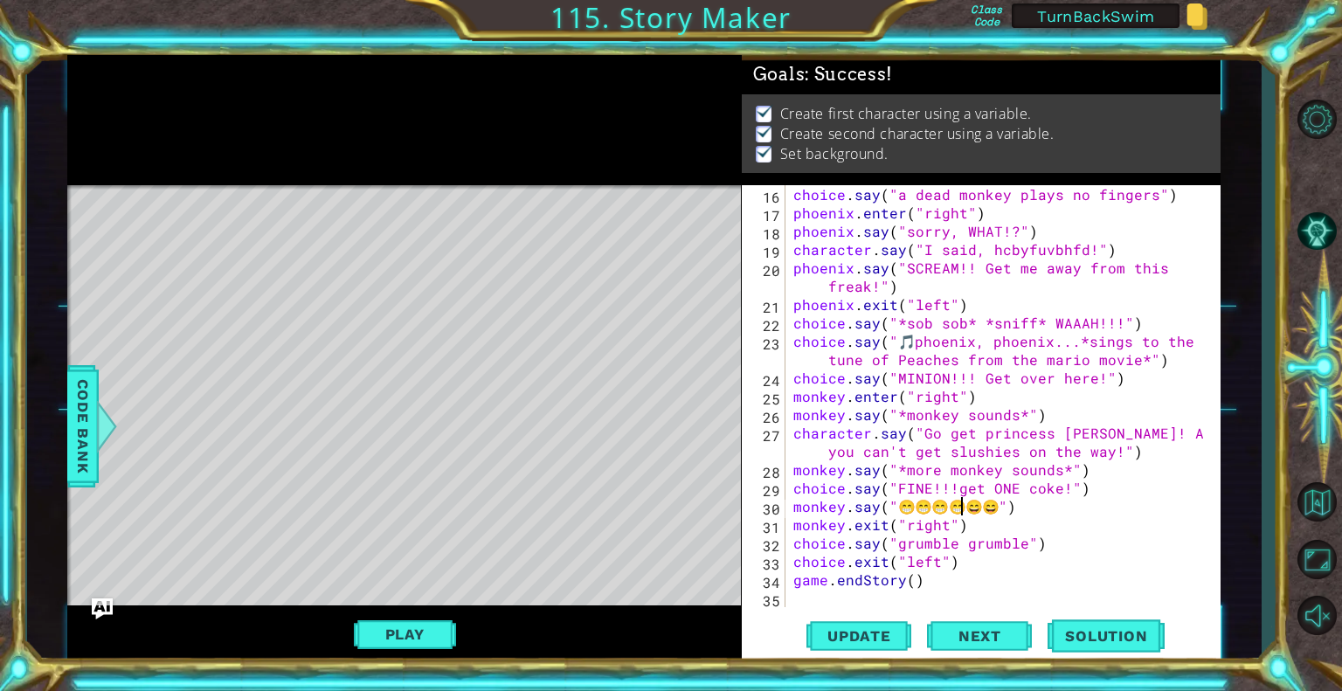
drag, startPoint x: 958, startPoint y: 512, endPoint x: 954, endPoint y: 531, distance: 19.5
click at [958, 512] on div "choice . say ( "a dead monkey plays no fingers" ) phoenix . enter ( "right" ) p…" at bounding box center [1001, 414] width 422 height 459
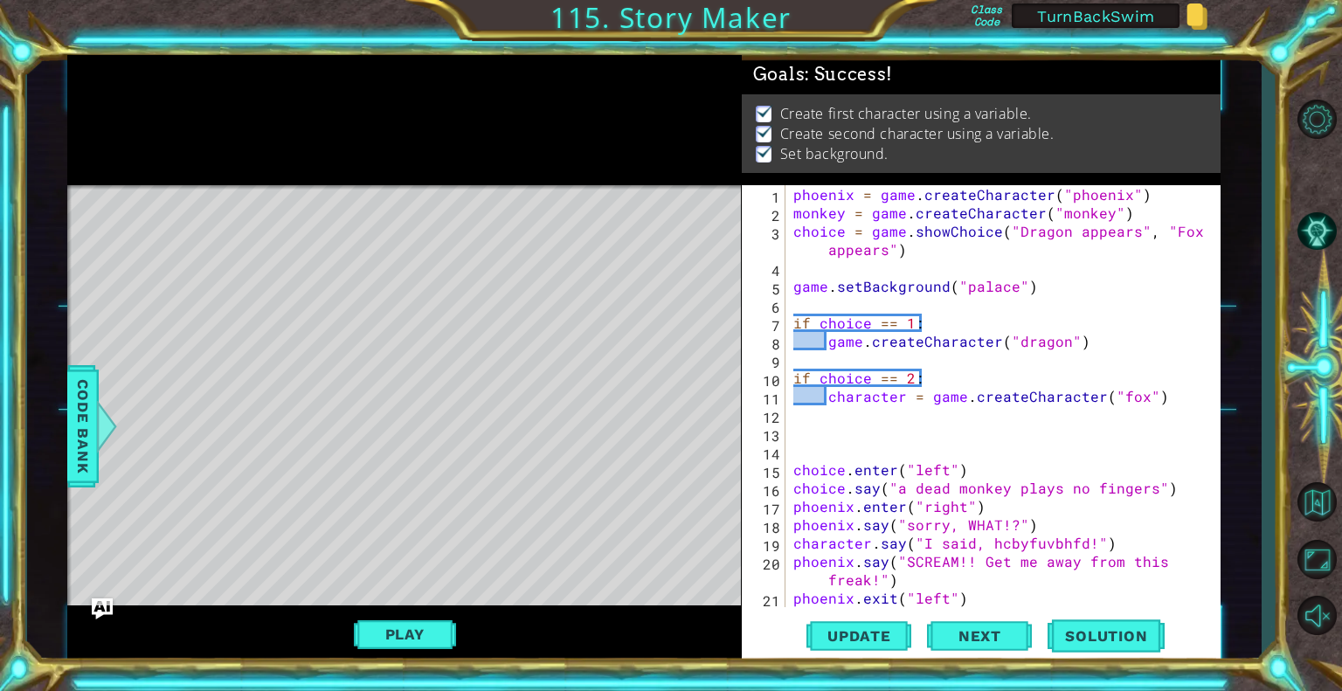
scroll to position [0, 0]
